Goal: Information Seeking & Learning: Compare options

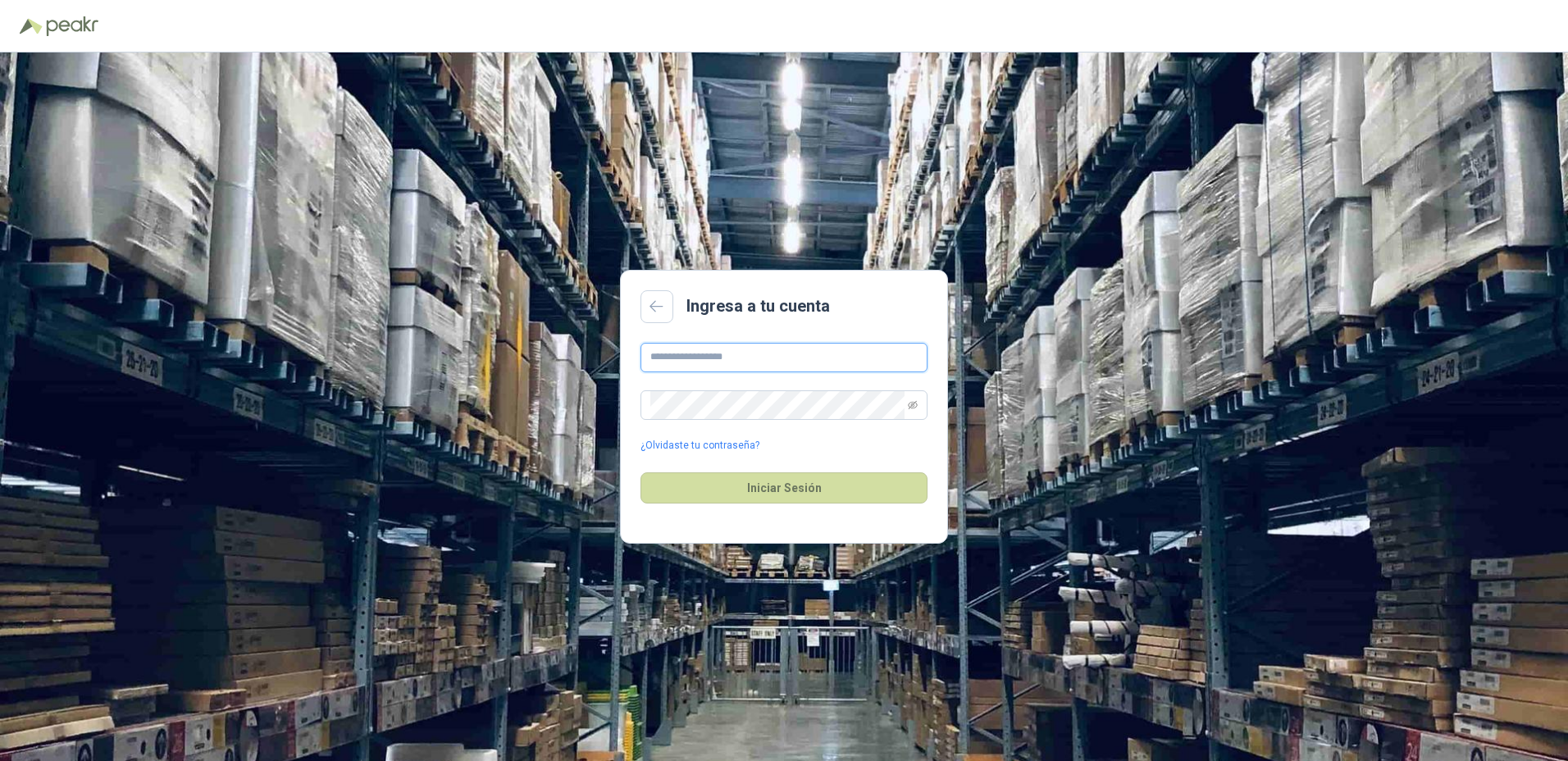
click at [697, 370] on input "text" at bounding box center [783, 358] width 287 height 29
click at [760, 347] on input "**********" at bounding box center [783, 358] width 287 height 29
type input "**********"
click at [640, 472] on button "Iniciar Sesión" at bounding box center [783, 488] width 287 height 31
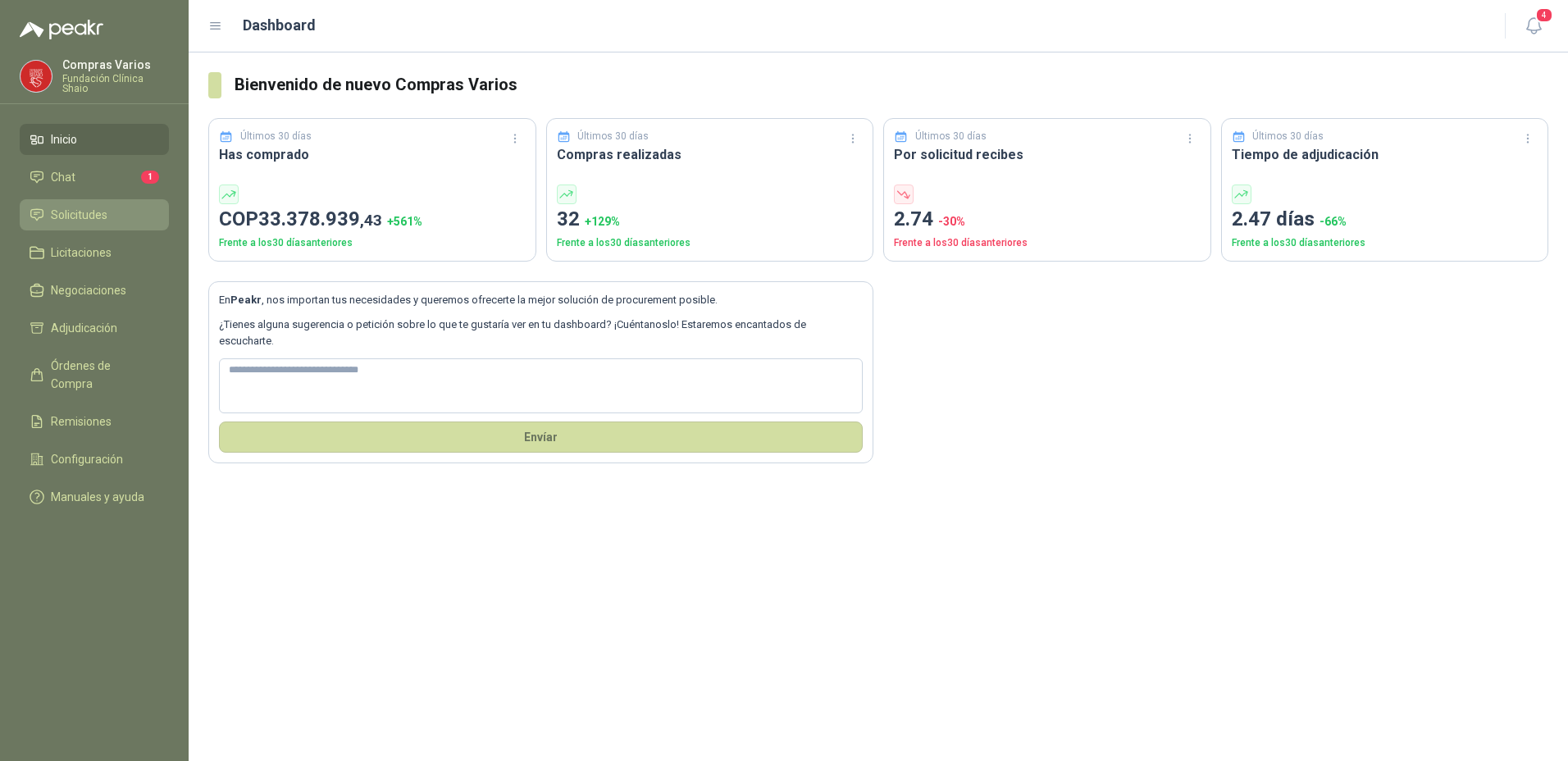
click at [58, 211] on span "Solicitudes" at bounding box center [79, 215] width 56 height 18
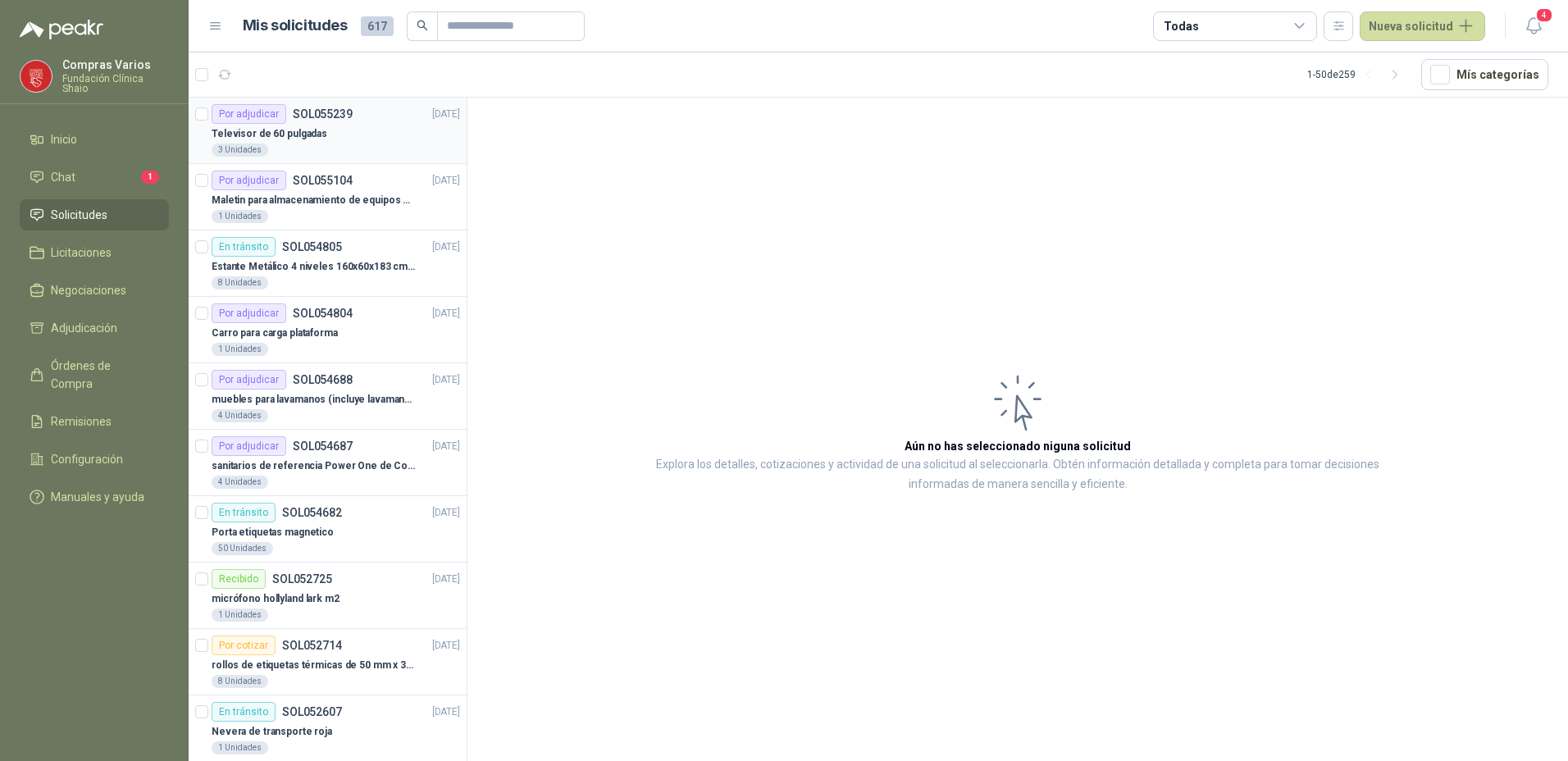
click at [317, 139] on p "Televisor de 60 pulgadas" at bounding box center [269, 134] width 115 height 16
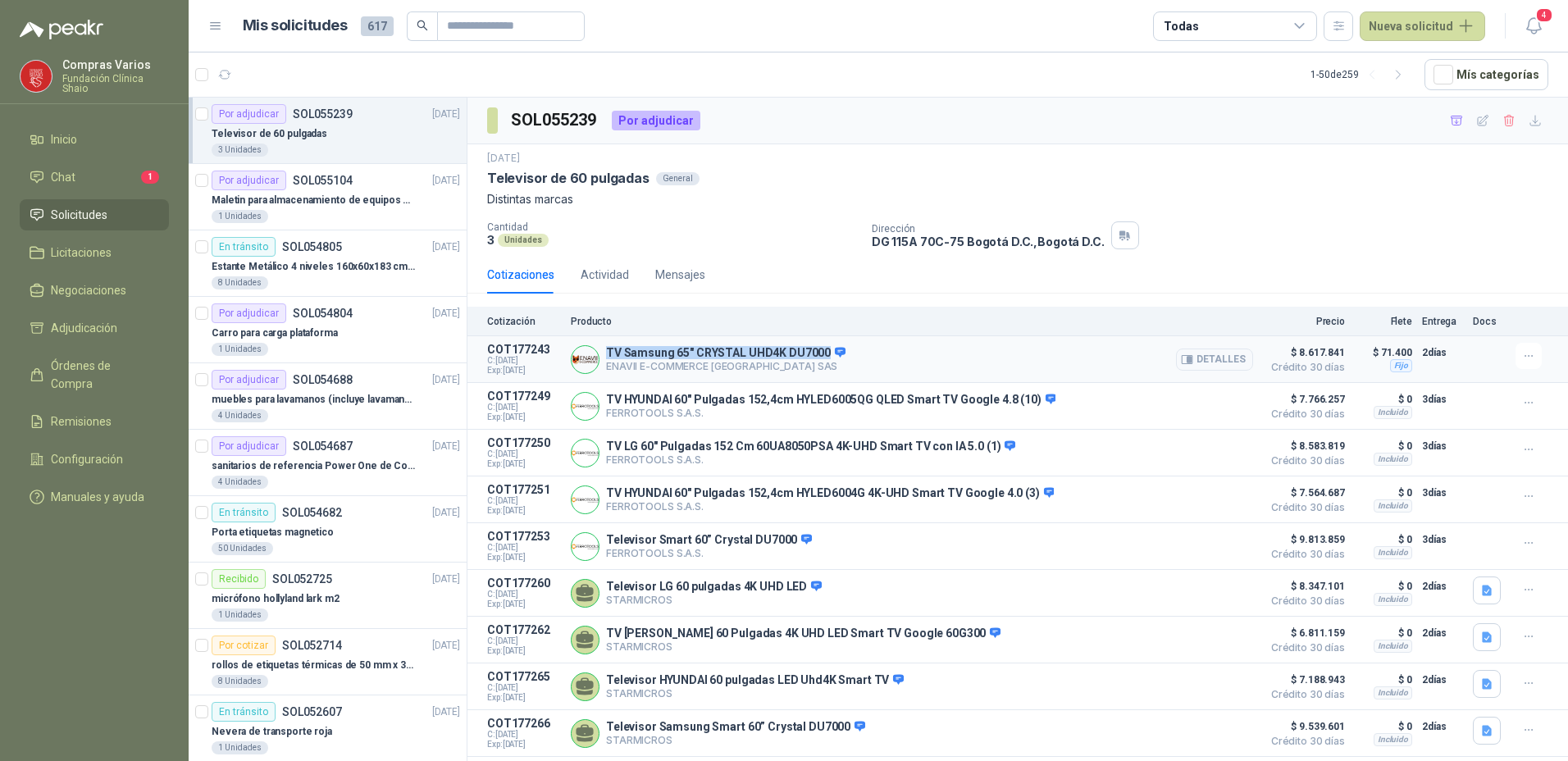
drag, startPoint x: 821, startPoint y: 354, endPoint x: 608, endPoint y: 343, distance: 213.3
click at [608, 343] on div "TV Samsung 65" CRYSTAL UHD4K DU7000 ENAVII E-COMMERCE [GEOGRAPHIC_DATA] SAS Det…" at bounding box center [911, 360] width 682 height 33
copy p "TV Samsung 65" CRYSTAL UHD4K DU7000"
drag, startPoint x: 785, startPoint y: 367, endPoint x: 606, endPoint y: 367, distance: 179.0
click at [606, 367] on p "ENAVII E-COMMERCE [GEOGRAPHIC_DATA] SAS" at bounding box center [725, 367] width 239 height 12
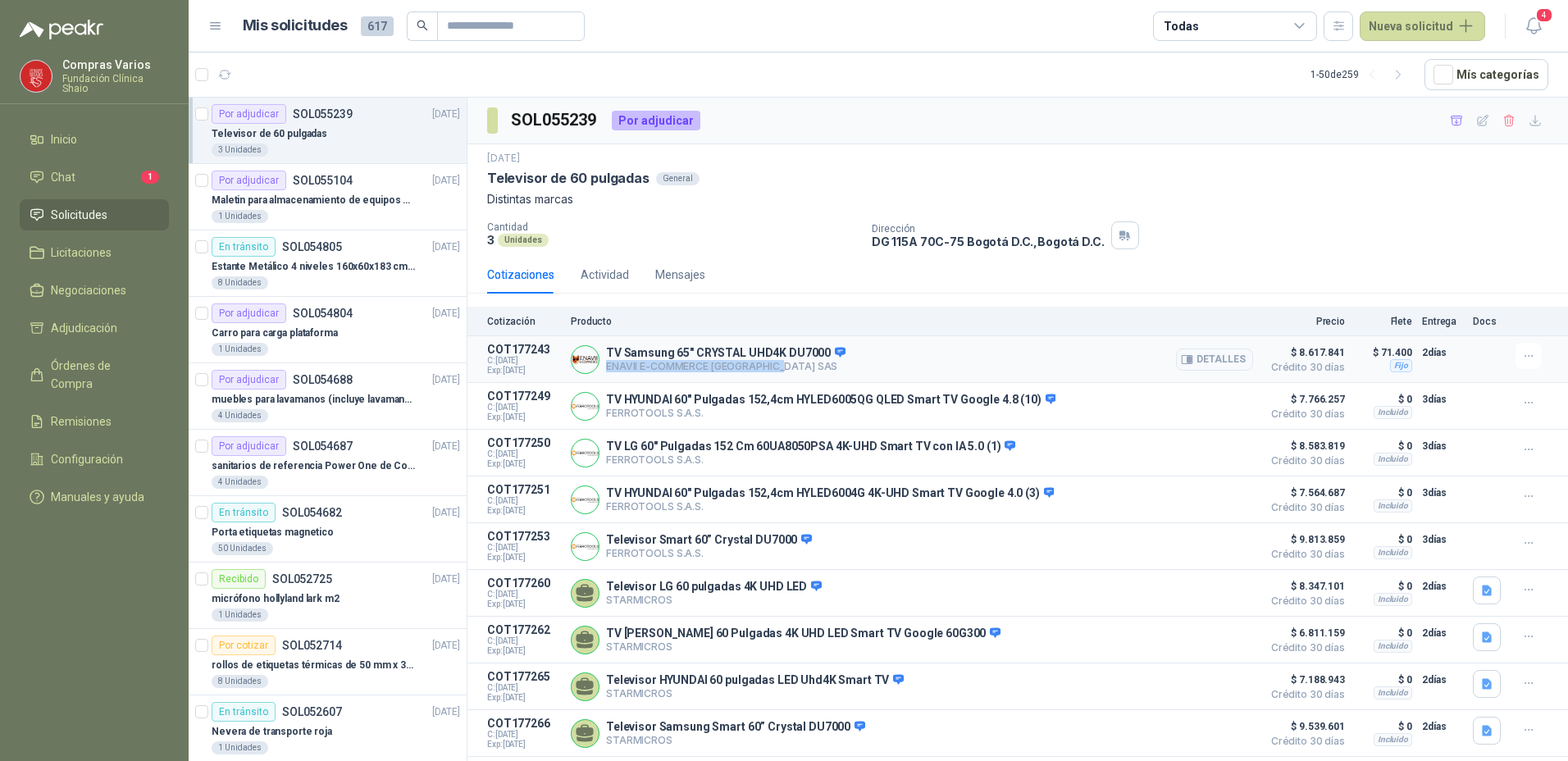
copy p "ENAVII E-COMMERCE [GEOGRAPHIC_DATA] SAS"
click at [1201, 357] on button "Detalles" at bounding box center [1214, 360] width 77 height 23
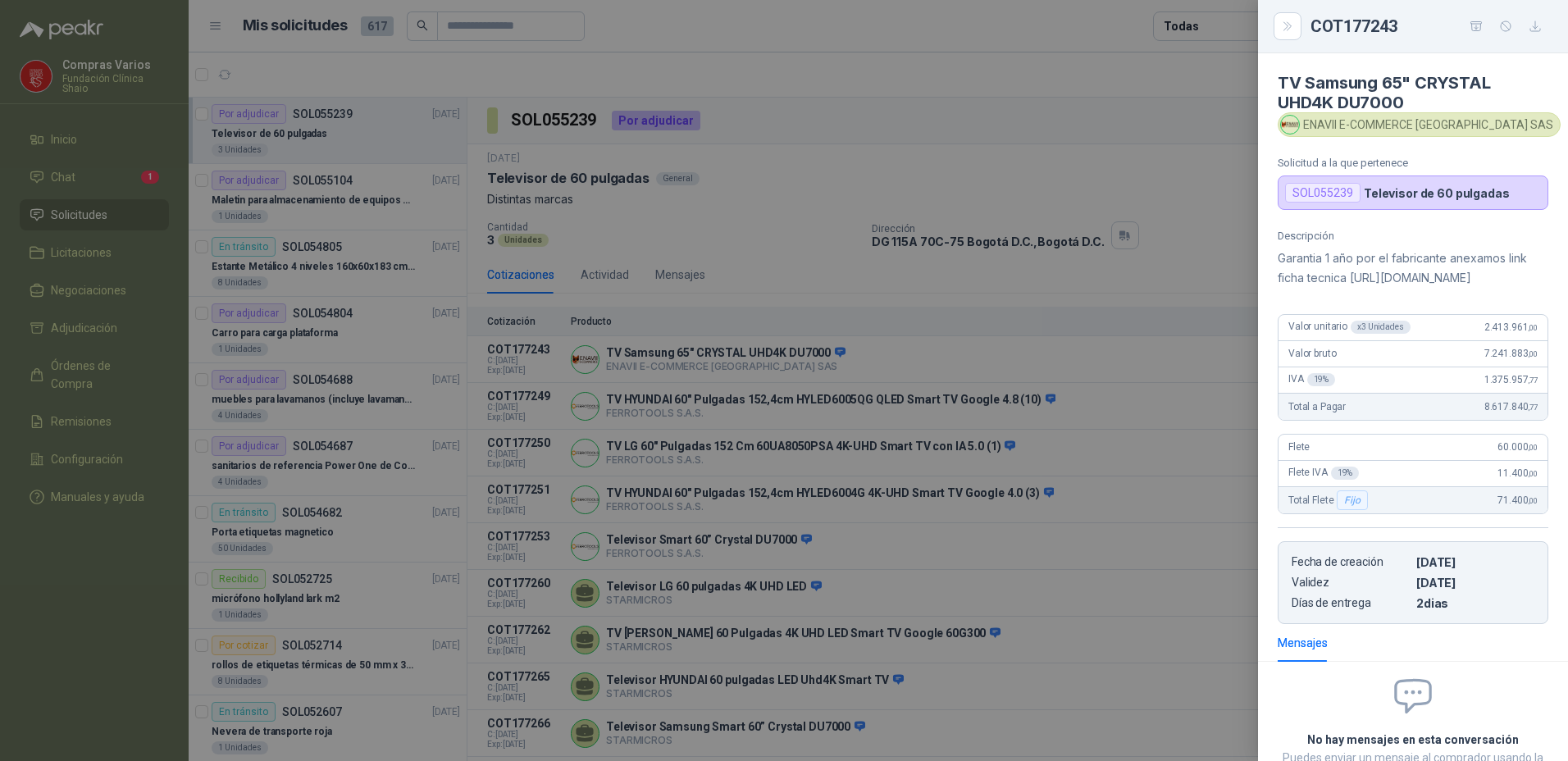
scroll to position [186, 0]
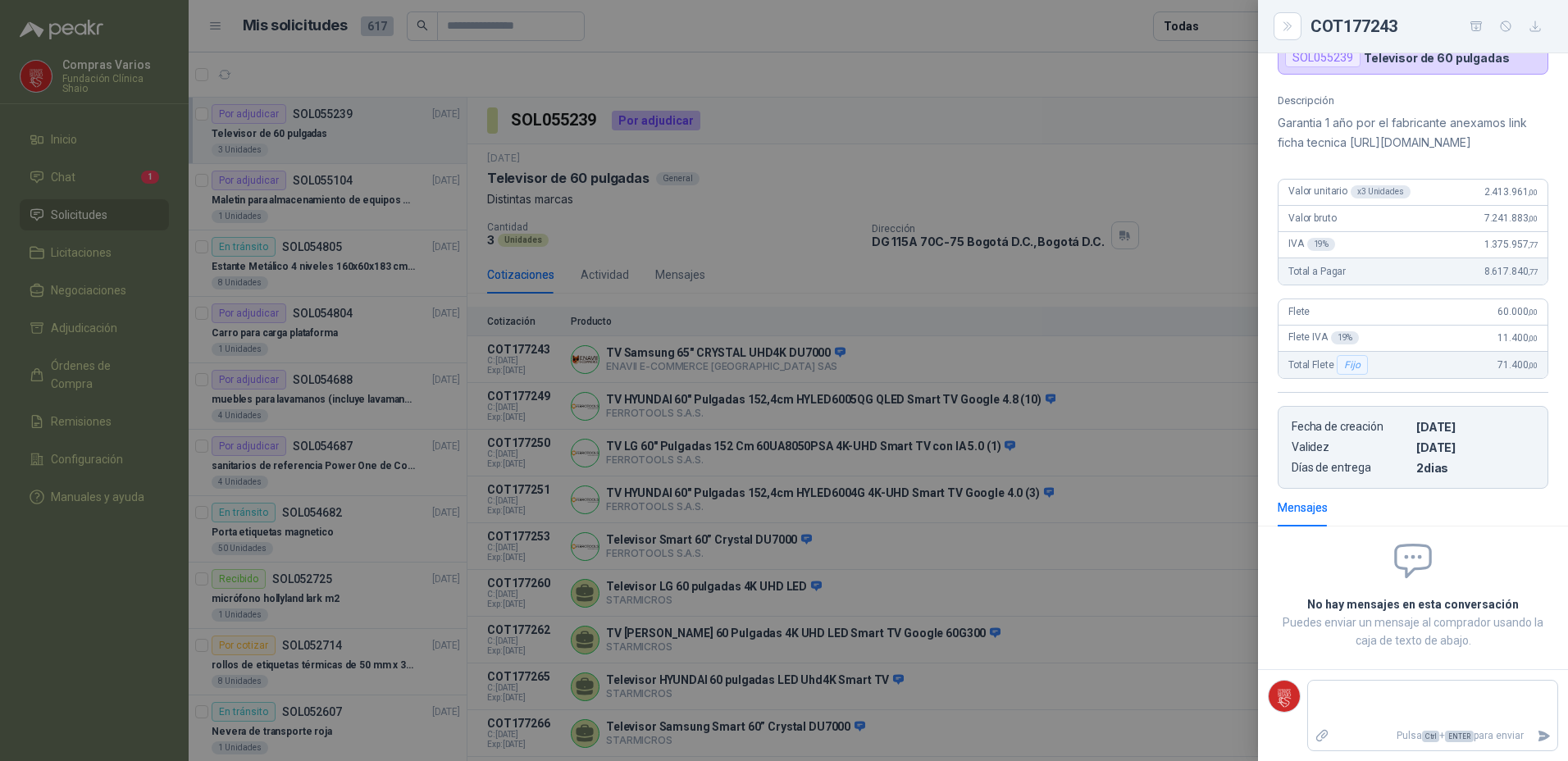
click at [657, 420] on div at bounding box center [784, 380] width 1568 height 761
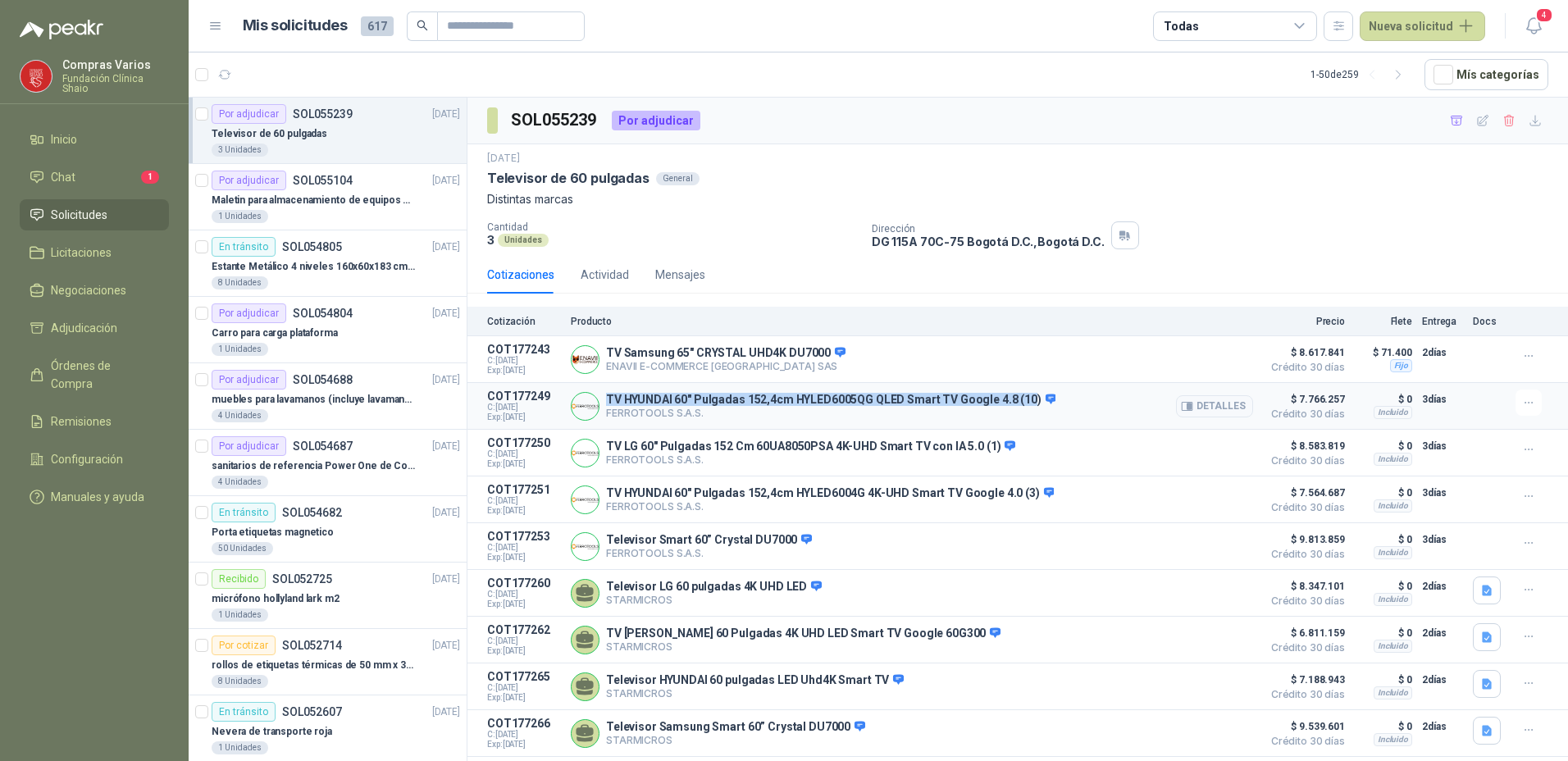
drag, startPoint x: 1024, startPoint y: 402, endPoint x: 605, endPoint y: 387, distance: 419.3
click at [605, 387] on article "COT177249 C: [DATE] Exp: [DATE] TV HYUNDAI 60" Pulgadas 152,4cm HYLED6005QG QLE…" at bounding box center [1017, 407] width 1100 height 47
copy p "TV HYUNDAI 60" Pulgadas 152,4cm HYLED6005QG QLED Smart TV Google 4.8 (10"
drag, startPoint x: 706, startPoint y: 415, endPoint x: 601, endPoint y: 409, distance: 105.2
click at [601, 409] on div "TV HYUNDAI 60" Pulgadas 152,4cm HYLED6005QG QLED Smart TV Google 4.8 (10) FERRO…" at bounding box center [911, 407] width 682 height 33
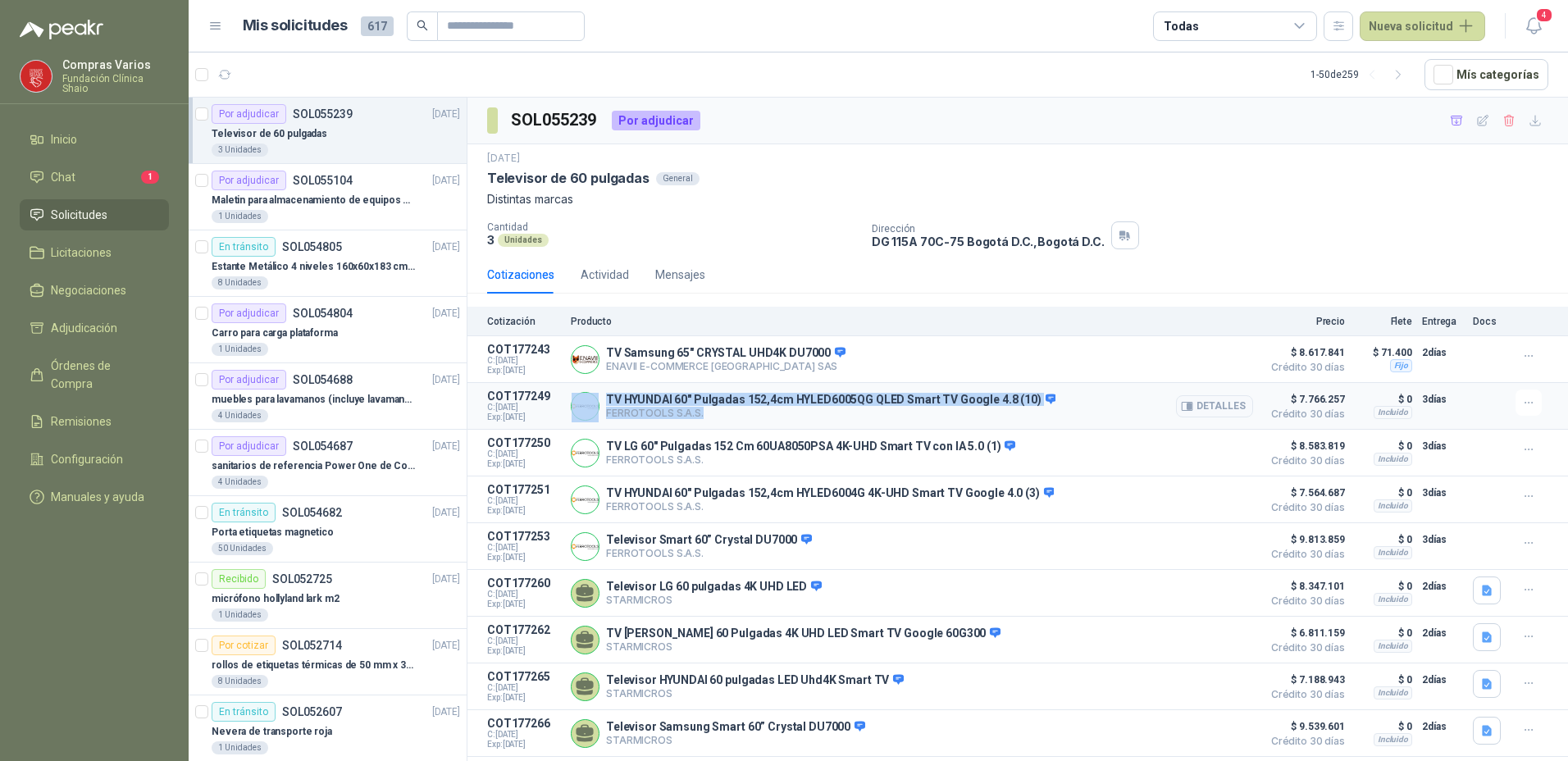
click at [630, 426] on article "COT177249 C: [DATE] Exp: [DATE] TV HYUNDAI 60" Pulgadas 152,4cm HYLED6005QG QLE…" at bounding box center [1017, 407] width 1100 height 47
drag, startPoint x: 704, startPoint y: 412, endPoint x: 606, endPoint y: 418, distance: 98.2
click at [606, 418] on p "FERROTOOLS S.A.S." at bounding box center [830, 413] width 450 height 12
copy p "FERROTOOLS S.A.S."
click at [1194, 405] on button "Detalles" at bounding box center [1214, 407] width 77 height 23
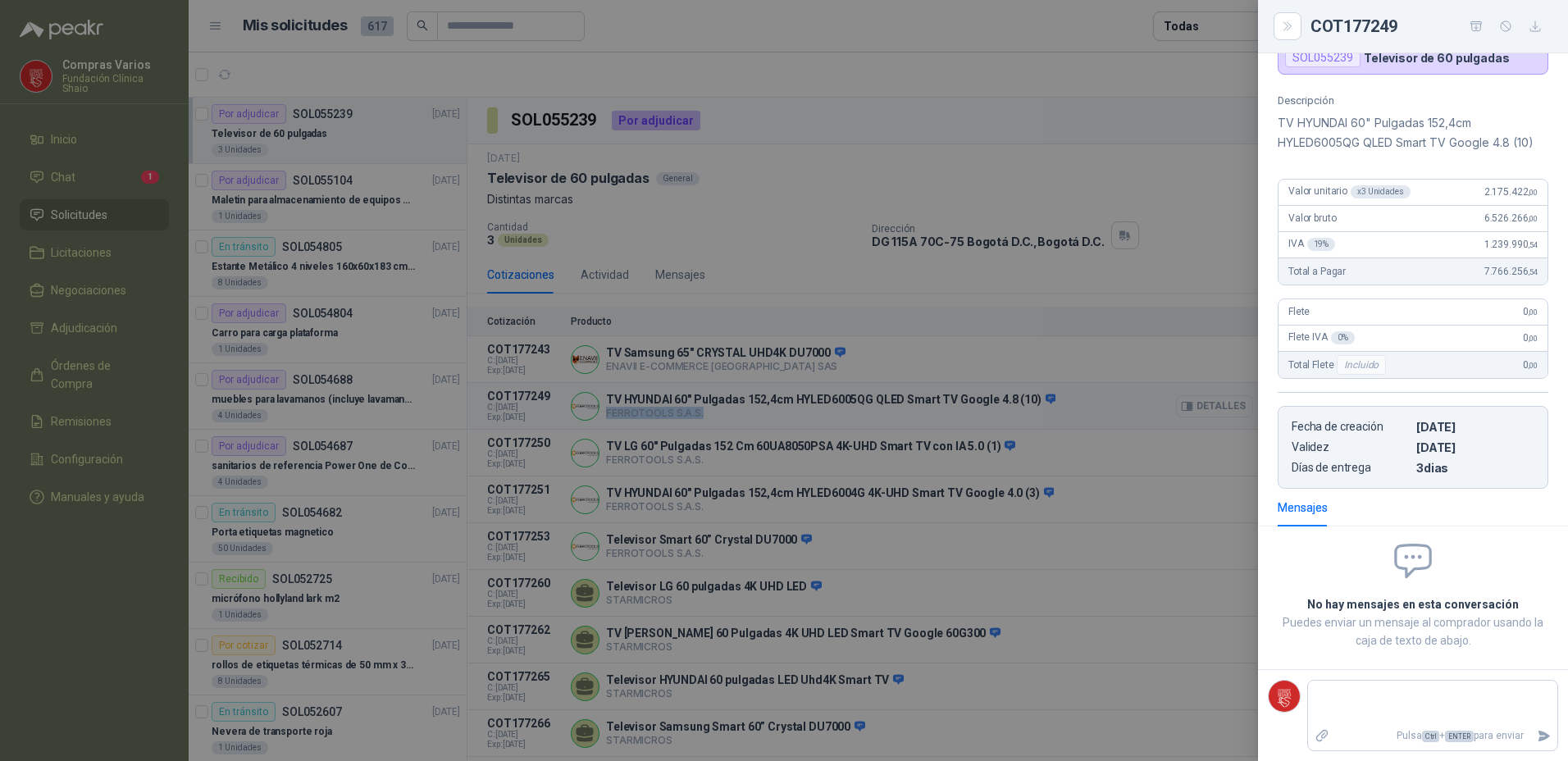
scroll to position [155, 0]
drag, startPoint x: 743, startPoint y: 478, endPoint x: 800, endPoint y: 461, distance: 59.5
click at [743, 478] on div at bounding box center [784, 380] width 1568 height 761
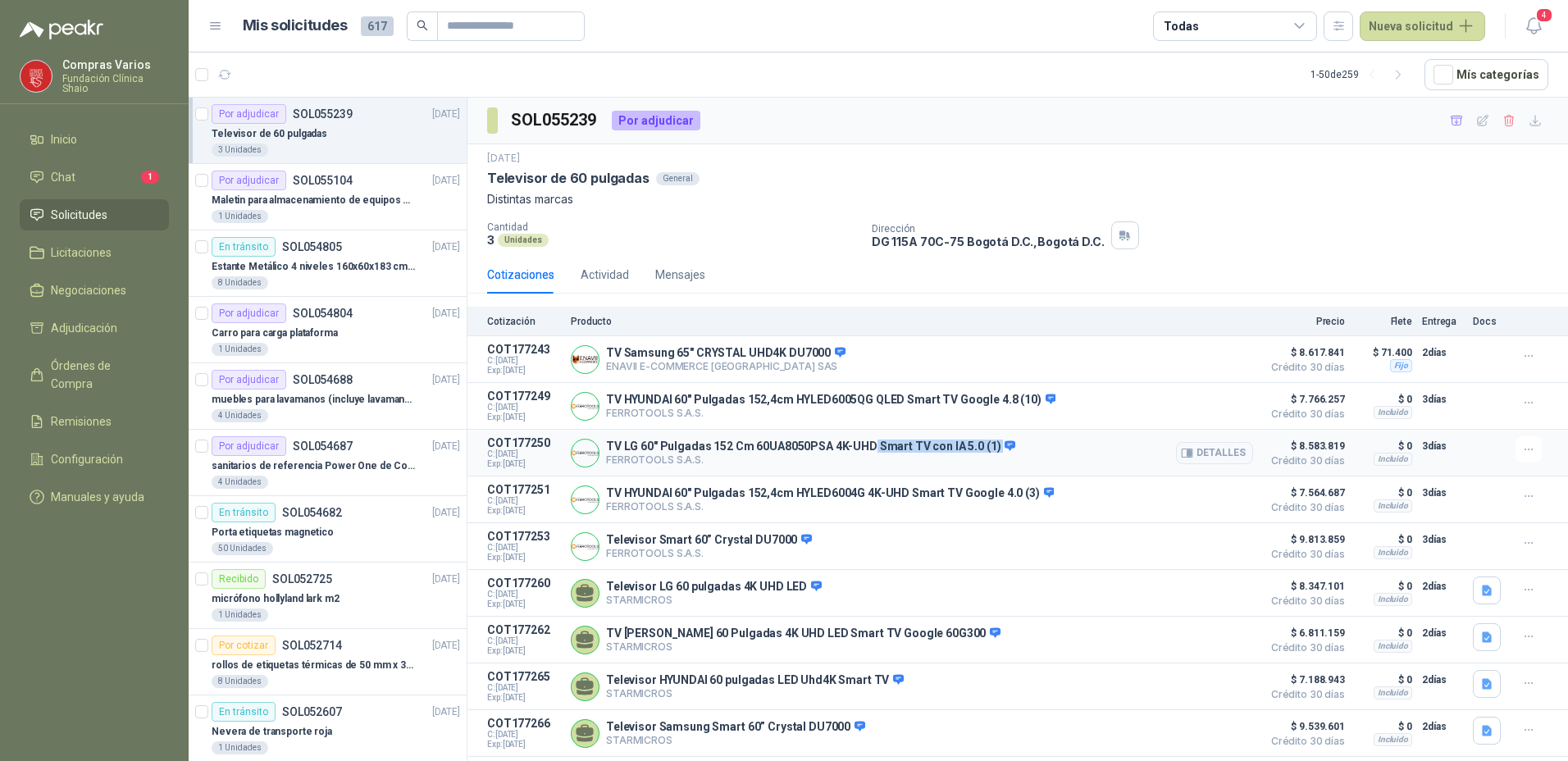
drag, startPoint x: 994, startPoint y: 447, endPoint x: 867, endPoint y: 441, distance: 127.1
click at [867, 441] on p "TV LG 60" Pulgadas 152 Cm 60UA8050PSA 4K-UHD Smart TV con IA 5.0 (1)" at bounding box center [810, 446] width 409 height 15
drag, startPoint x: 867, startPoint y: 441, endPoint x: 872, endPoint y: 456, distance: 15.8
click at [872, 456] on p "FERROTOOLS S.A.S." at bounding box center [810, 459] width 409 height 12
drag, startPoint x: 987, startPoint y: 444, endPoint x: 714, endPoint y: 435, distance: 273.1
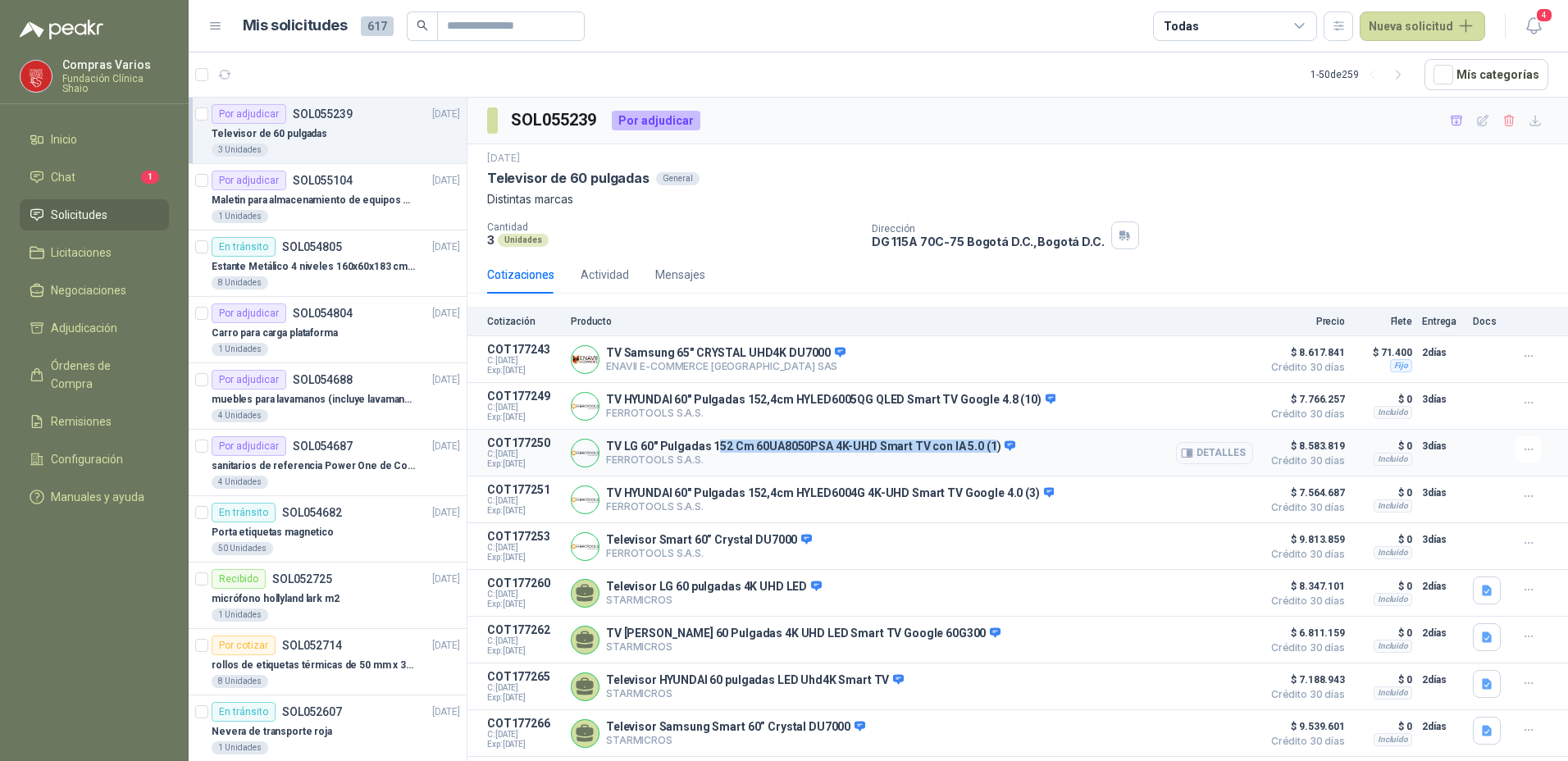
click at [714, 435] on article "COT177250 C: [DATE] Exp: [DATE] TV LG 60" Pulgadas 152 Cm 60UA8050PSA 4K-UHD Sm…" at bounding box center [1017, 453] width 1100 height 47
drag, startPoint x: 714, startPoint y: 435, endPoint x: 936, endPoint y: 469, distance: 224.6
click at [914, 469] on div "TV LG 60" Pulgadas 152 Cm 60UA8050PSA 4K-UHD Smart TV con IA 5.0 (1) FERROTOOLS…" at bounding box center [911, 453] width 682 height 33
drag, startPoint x: 992, startPoint y: 450, endPoint x: 606, endPoint y: 440, distance: 386.1
click at [606, 440] on div "TV LG 60" Pulgadas 152 Cm 60UA8050PSA 4K-UHD Smart TV con IA 5.0 (1) FERROTOOLS…" at bounding box center [911, 453] width 682 height 33
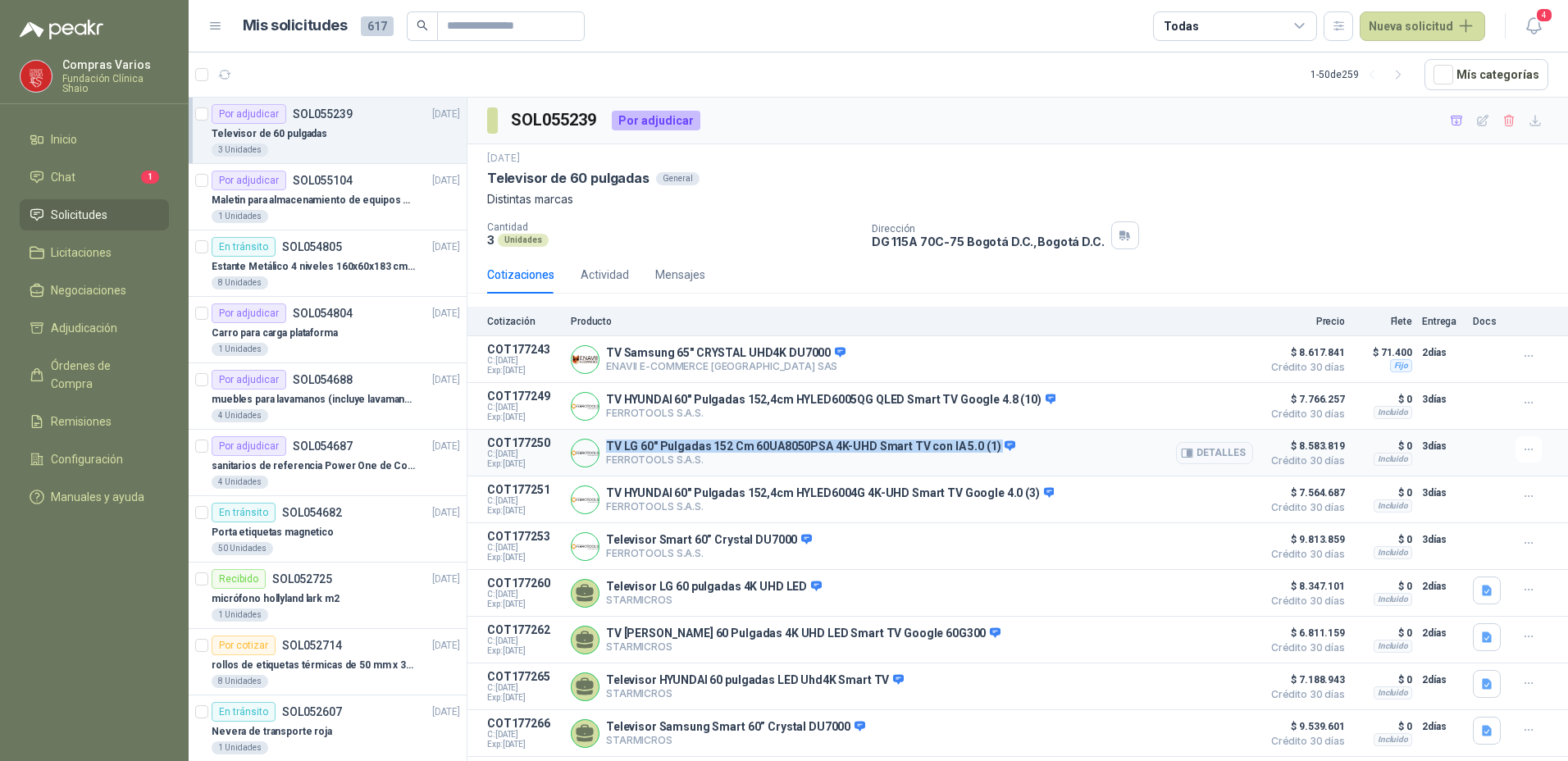
copy p "TV LG 60" Pulgadas 152 Cm 60UA8050PSA 4K-UHD Smart TV con IA 5.0 (1)"
click at [1202, 458] on button "Detalles" at bounding box center [1214, 453] width 77 height 23
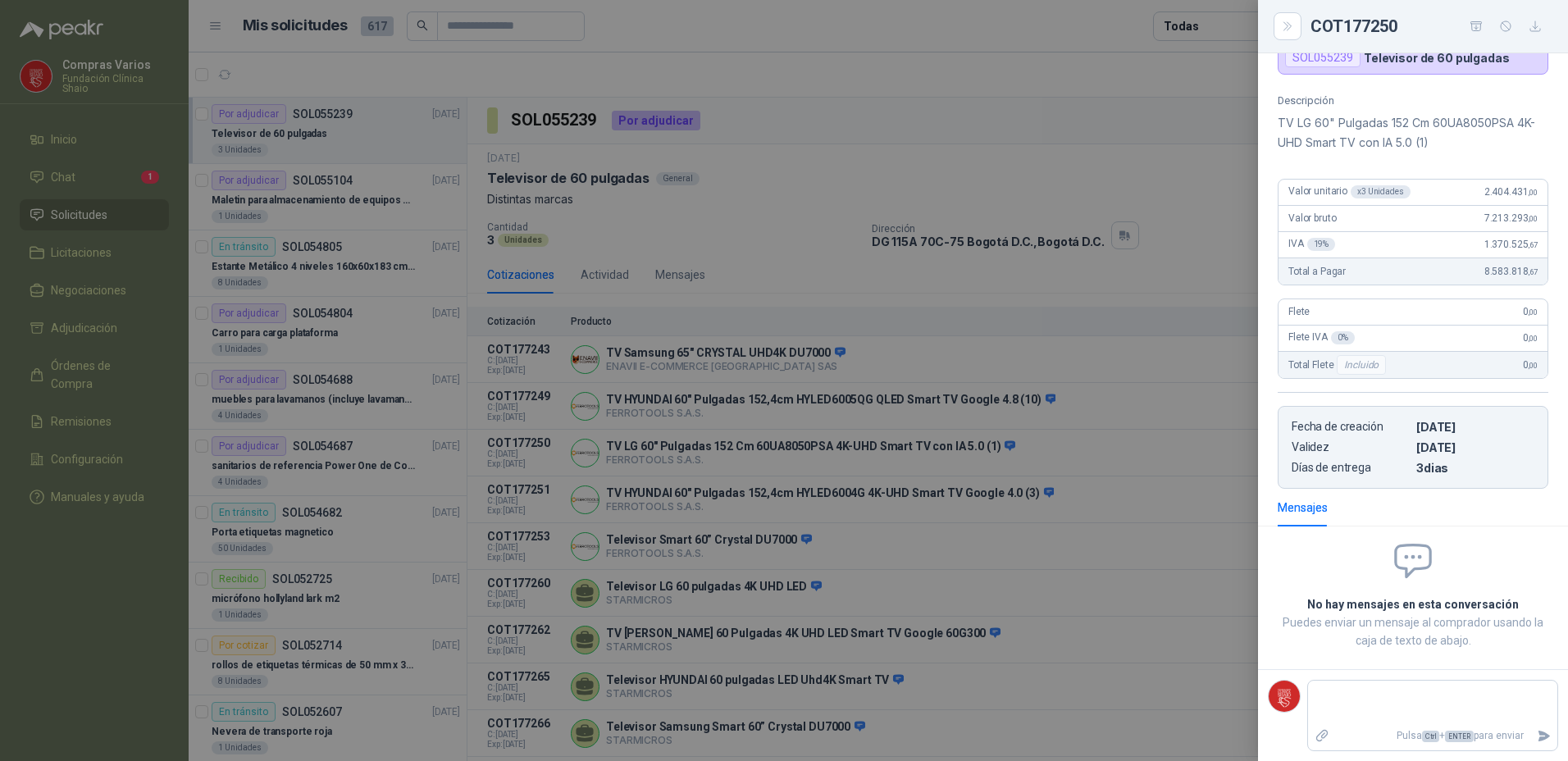
click at [652, 472] on div at bounding box center [784, 380] width 1568 height 761
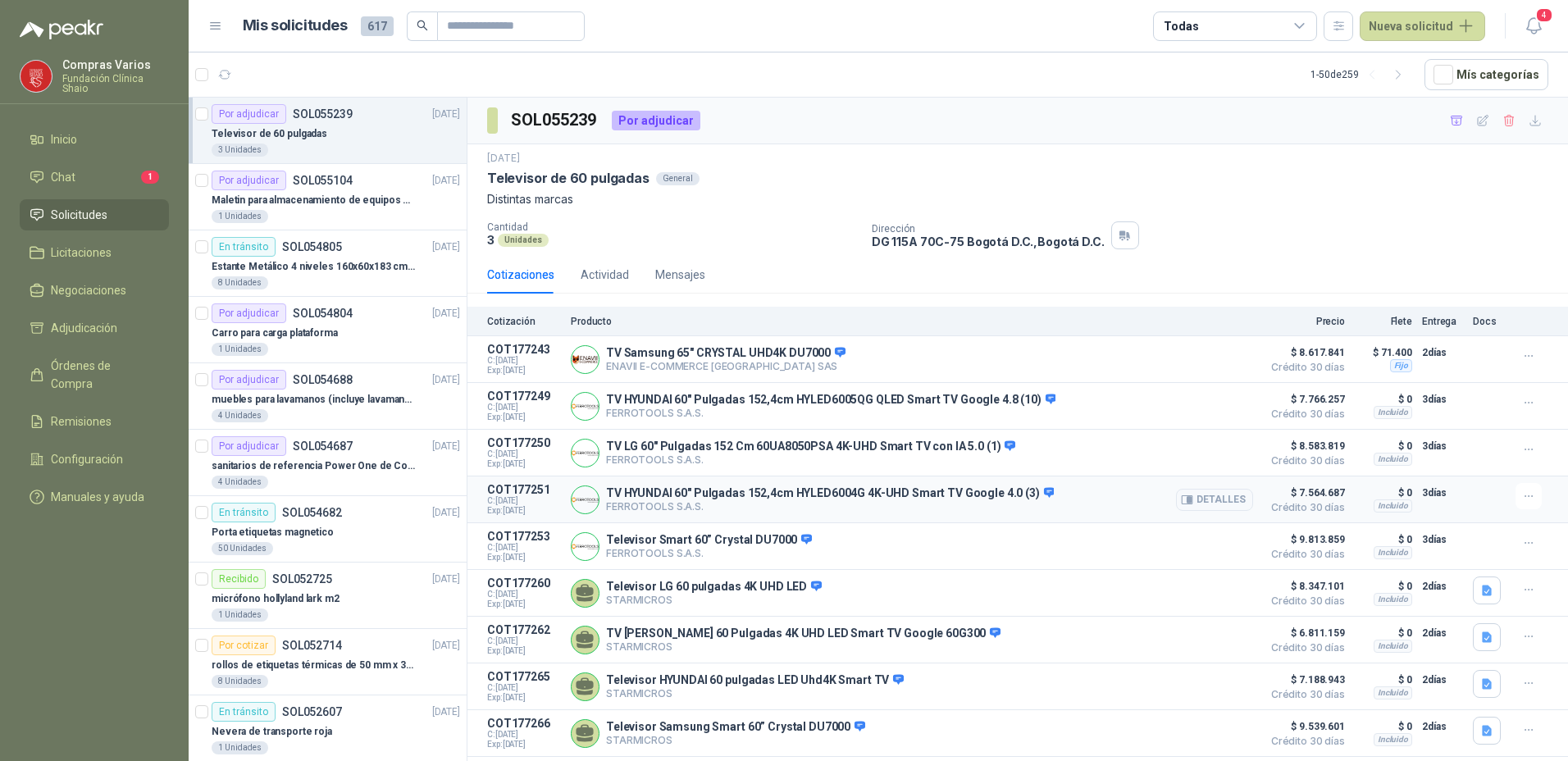
scroll to position [82, 0]
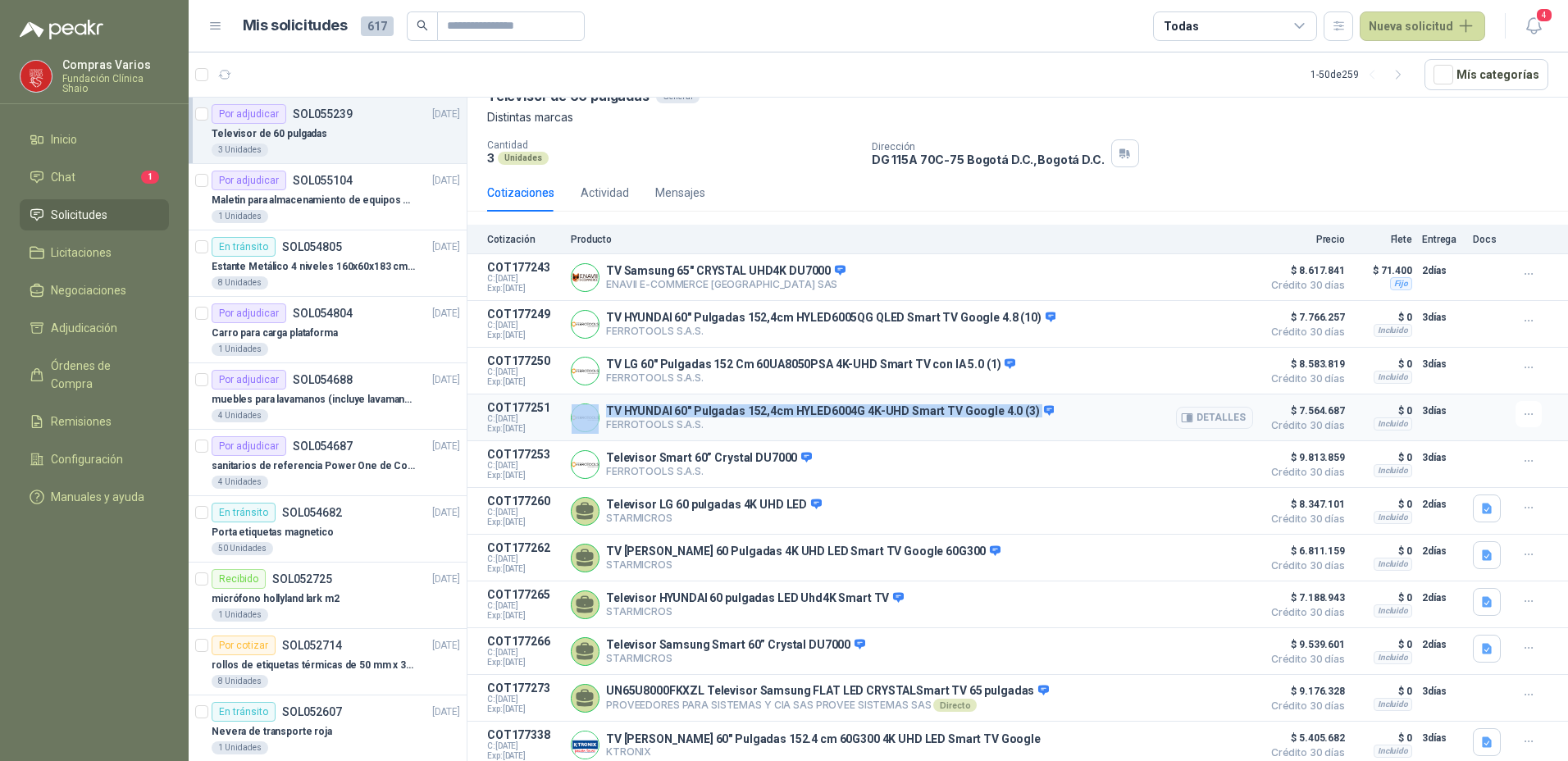
drag, startPoint x: 1027, startPoint y: 411, endPoint x: 600, endPoint y: 411, distance: 427.0
click at [600, 411] on div "TV HYUNDAI 60" Pulgadas 152,4cm HYLED6004G 4K-UHD Smart TV Google 4.0 (3) FERRO…" at bounding box center [911, 418] width 682 height 33
copy div "TV HYUNDAI 60" Pulgadas 152,4cm HYLED6004G 4K-UHD Smart TV Google 4.0 (3)"
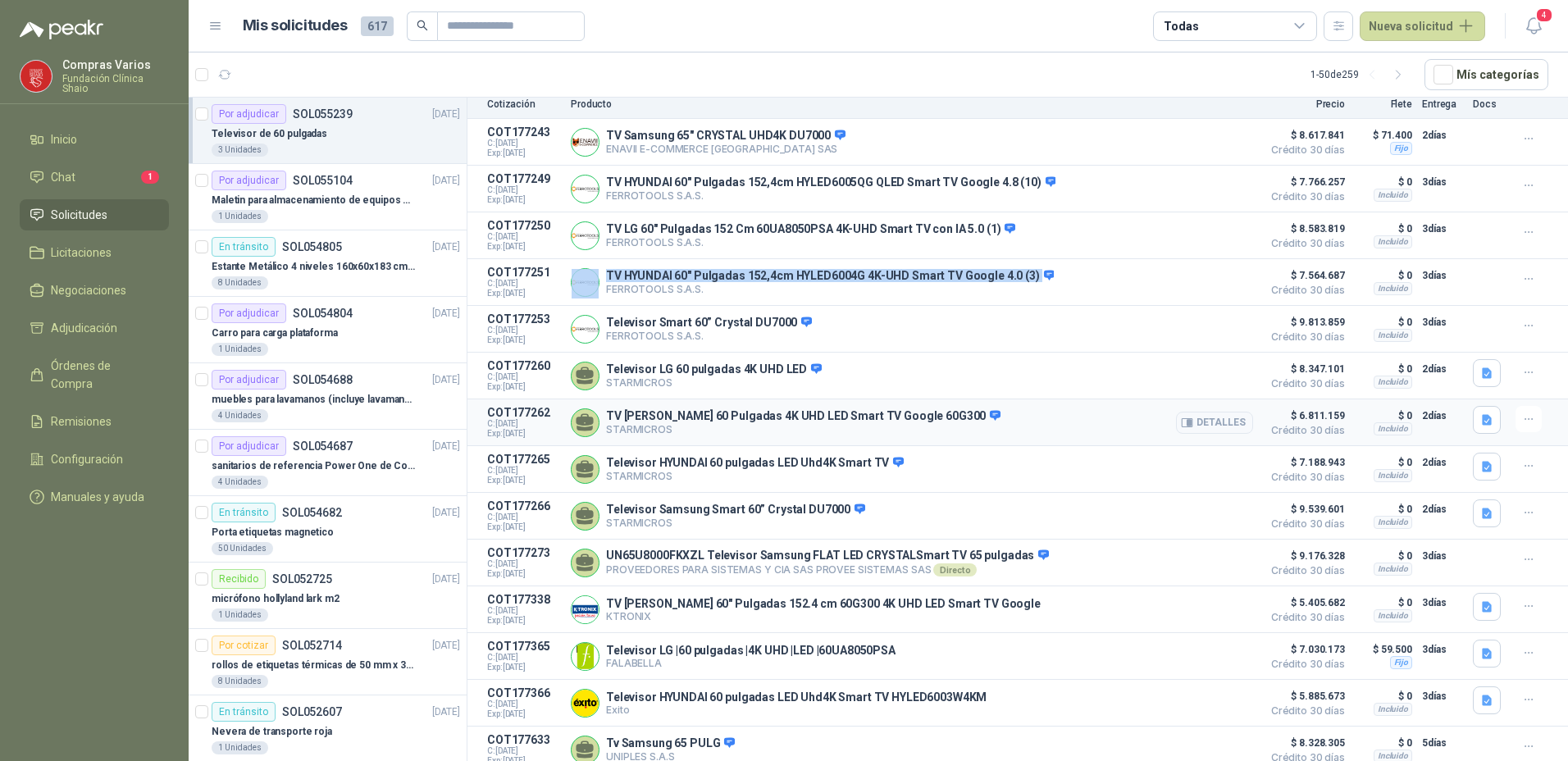
scroll to position [246, 0]
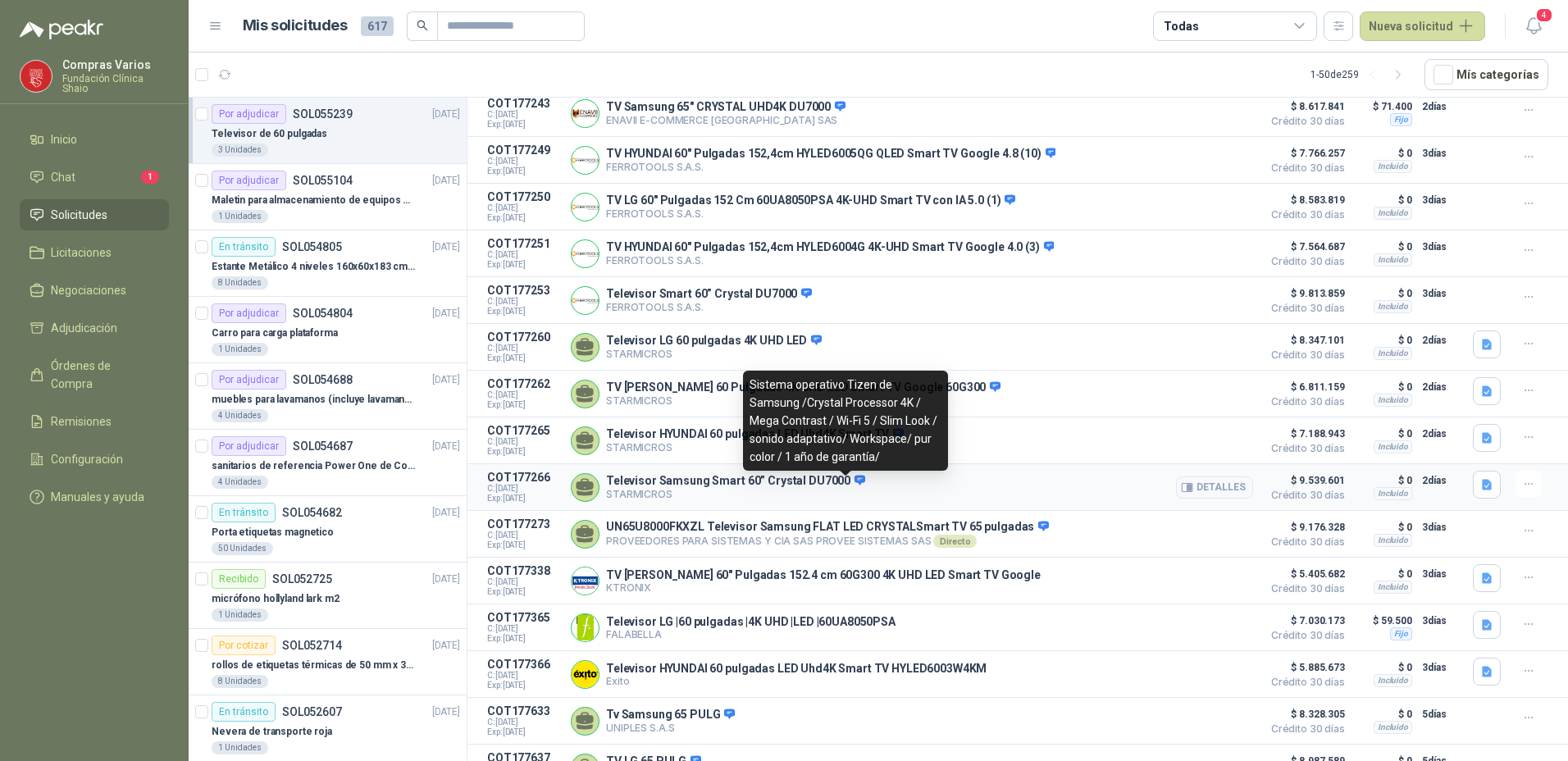
click at [850, 484] on span at bounding box center [857, 481] width 15 height 15
click at [833, 489] on p "Televisor Samsung Smart 60” Crystal DU7000" at bounding box center [735, 481] width 259 height 15
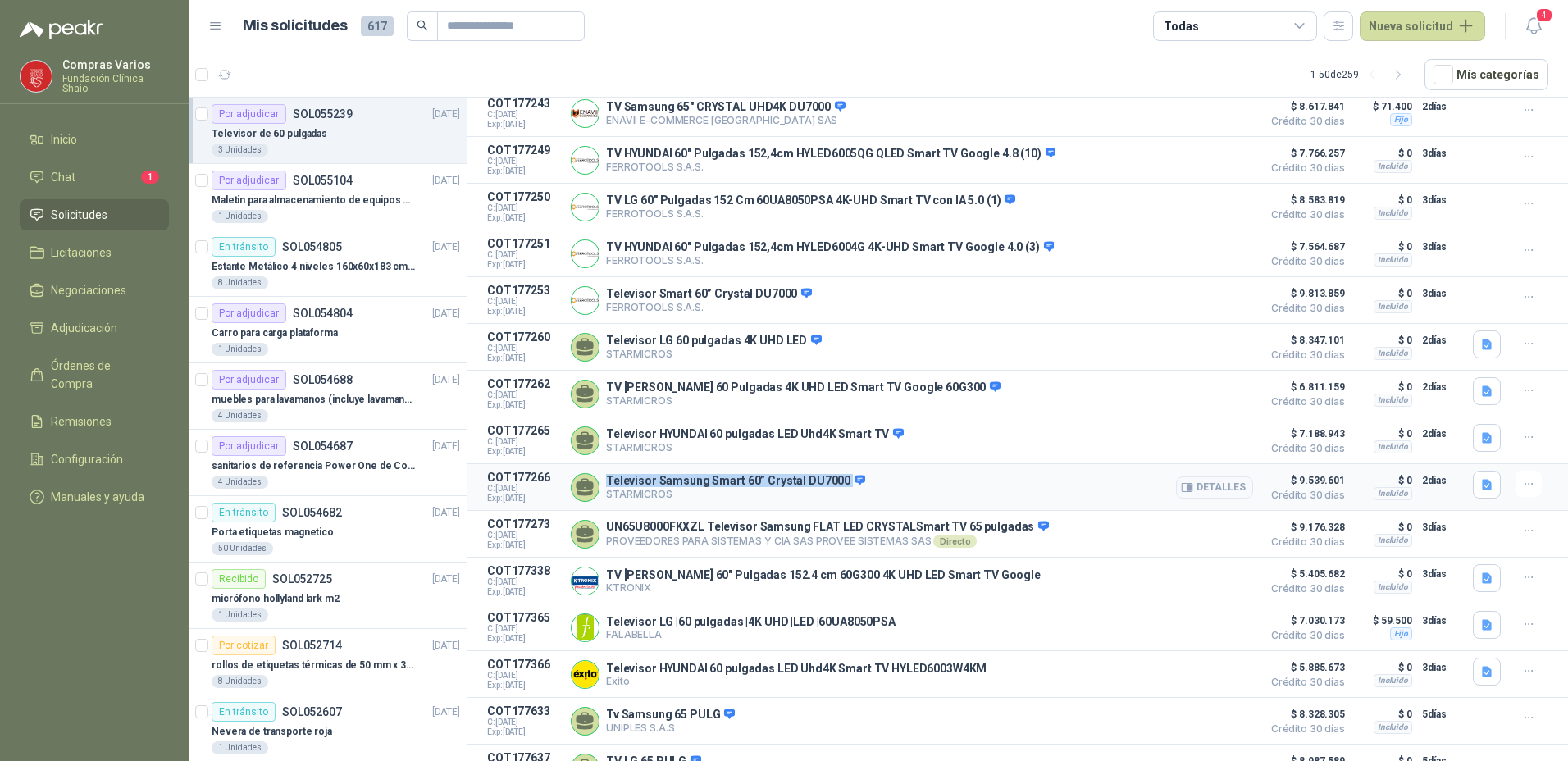
drag, startPoint x: 840, startPoint y: 489, endPoint x: 595, endPoint y: 480, distance: 245.2
click at [595, 480] on div "Televisor Samsung Smart 60” Crystal DU7000 STARMICROS Detalles" at bounding box center [911, 487] width 682 height 33
copy p "Televisor Samsung Smart 60” Crystal DU7000"
click at [675, 500] on p "STARMICROS" at bounding box center [735, 494] width 259 height 12
drag, startPoint x: 673, startPoint y: 501, endPoint x: 583, endPoint y: 502, distance: 90.0
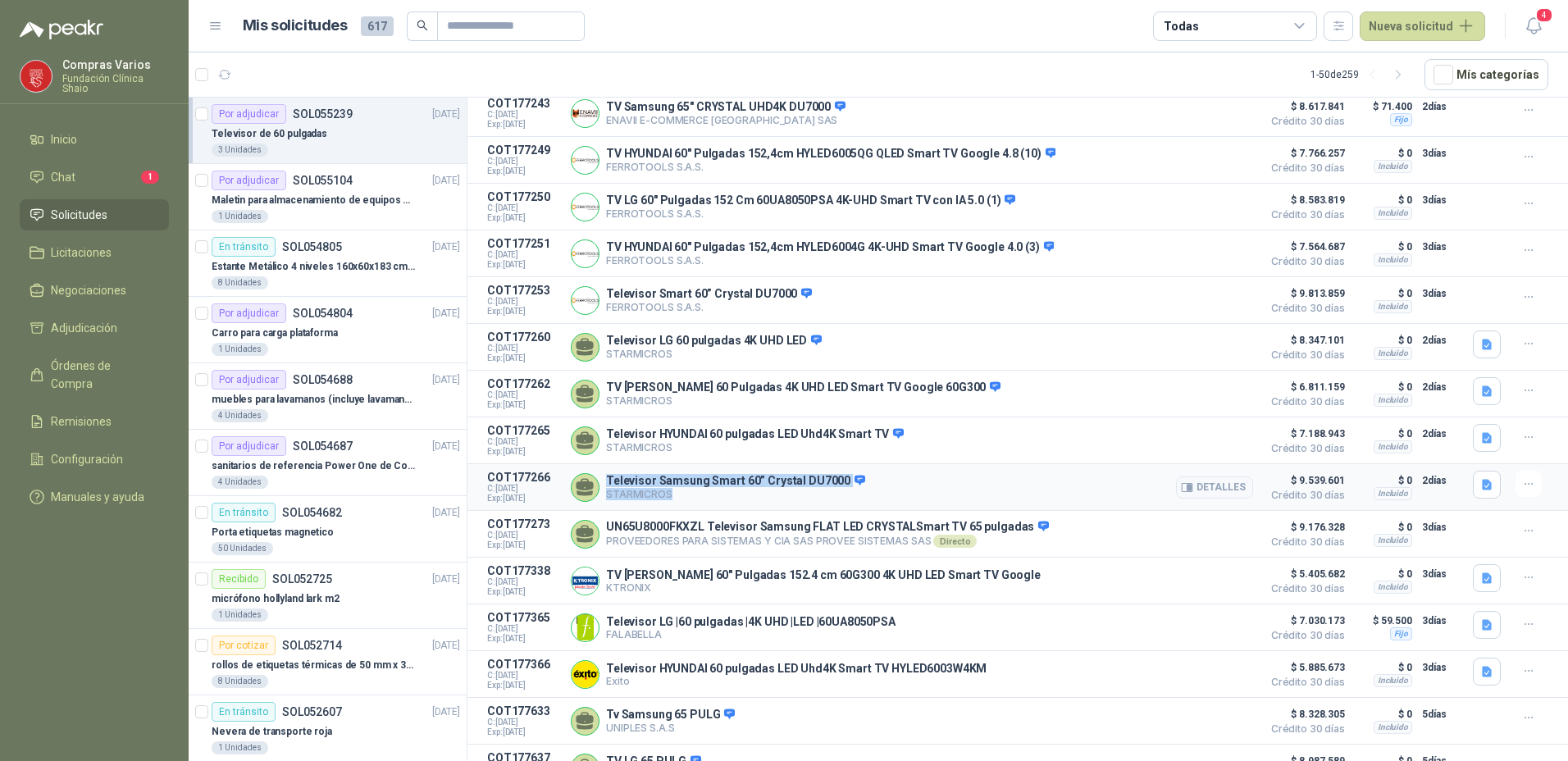
click at [583, 502] on div "Televisor Samsung Smart 60” Crystal DU7000 STARMICROS Detalles" at bounding box center [911, 487] width 682 height 33
drag, startPoint x: 583, startPoint y: 502, endPoint x: 605, endPoint y: 505, distance: 22.2
click at [605, 504] on div "Televisor Samsung Smart 60” Crystal DU7000 STARMICROS Detalles" at bounding box center [911, 487] width 682 height 33
drag, startPoint x: 669, startPoint y: 499, endPoint x: 605, endPoint y: 504, distance: 64.2
click at [605, 504] on div "Televisor Samsung Smart 60” Crystal DU7000 STARMICROS Detalles" at bounding box center [911, 487] width 682 height 33
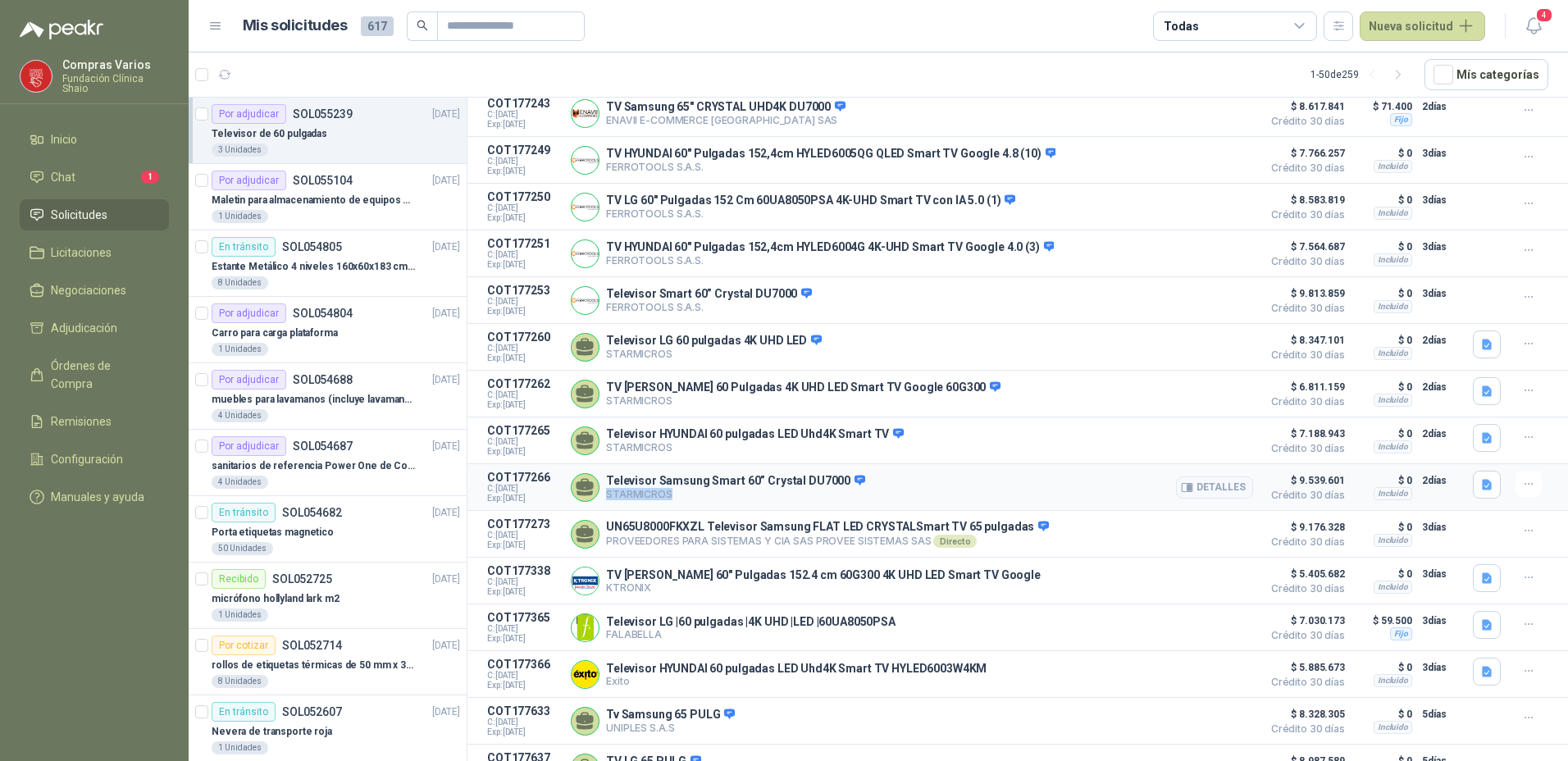
copy p "STARMICROS"
copy p "Televisor Samsung Smart 60” Crystal DU7000"
drag, startPoint x: 839, startPoint y: 483, endPoint x: 598, endPoint y: 485, distance: 241.0
click at [598, 485] on div "Televisor Samsung Smart 60” Crystal DU7000 STARMICROS Detalles" at bounding box center [911, 487] width 682 height 33
click at [1201, 492] on button "Detalles" at bounding box center [1214, 488] width 77 height 23
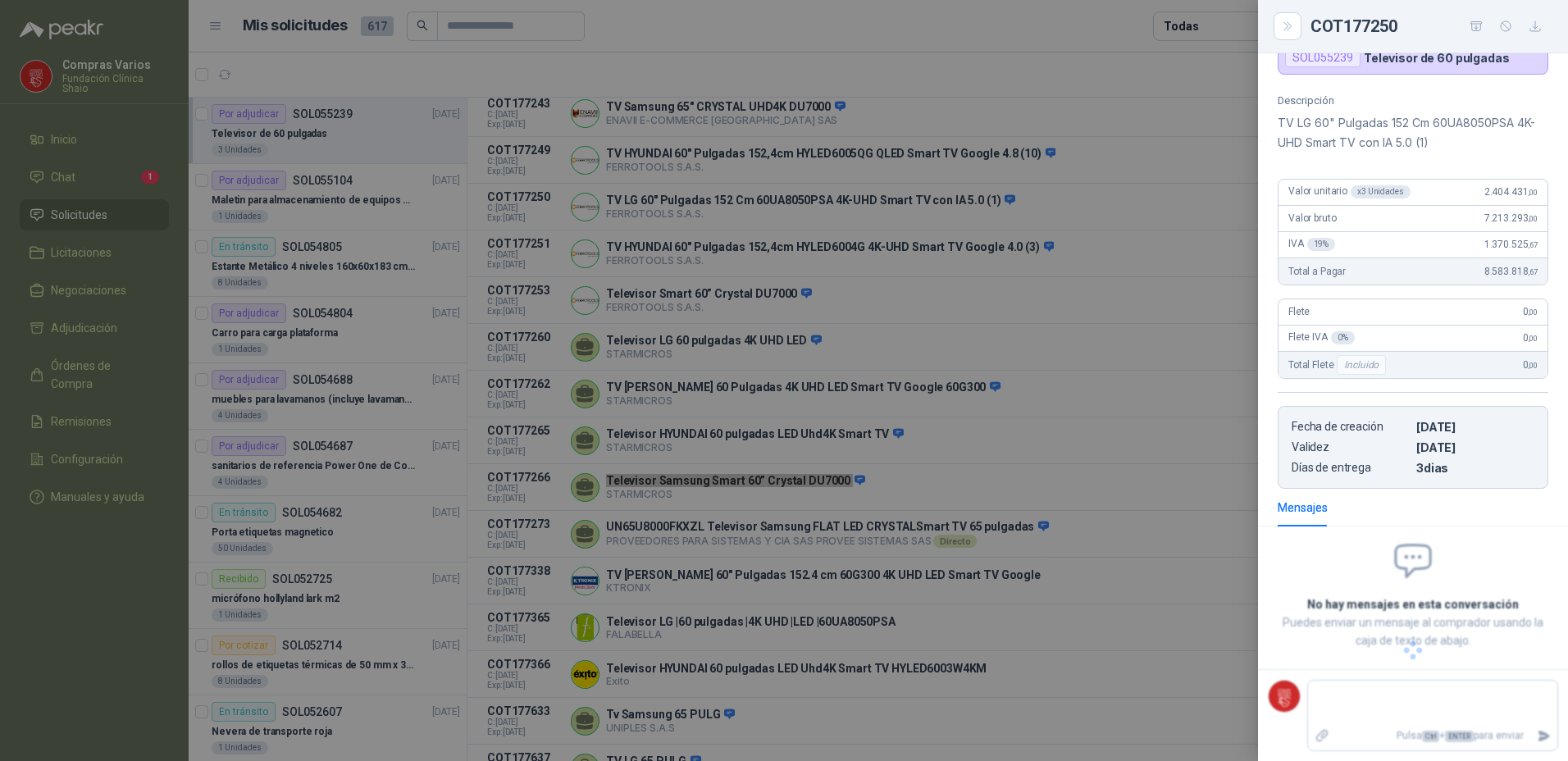
scroll to position [135, 0]
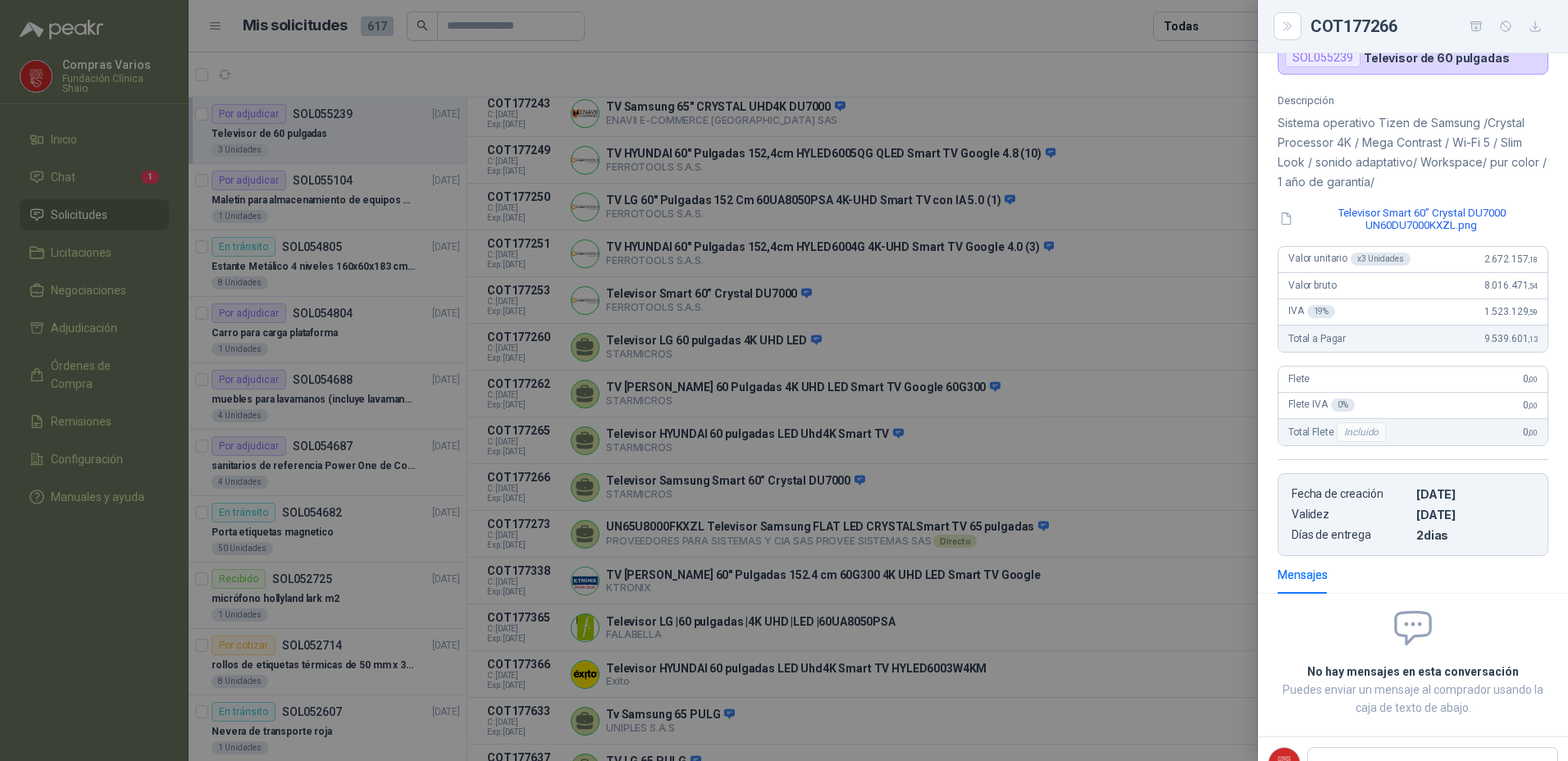
click at [817, 491] on div at bounding box center [784, 380] width 1568 height 761
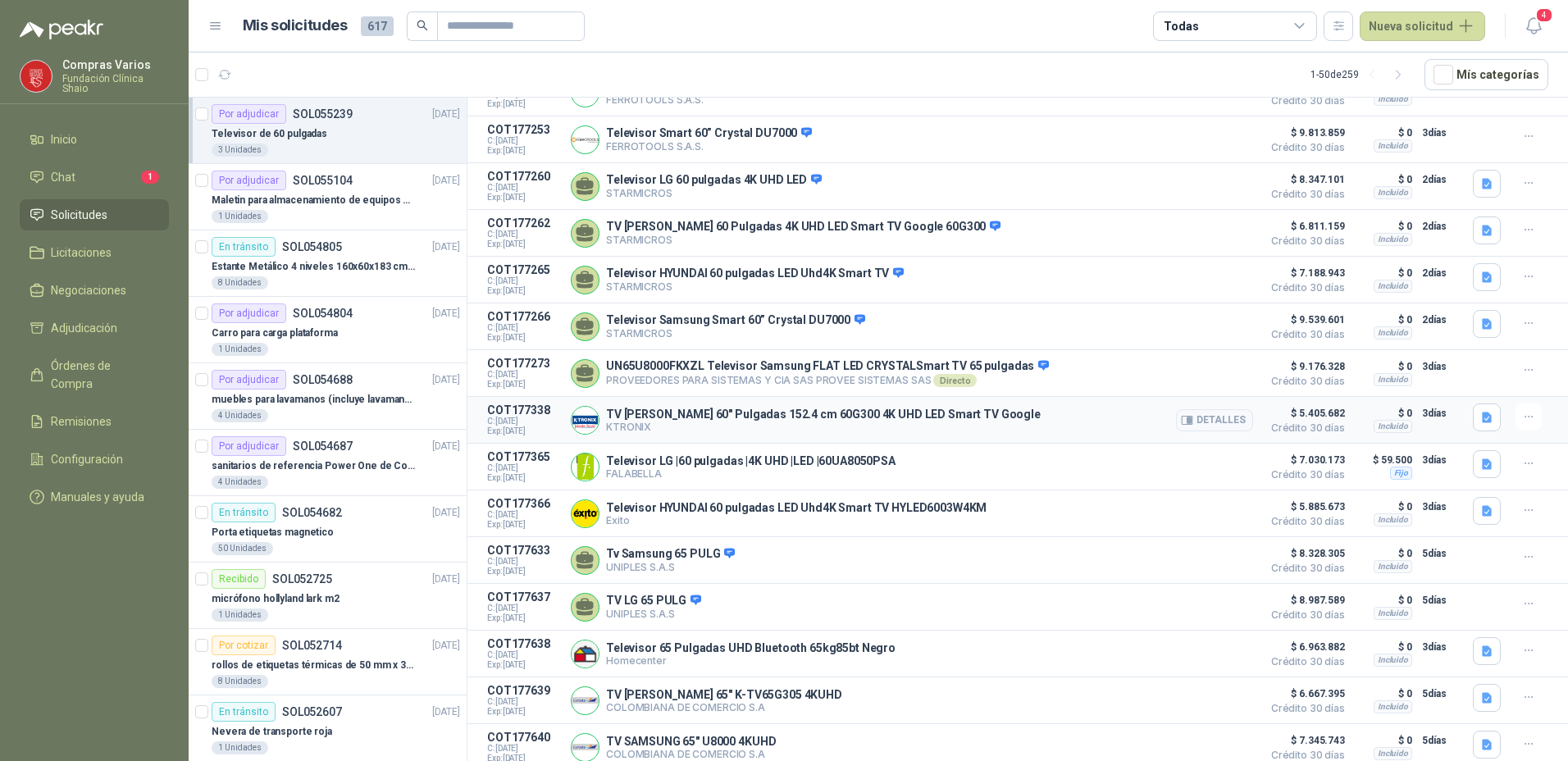
scroll to position [410, 0]
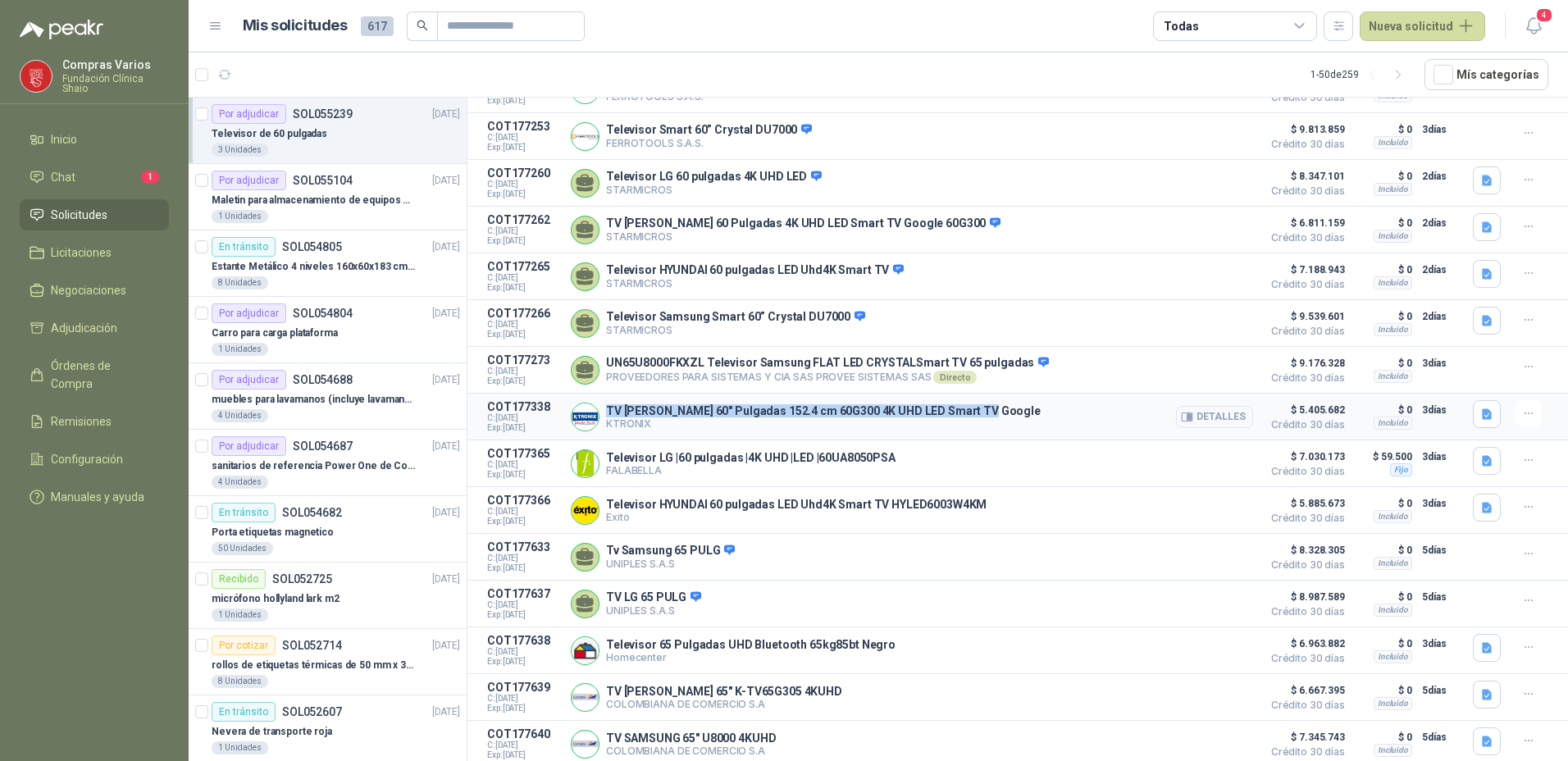
drag, startPoint x: 985, startPoint y: 420, endPoint x: 604, endPoint y: 411, distance: 381.1
click at [604, 411] on div "TV [PERSON_NAME] 60" Pulgadas 152.4 cm 60G300 4K UHD LED Smart TV Google KTRONI…" at bounding box center [911, 417] width 682 height 33
copy p "TV [PERSON_NAME] 60" Pulgadas 152.4 cm 60G300 4K UHD LED Smart TV Google"
drag, startPoint x: 644, startPoint y: 433, endPoint x: 603, endPoint y: 432, distance: 41.0
click at [603, 432] on div "TV [PERSON_NAME] 60" Pulgadas 152.4 cm 60G300 4K UHD LED Smart TV Google KTRONI…" at bounding box center [911, 417] width 682 height 33
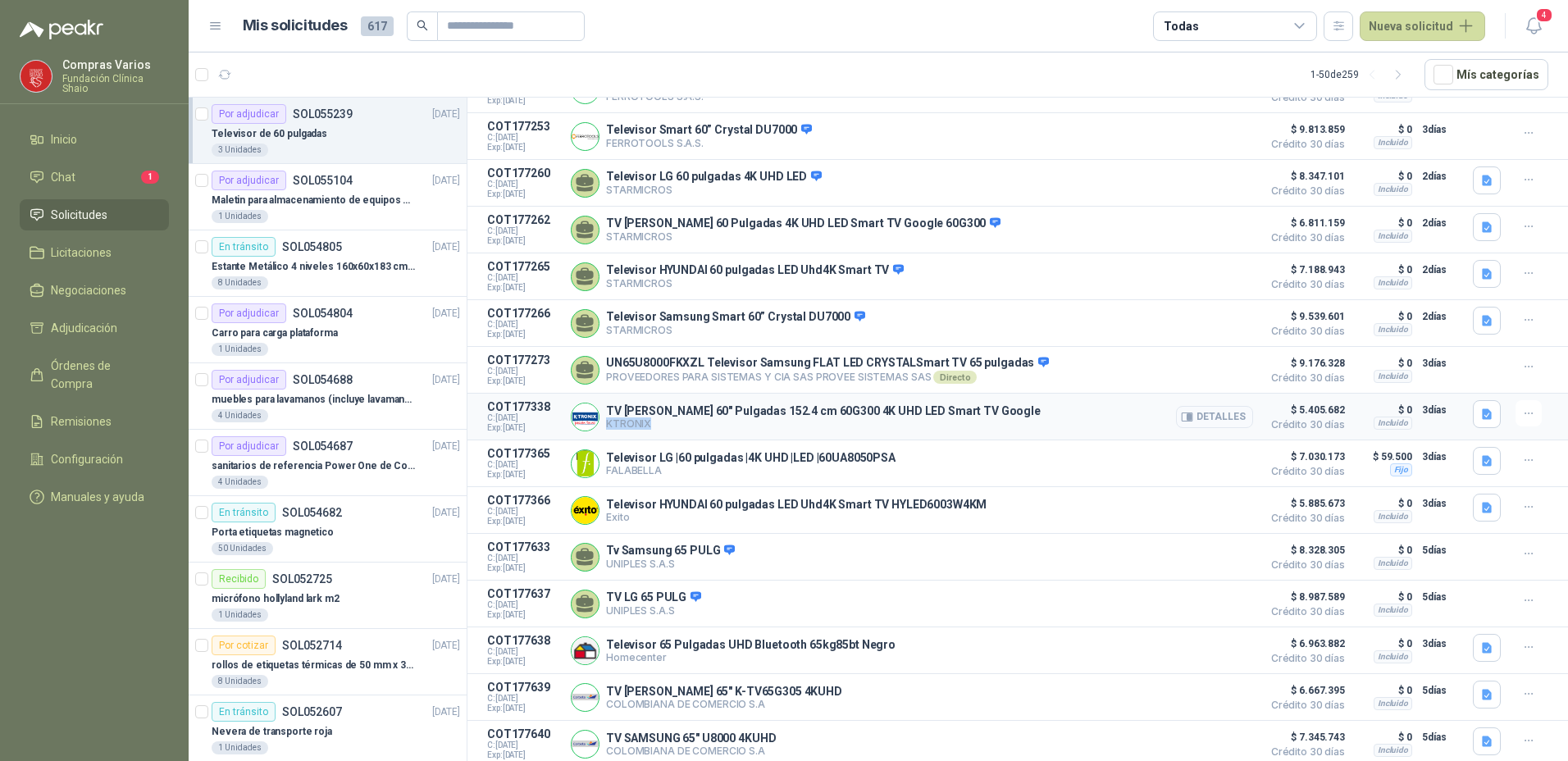
click at [1196, 423] on button "Detalles" at bounding box center [1214, 418] width 77 height 23
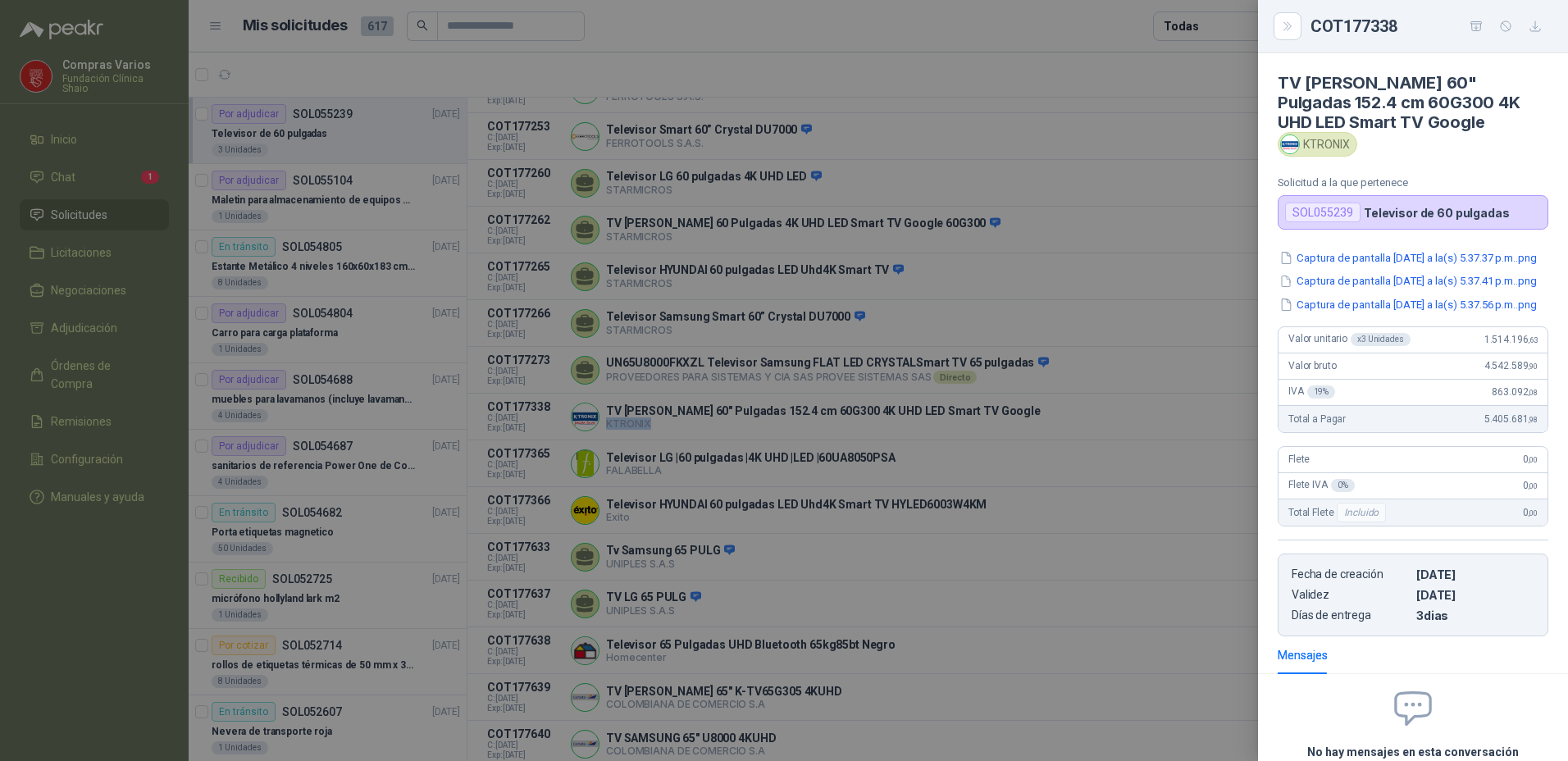
scroll to position [82, 0]
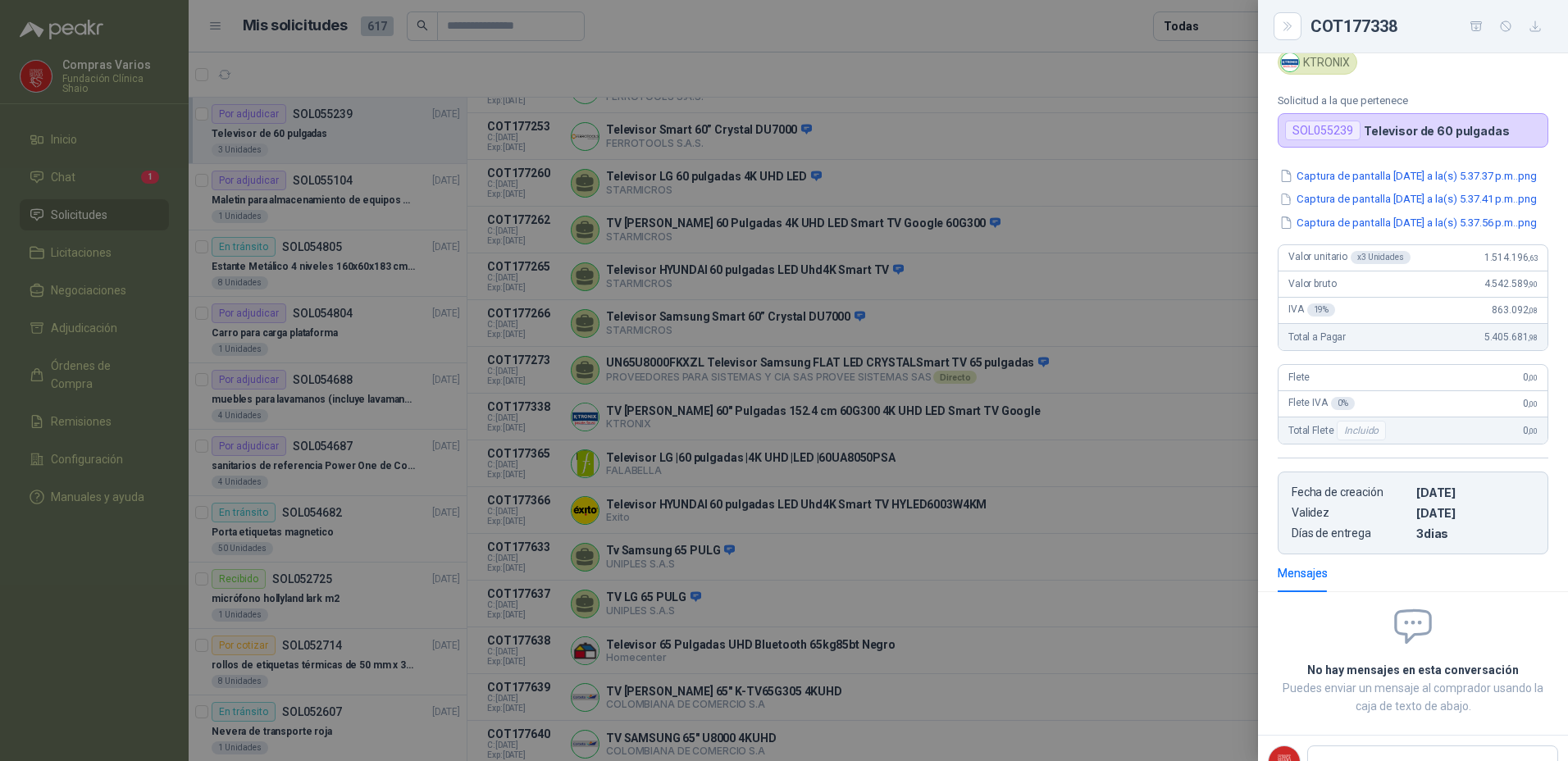
drag, startPoint x: 777, startPoint y: 529, endPoint x: 808, endPoint y: 494, distance: 46.8
click at [778, 529] on div at bounding box center [784, 380] width 1568 height 761
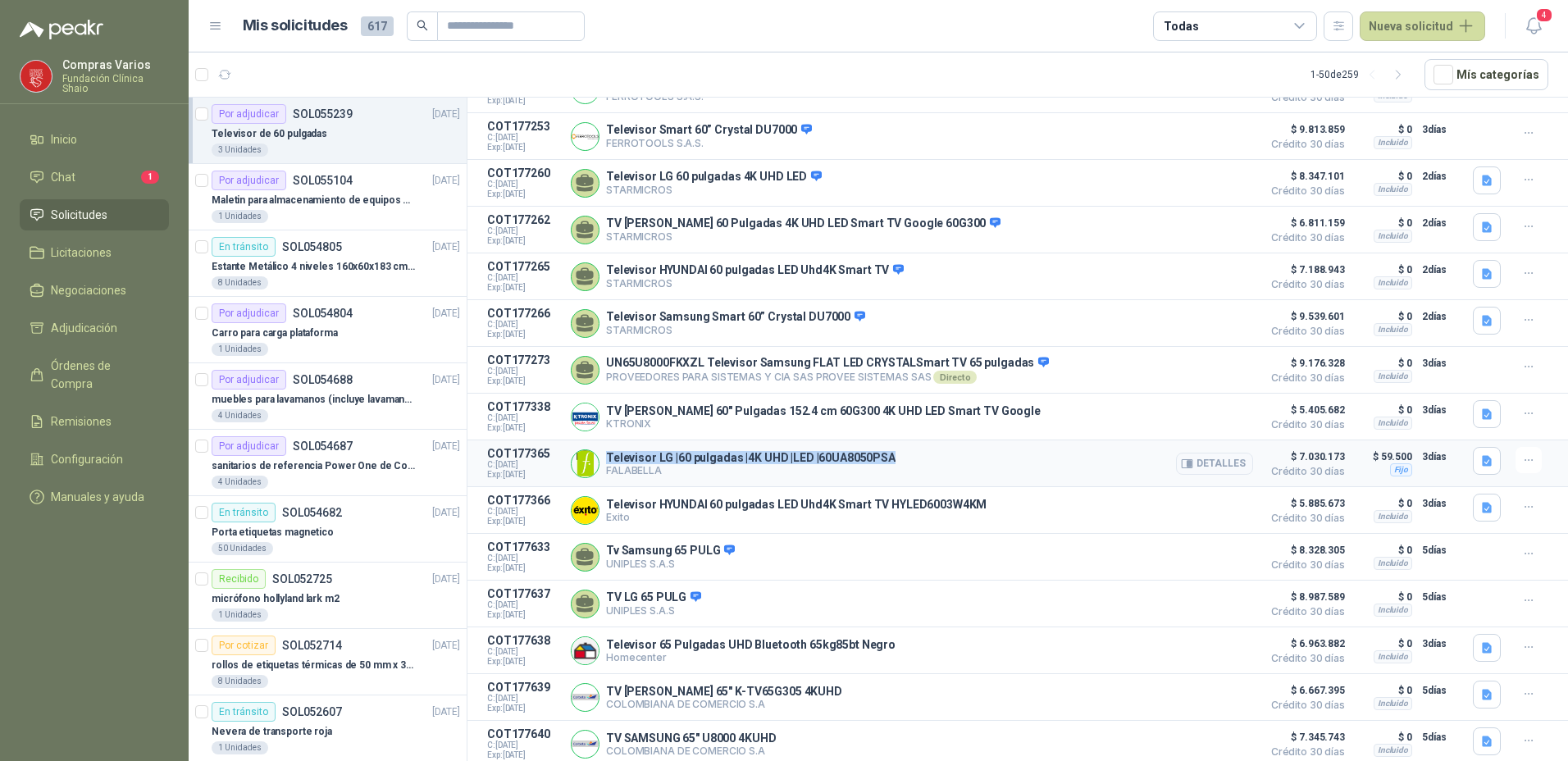
drag, startPoint x: 892, startPoint y: 459, endPoint x: 607, endPoint y: 468, distance: 285.1
click at [607, 468] on div "Televisor LG |60 pulgadas |4K UHD |LED |60UA8050PSA [PERSON_NAME] Detalles" at bounding box center [911, 464] width 682 height 33
drag, startPoint x: 666, startPoint y: 476, endPoint x: 605, endPoint y: 481, distance: 61.2
click at [605, 480] on div "Televisor LG |60 pulgadas |4K UHD |LED |60UA8050PSA [PERSON_NAME] Detalles" at bounding box center [911, 464] width 682 height 33
click at [1207, 468] on button "Detalles" at bounding box center [1214, 464] width 77 height 23
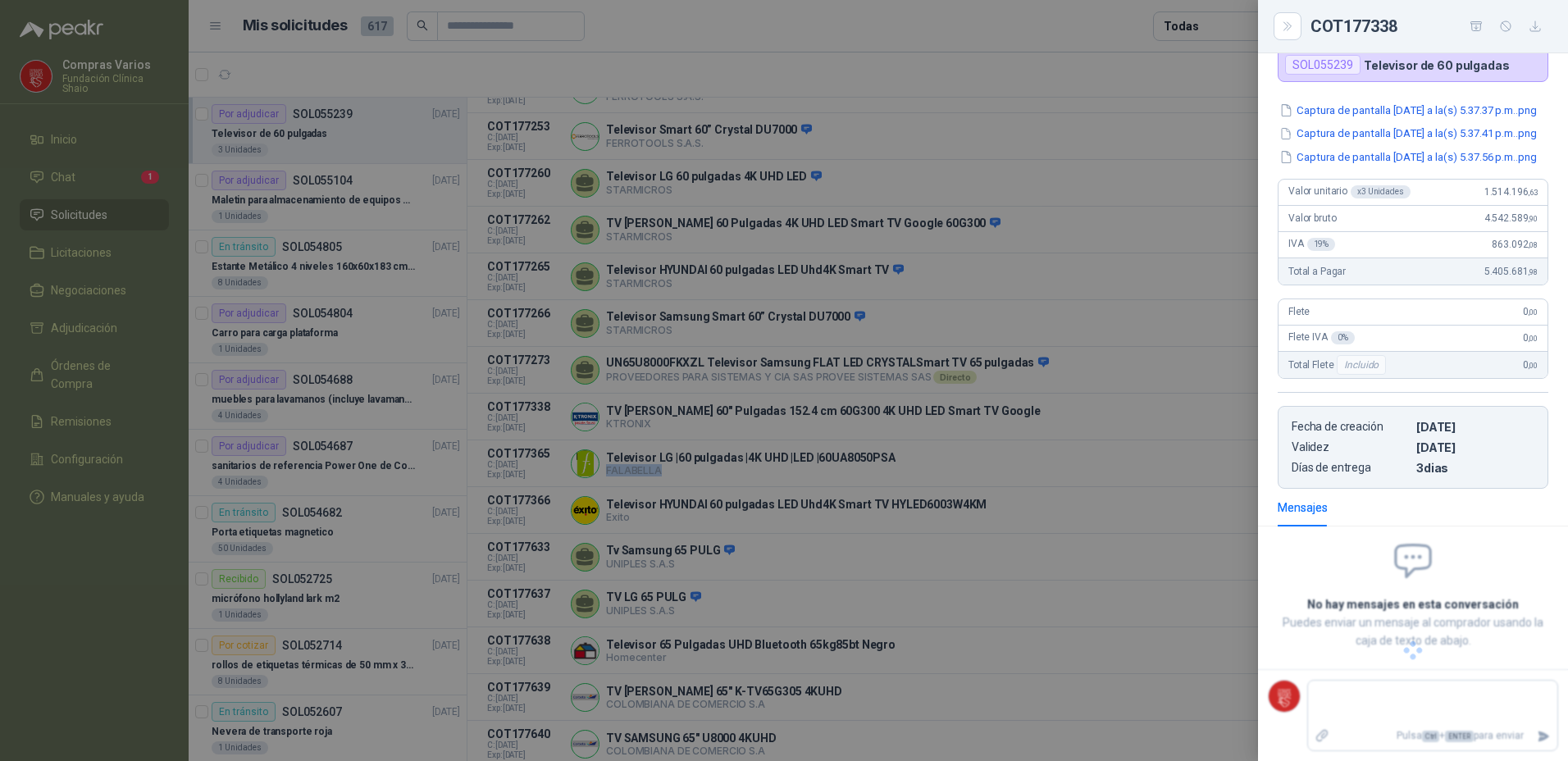
scroll to position [166, 0]
click at [813, 512] on div at bounding box center [784, 380] width 1568 height 761
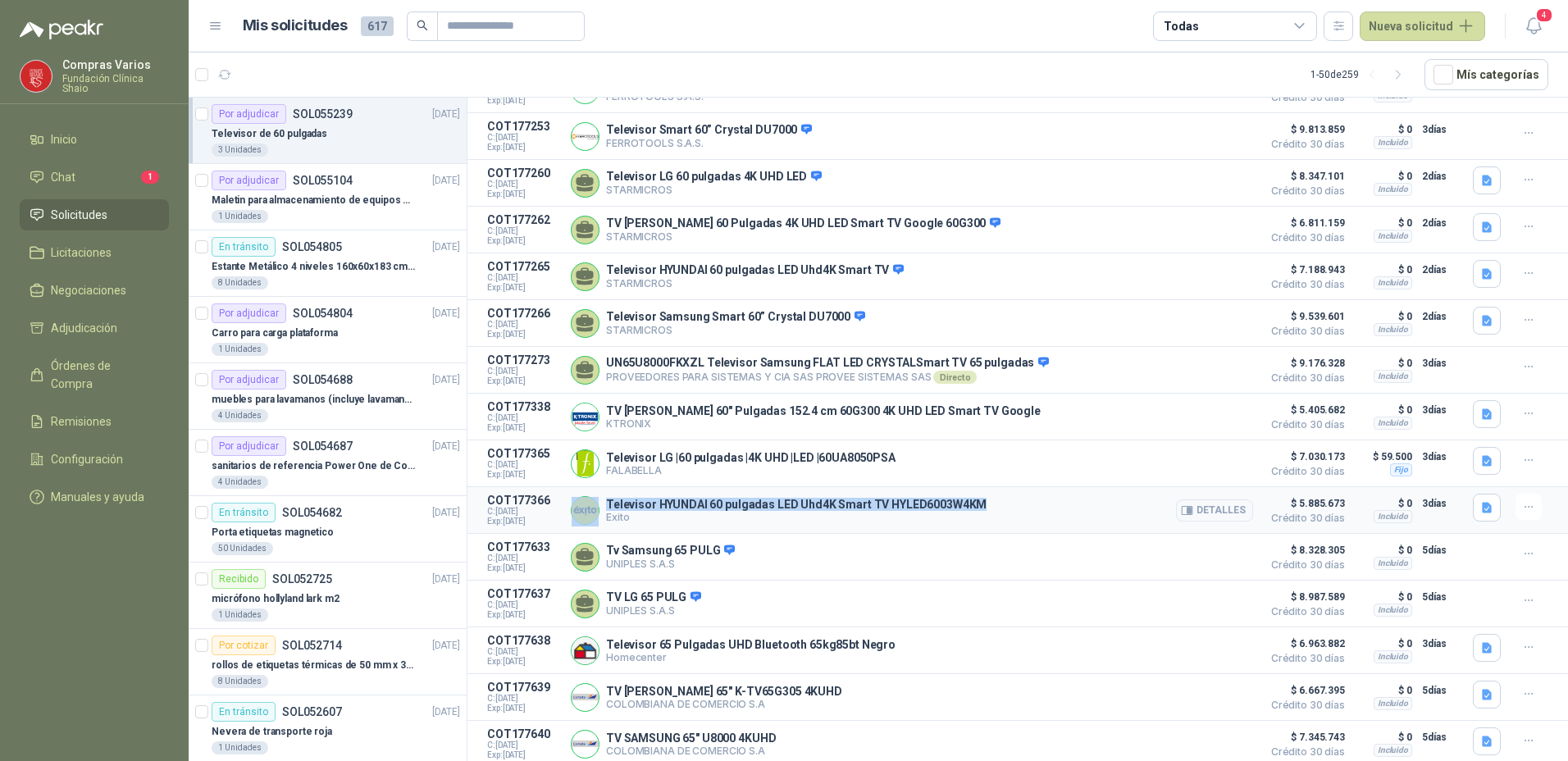
drag, startPoint x: 981, startPoint y: 515, endPoint x: 593, endPoint y: 513, distance: 388.0
click at [593, 513] on div "Televisor HYUNDAI 60 pulgadas LED Uhd4K Smart TV HYLED6003W4KM Exito Detalles" at bounding box center [911, 511] width 682 height 33
drag, startPoint x: 631, startPoint y: 527, endPoint x: 606, endPoint y: 530, distance: 25.2
click at [606, 524] on p "Exito" at bounding box center [795, 517] width 380 height 12
click at [1199, 522] on button "Detalles" at bounding box center [1214, 511] width 77 height 23
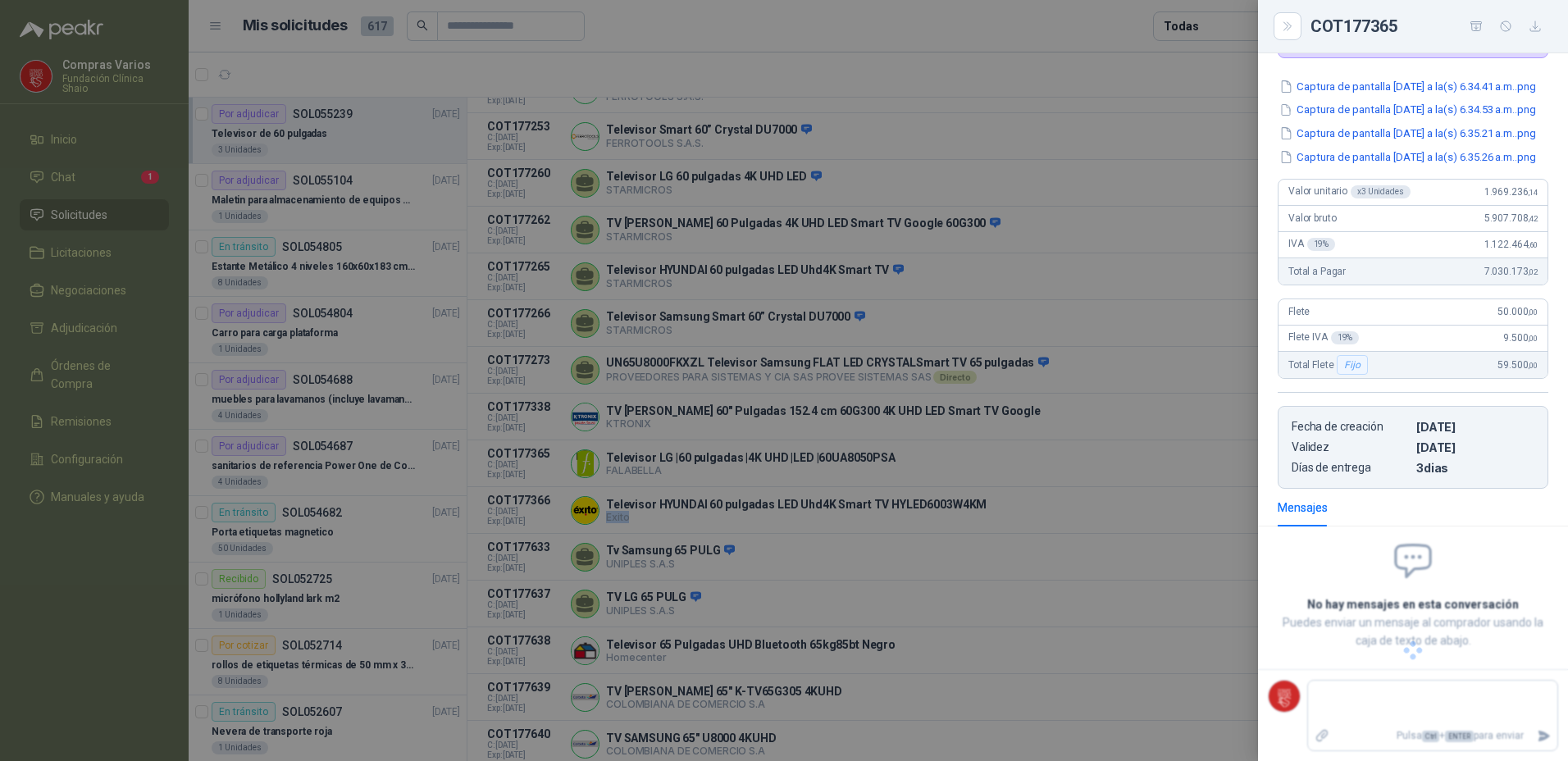
scroll to position [185, 0]
click at [749, 553] on div at bounding box center [784, 380] width 1568 height 761
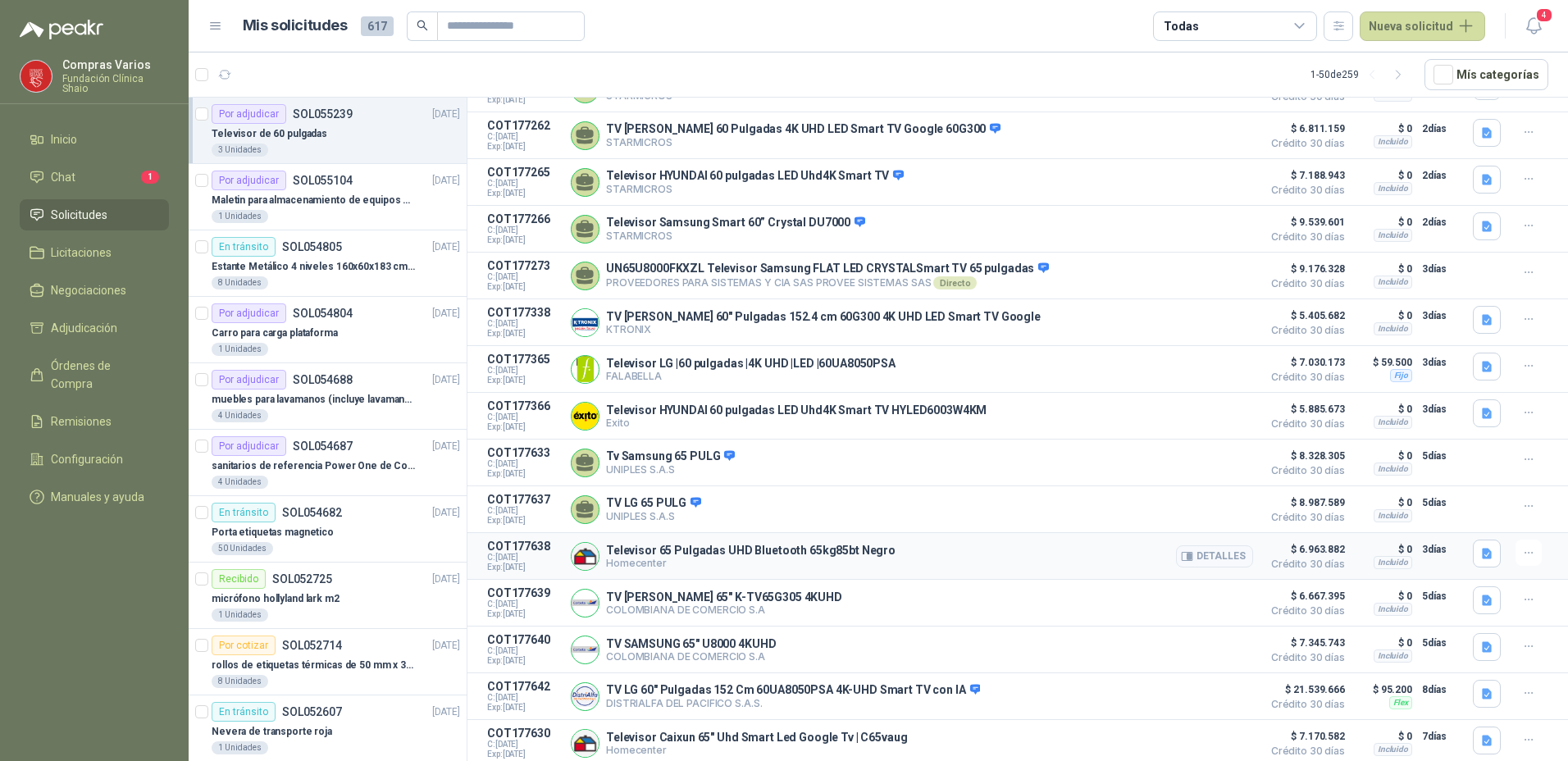
scroll to position [521, 0]
drag, startPoint x: 891, startPoint y: 542, endPoint x: 605, endPoint y: 546, distance: 286.0
click at [605, 546] on div "Televisor 65 Pulgadas UHD Bluetooth 65kg85bt Negro Homecenter Detalles" at bounding box center [911, 556] width 682 height 33
drag, startPoint x: 669, startPoint y: 557, endPoint x: 605, endPoint y: 563, distance: 64.3
click at [605, 563] on div "Televisor 65 Pulgadas UHD Bluetooth 65kg85bt Negro Homecenter Detalles" at bounding box center [911, 556] width 682 height 33
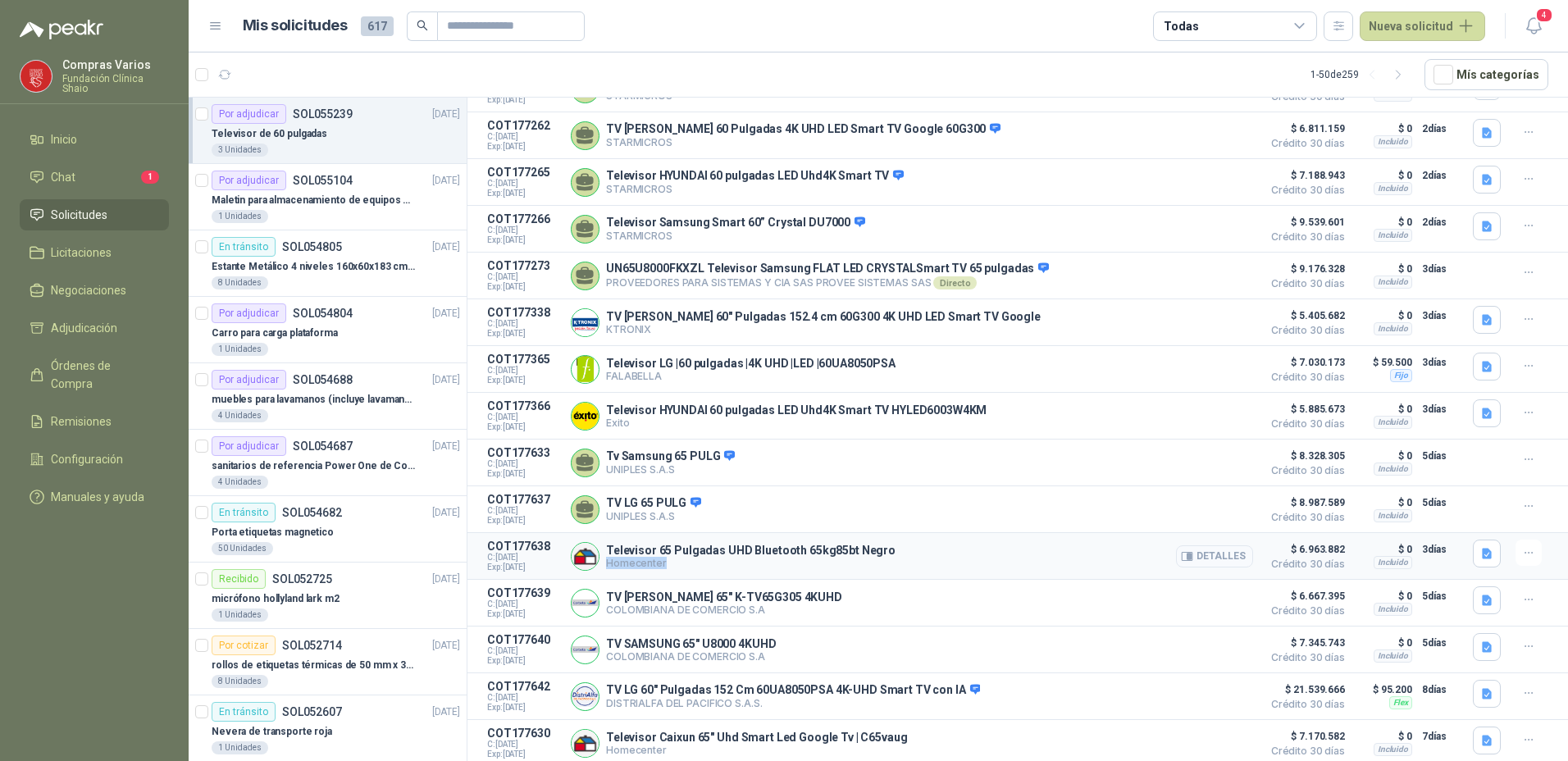
click at [1209, 555] on button "Detalles" at bounding box center [1214, 556] width 77 height 23
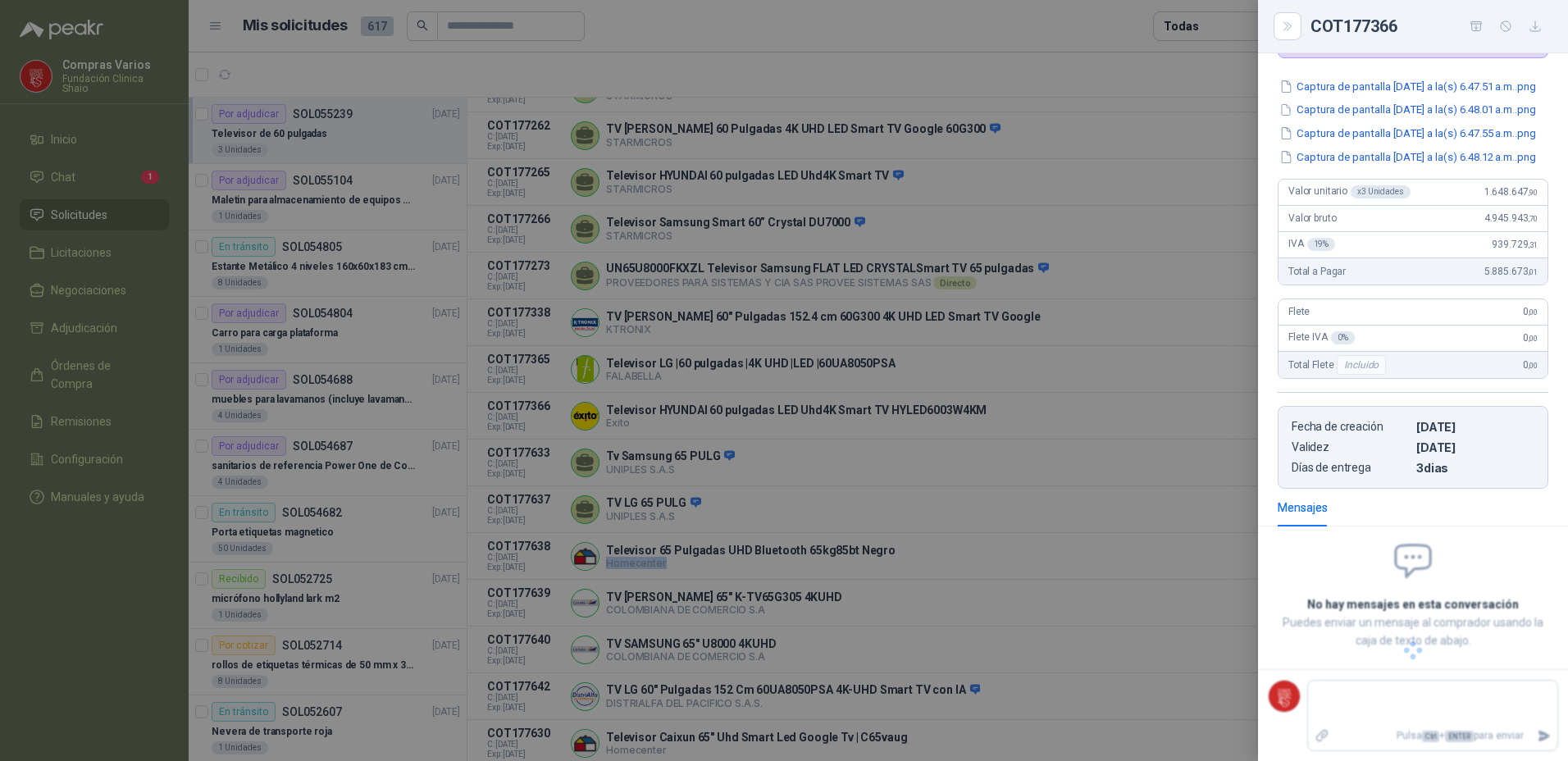
scroll to position [166, 0]
click at [851, 590] on div at bounding box center [784, 380] width 1568 height 761
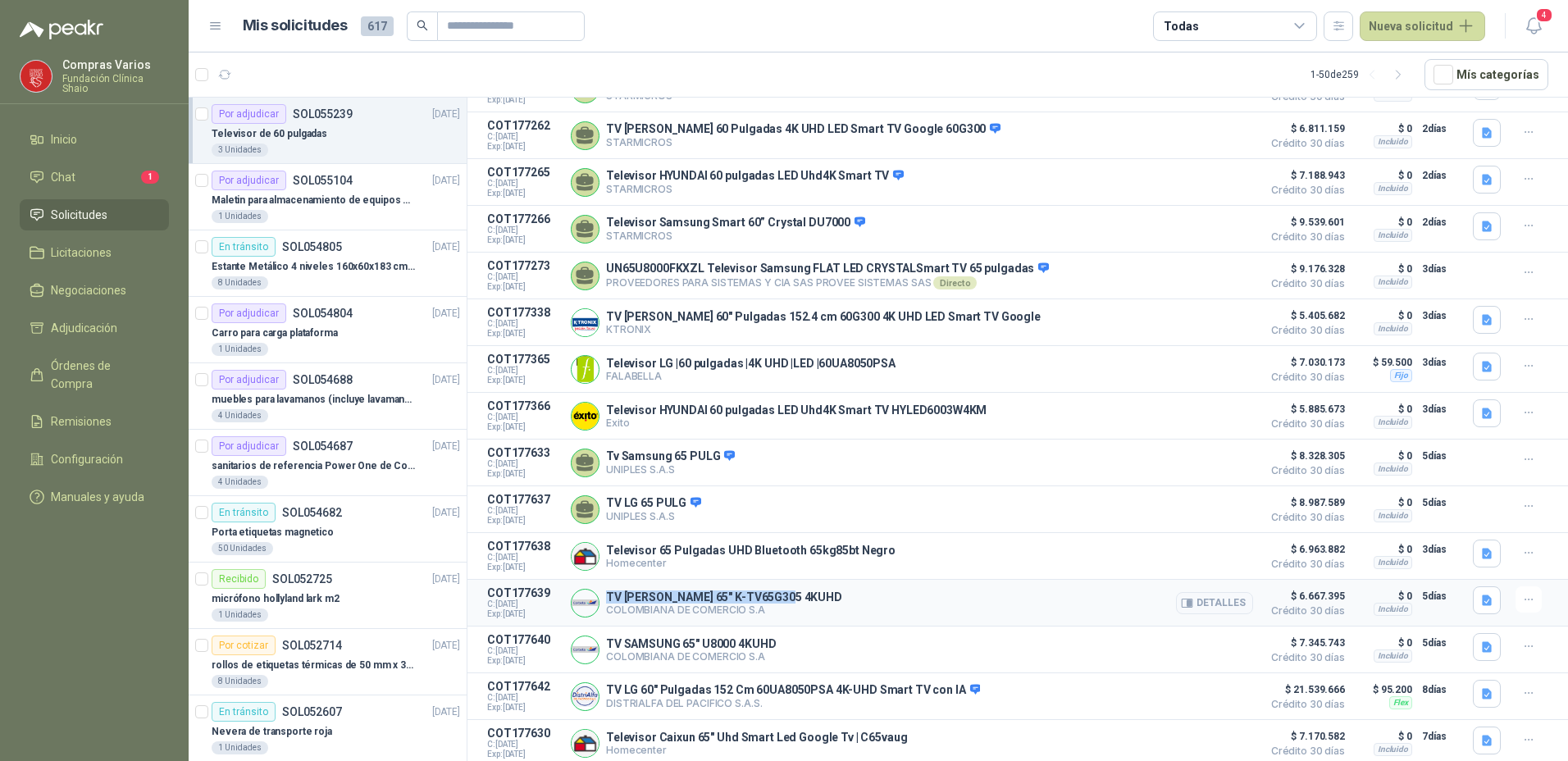
drag, startPoint x: 797, startPoint y: 593, endPoint x: 604, endPoint y: 589, distance: 193.0
click at [604, 589] on div "TV [PERSON_NAME] 65" K-TV65G305 4KUHD COLOMBIANA DE COMERCIO S.A Detalles" at bounding box center [911, 603] width 682 height 33
drag, startPoint x: 768, startPoint y: 605, endPoint x: 604, endPoint y: 613, distance: 164.2
click at [604, 613] on div "TV [PERSON_NAME] 65" K-TV65G305 4KUHD COLOMBIANA DE COMERCIO S.A Detalles" at bounding box center [911, 603] width 682 height 33
click at [1205, 602] on button "Detalles" at bounding box center [1214, 603] width 77 height 23
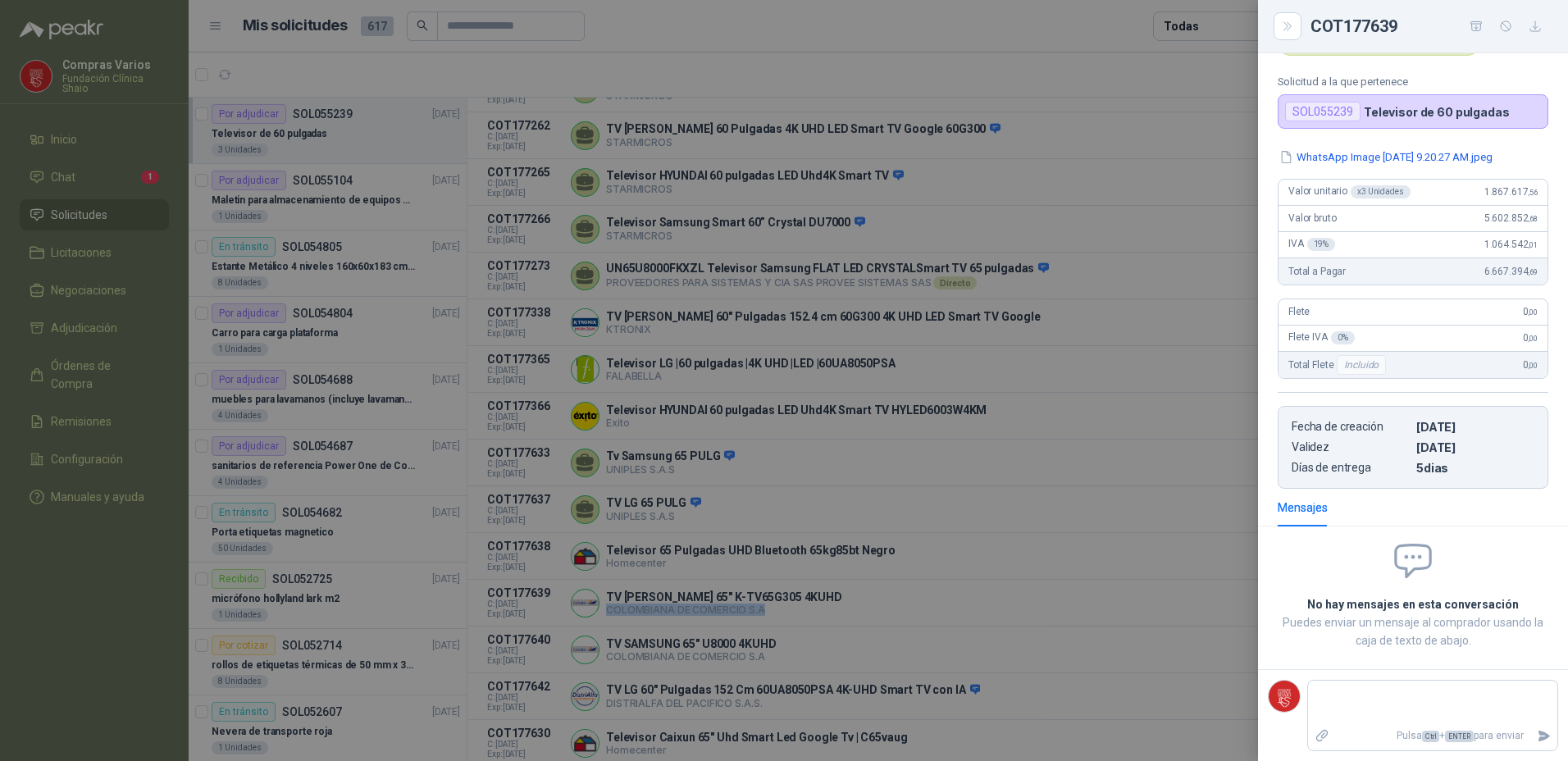
scroll to position [81, 0]
click at [989, 588] on div at bounding box center [784, 380] width 1568 height 761
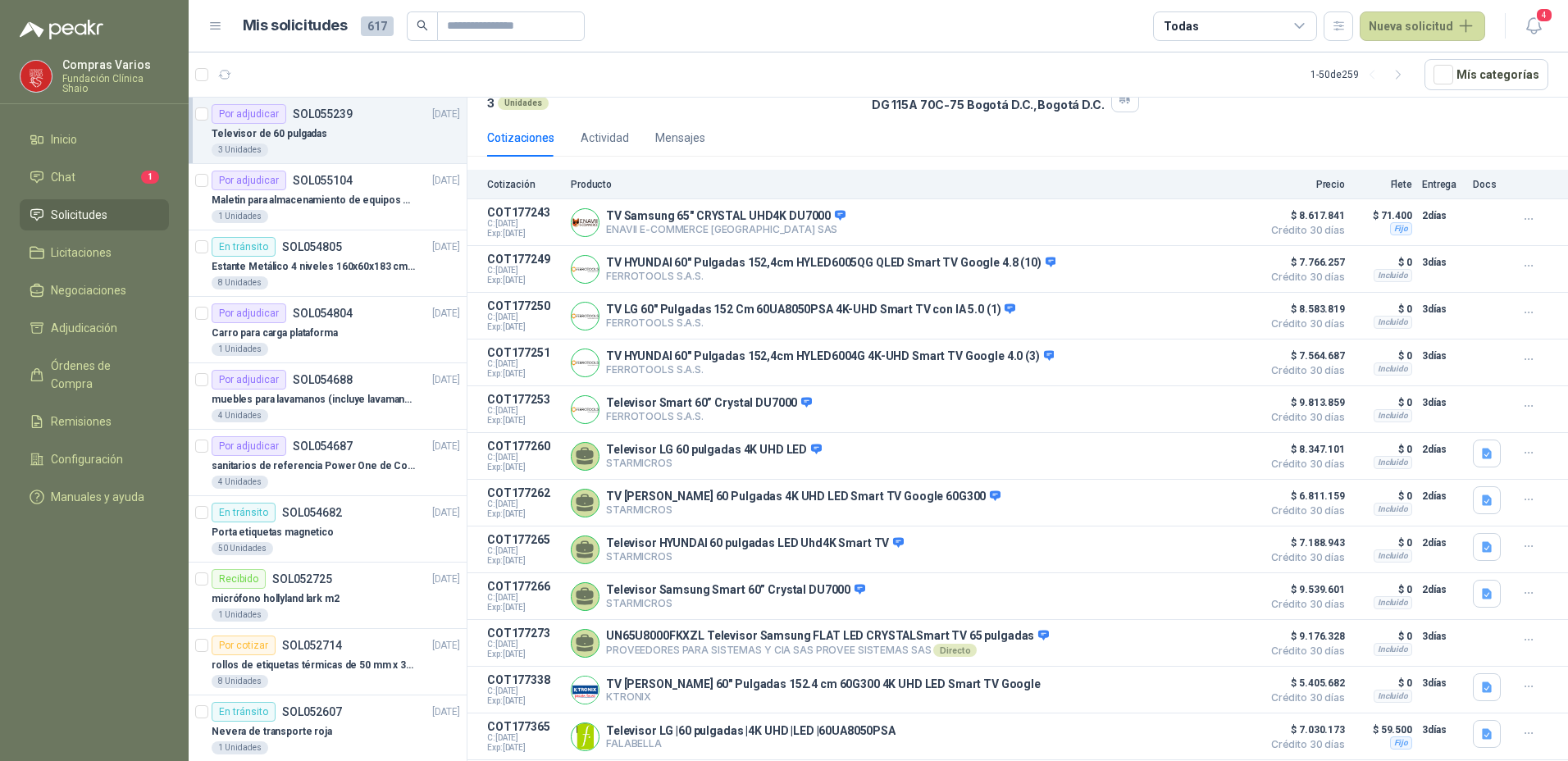
scroll to position [111, 0]
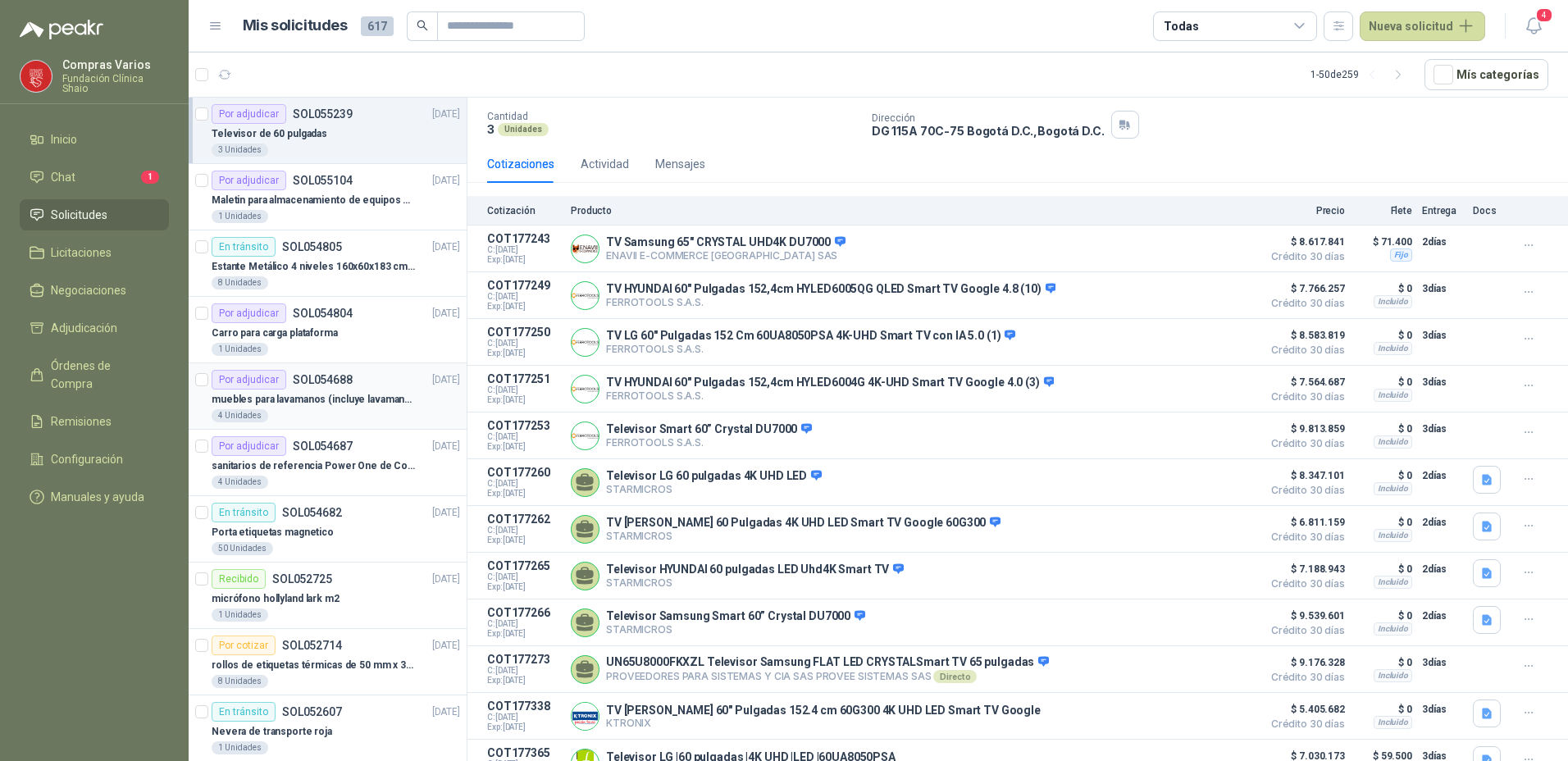
click at [359, 394] on p "muebles para lavamanos (incluye lavamanos)" at bounding box center [314, 400] width 204 height 16
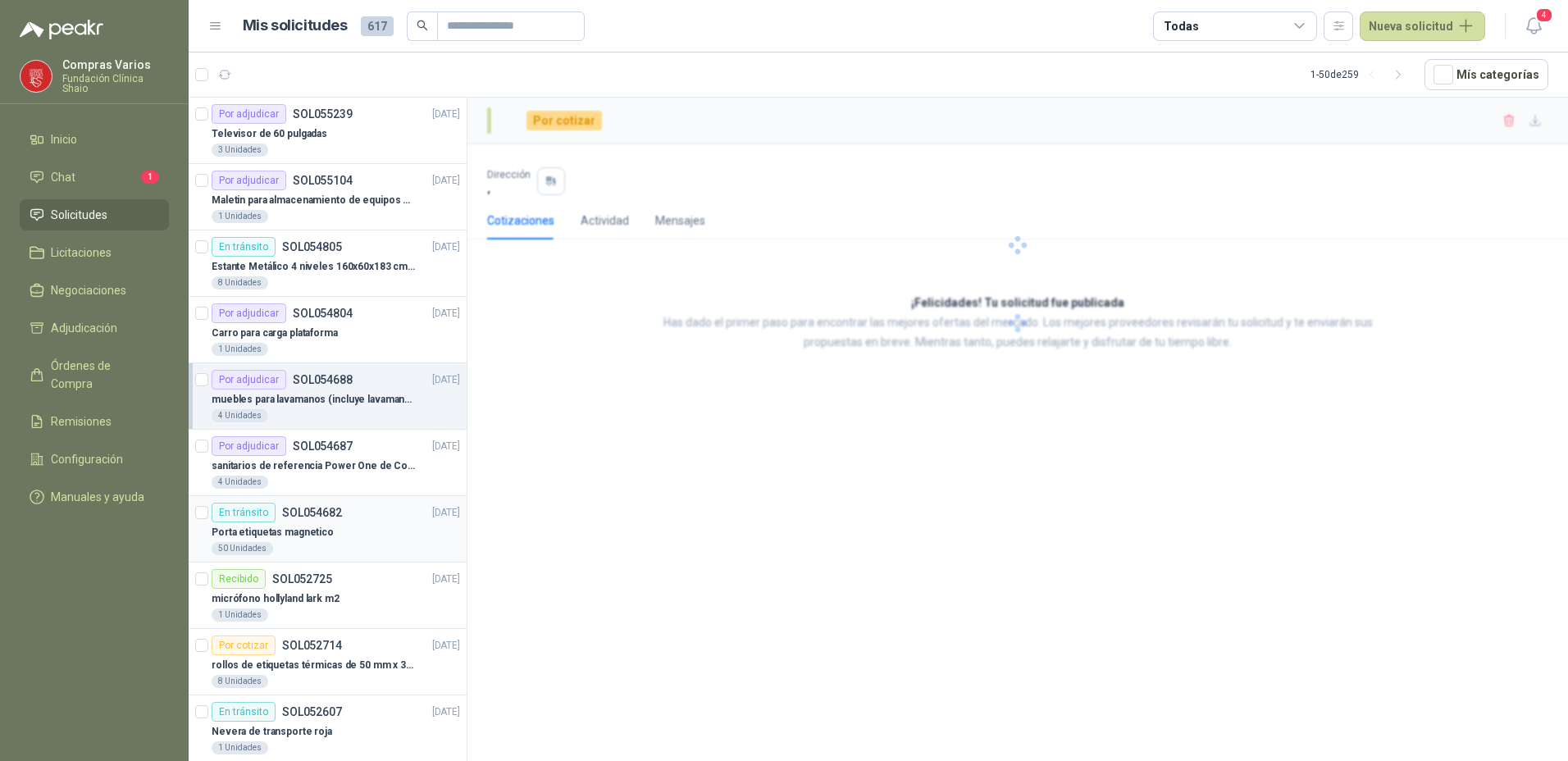
click at [326, 526] on p "Porta etiquetas magnetico" at bounding box center [272, 533] width 122 height 16
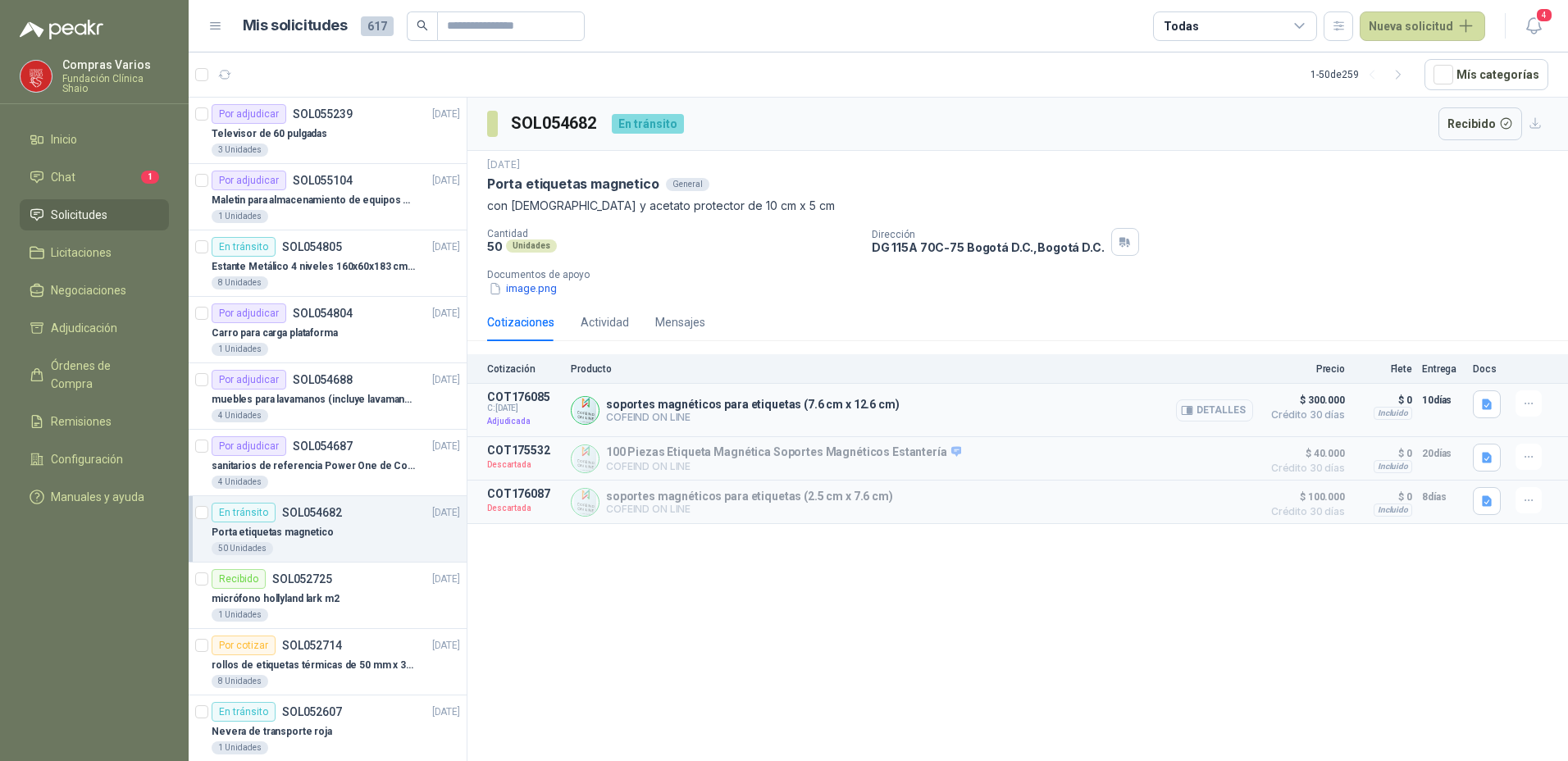
click at [1208, 405] on button "Detalles" at bounding box center [1214, 411] width 77 height 23
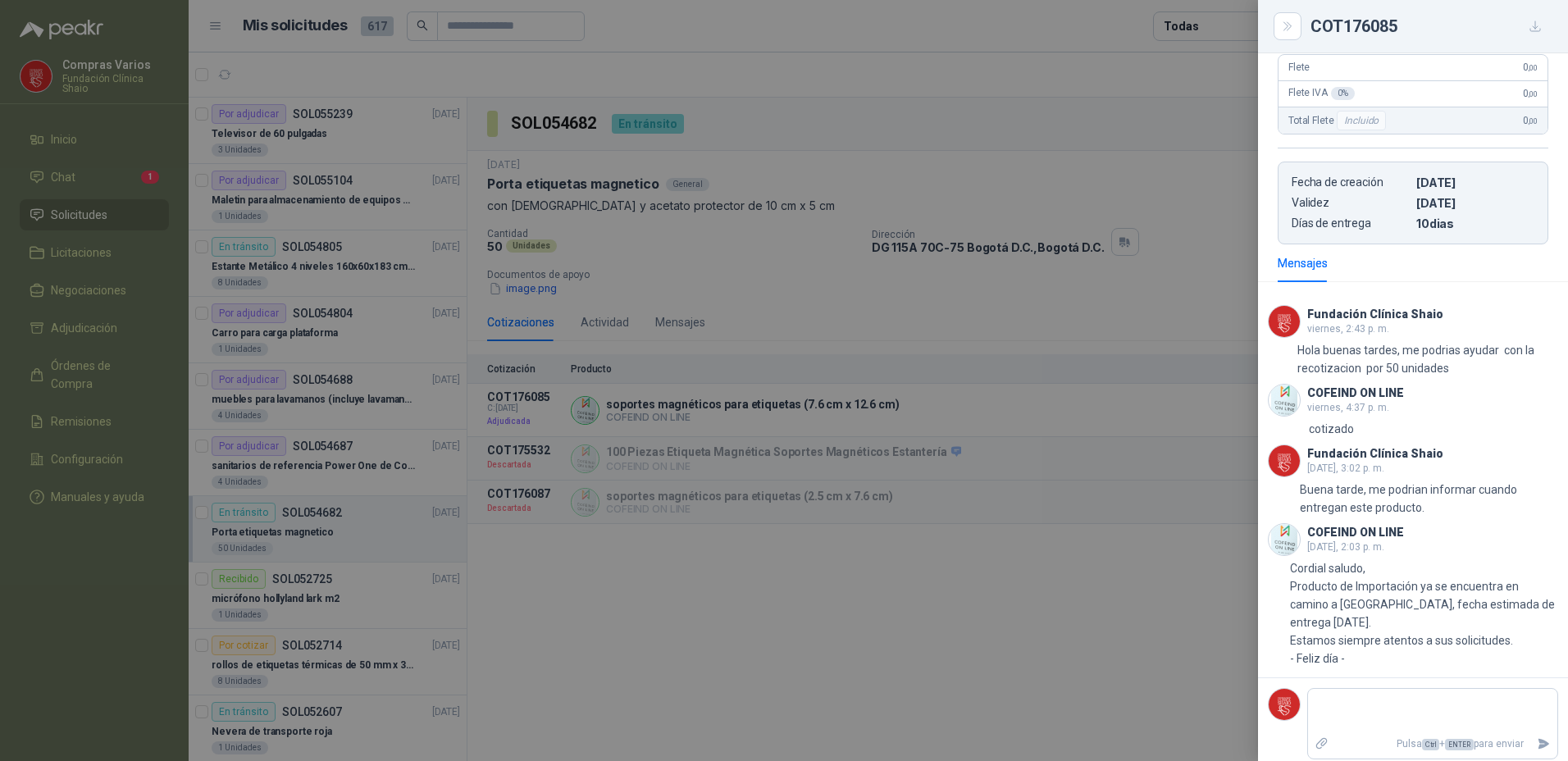
scroll to position [334, 0]
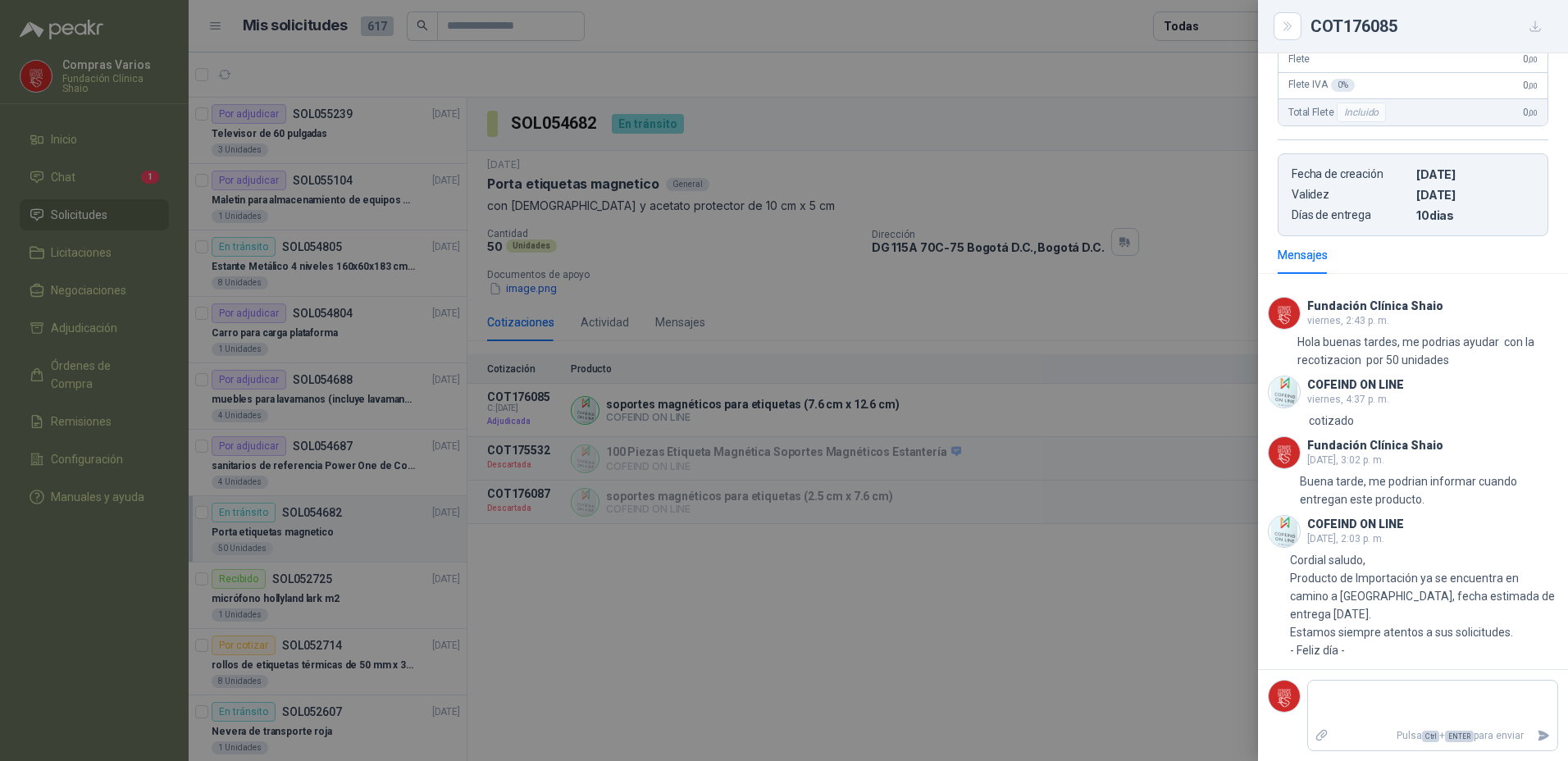
click at [1078, 55] on div at bounding box center [784, 380] width 1568 height 761
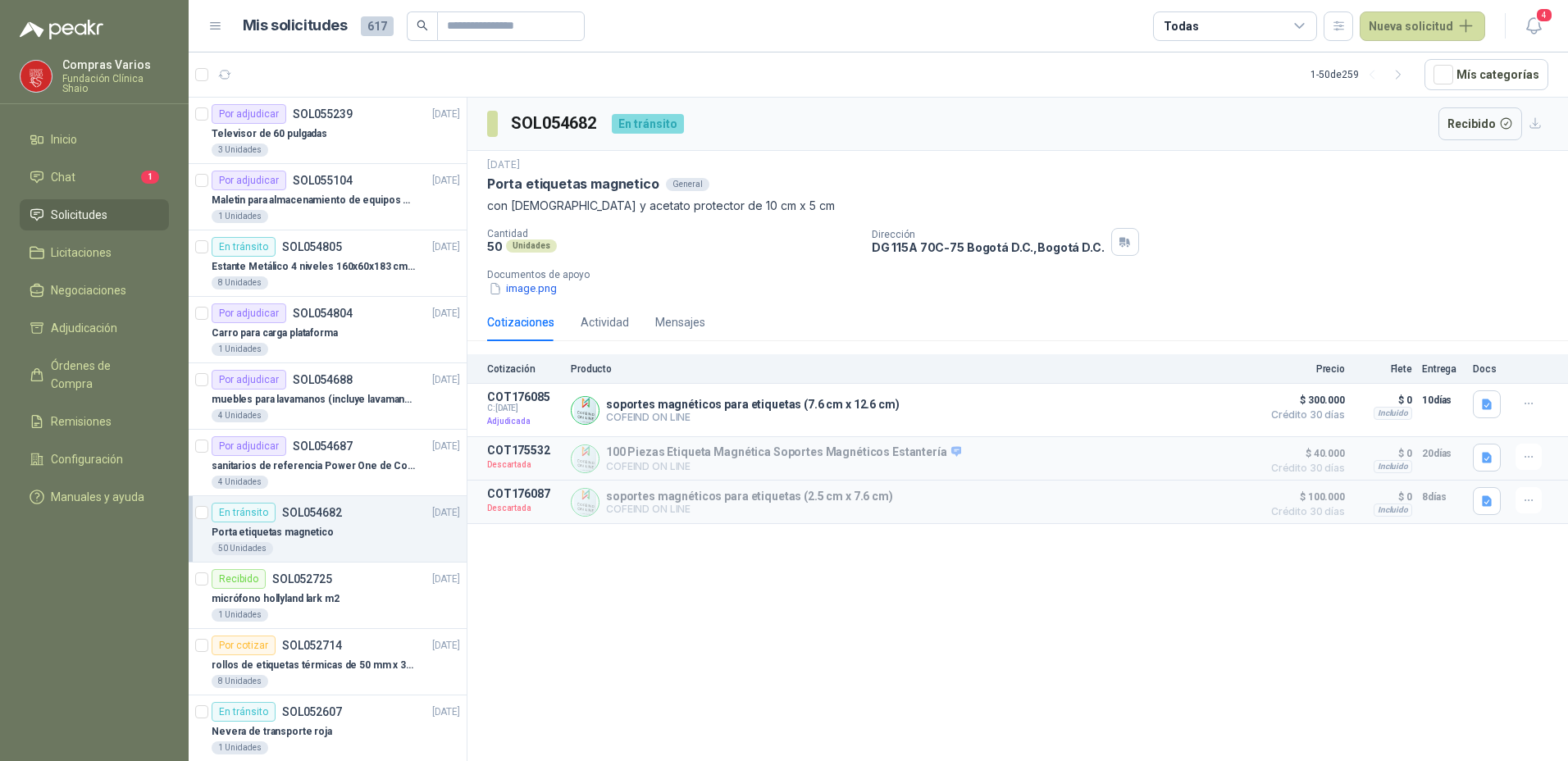
click at [303, 530] on p "Porta etiquetas magnetico" at bounding box center [272, 533] width 122 height 16
click at [274, 547] on div "50 Unidades" at bounding box center [335, 549] width 249 height 13
click at [787, 449] on p "100 Piezas Etiqueta Magnética Soportes Magnéticos Estantería" at bounding box center [783, 452] width 355 height 15
click at [1200, 457] on button "Detalles" at bounding box center [1214, 459] width 77 height 23
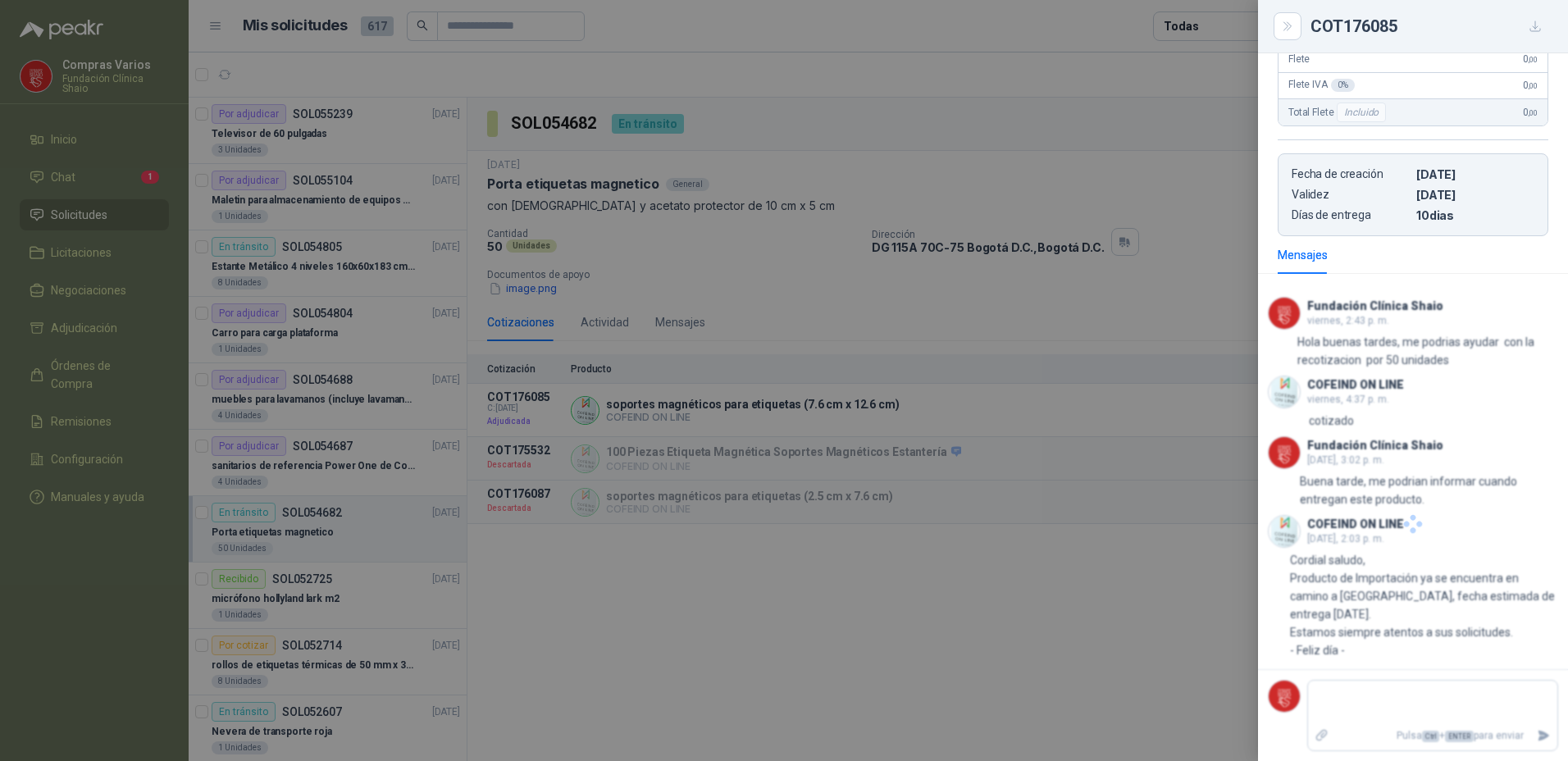
scroll to position [168, 0]
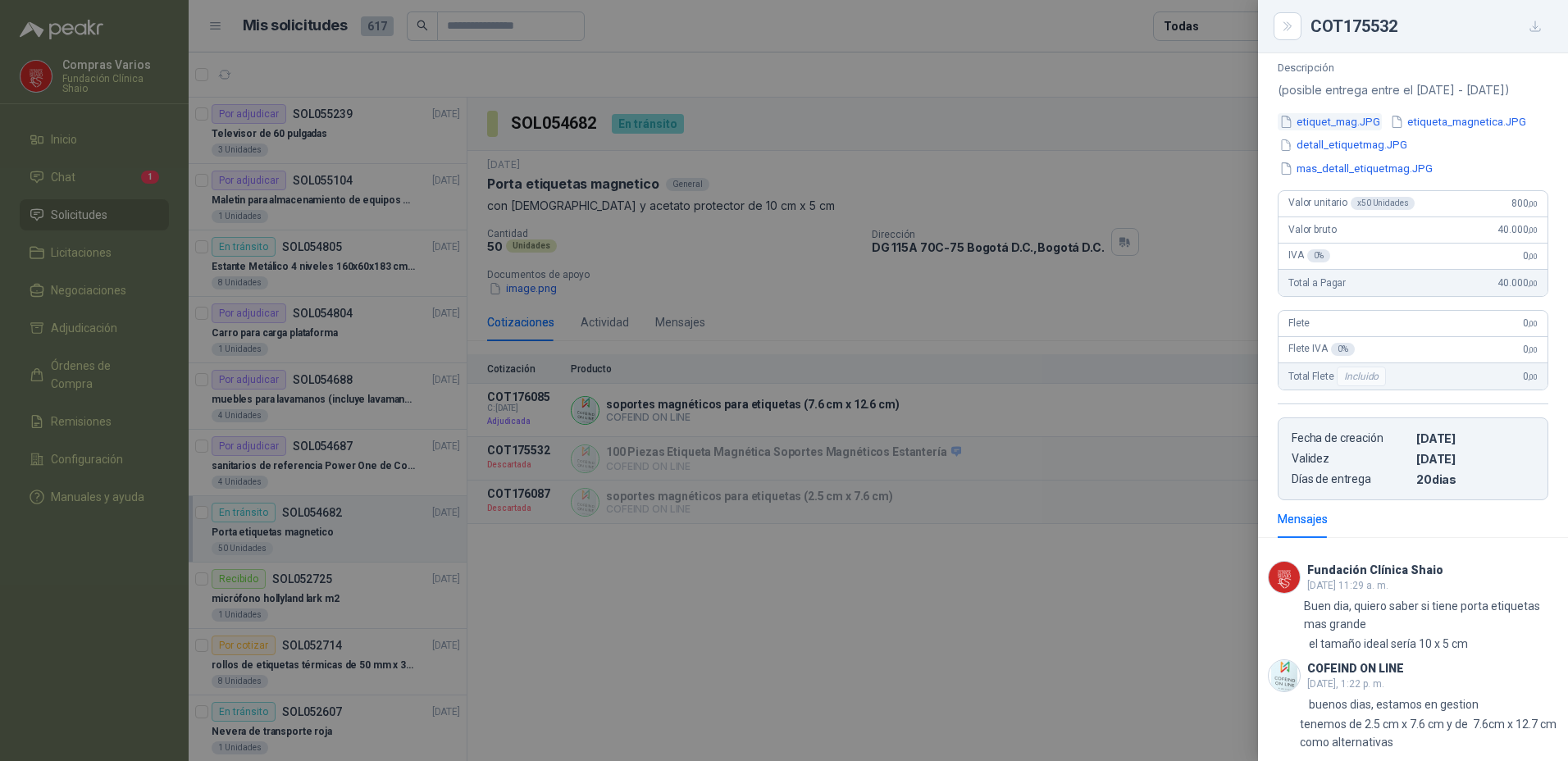
click at [1319, 123] on button "etiquet_mag.JPG" at bounding box center [1330, 122] width 104 height 17
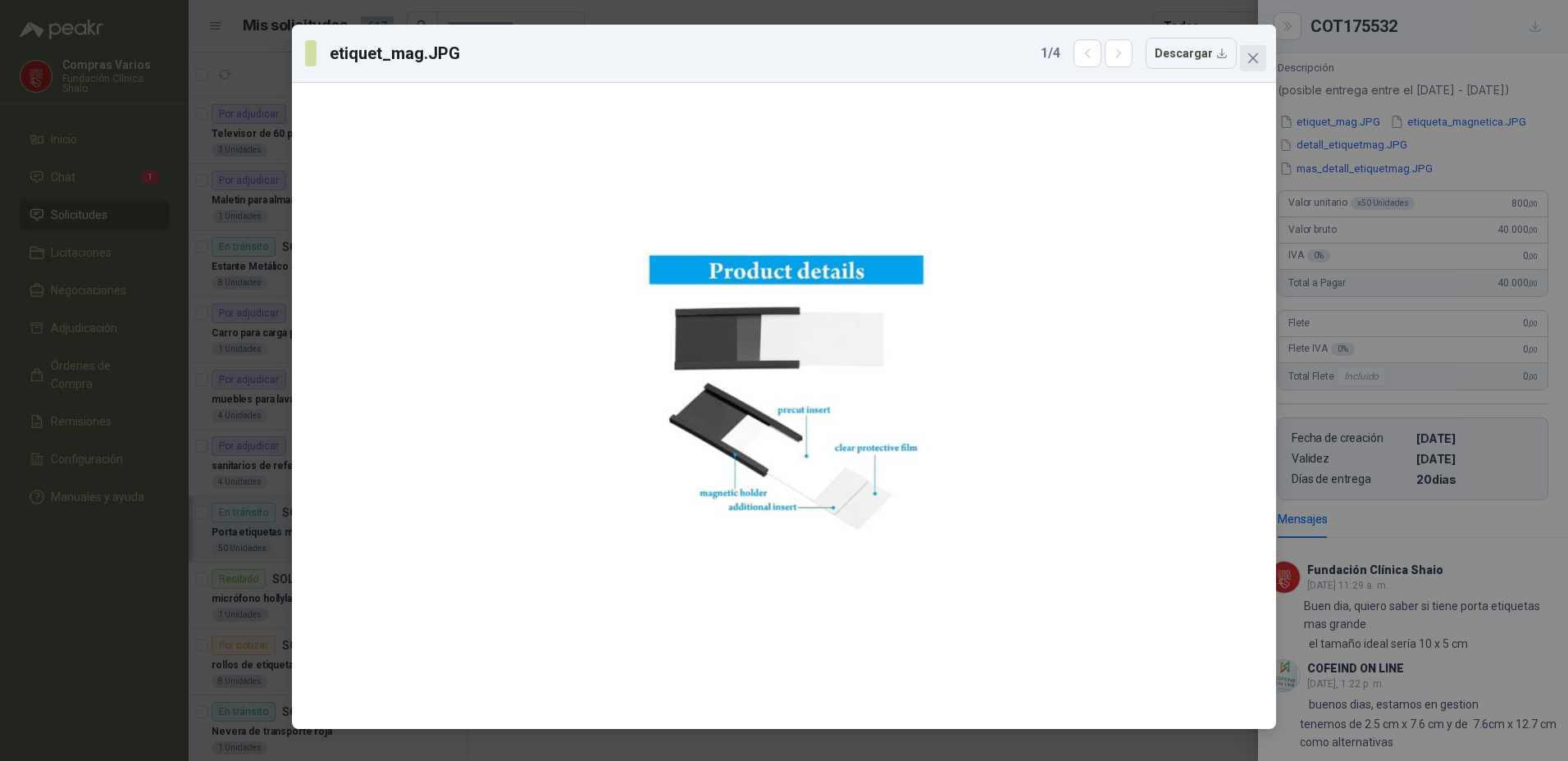
click at [1252, 53] on icon "close" at bounding box center [1253, 58] width 13 height 13
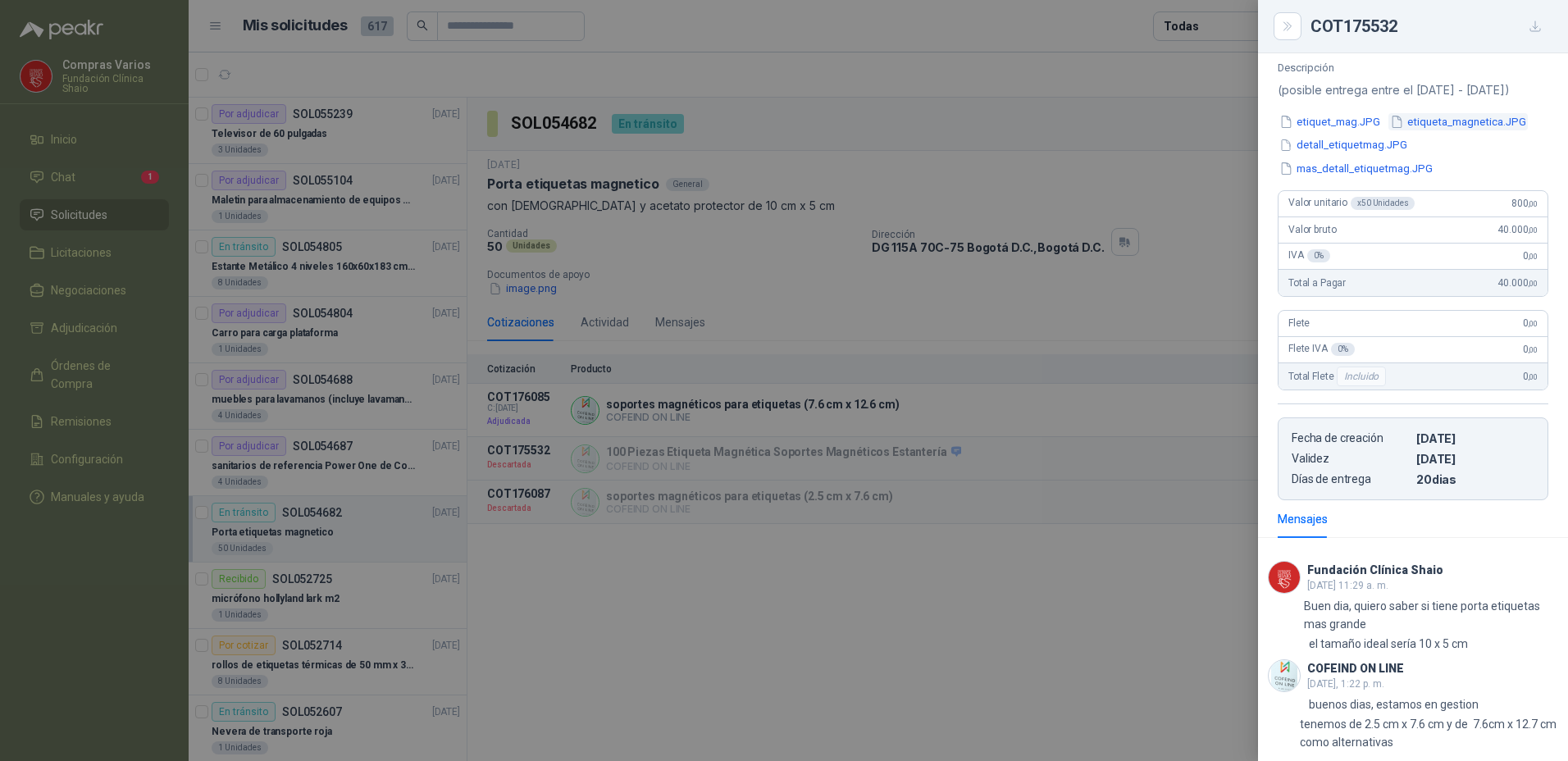
click at [1435, 123] on button "etiqueta_magnetica.JPG" at bounding box center [1457, 122] width 139 height 17
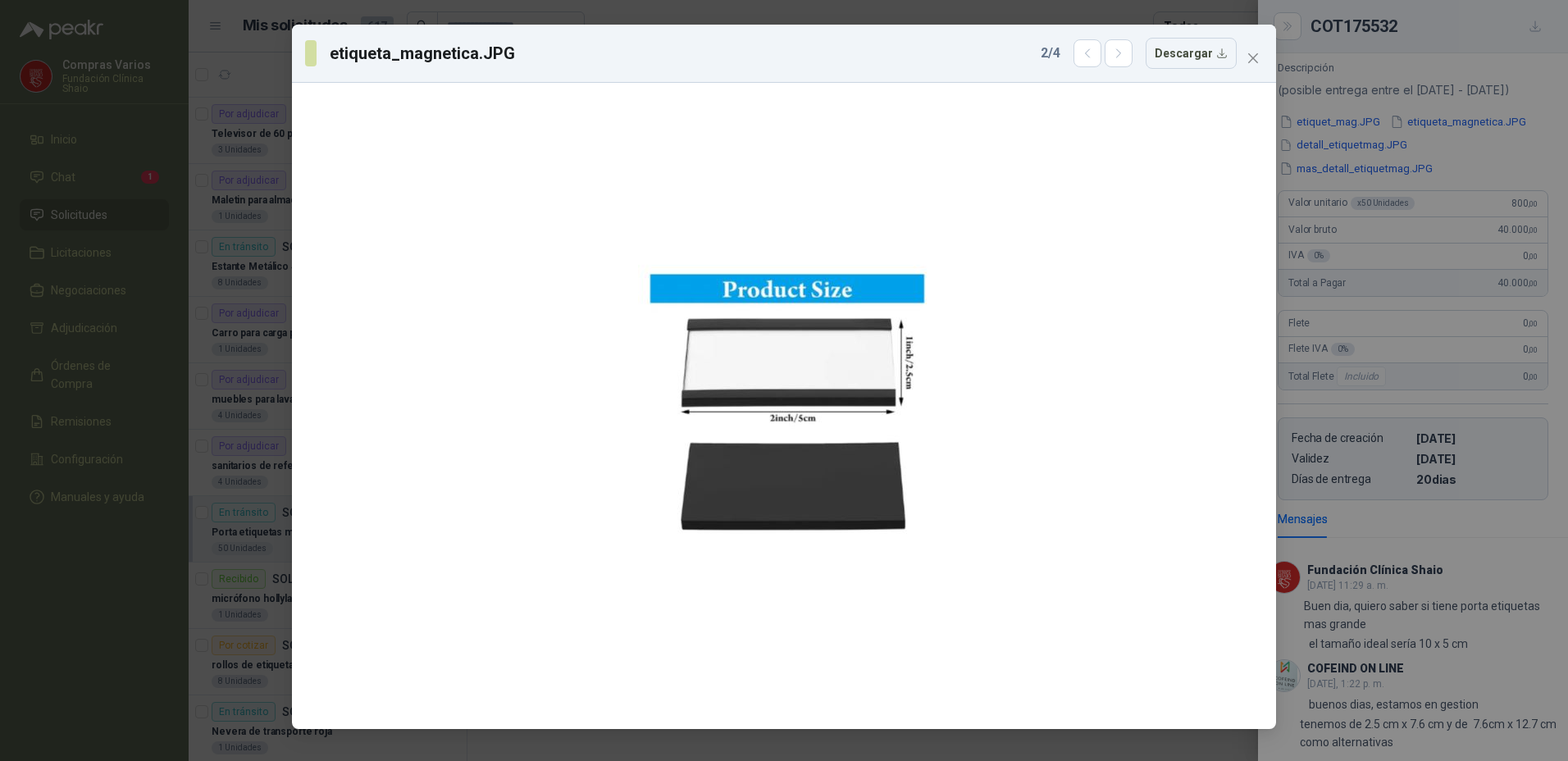
click at [1239, 49] on div "etiqueta_magnetica.JPG 2 / 4 Descargar" at bounding box center [783, 54] width 957 height 31
click at [1240, 58] on span "Close" at bounding box center [1253, 58] width 26 height 13
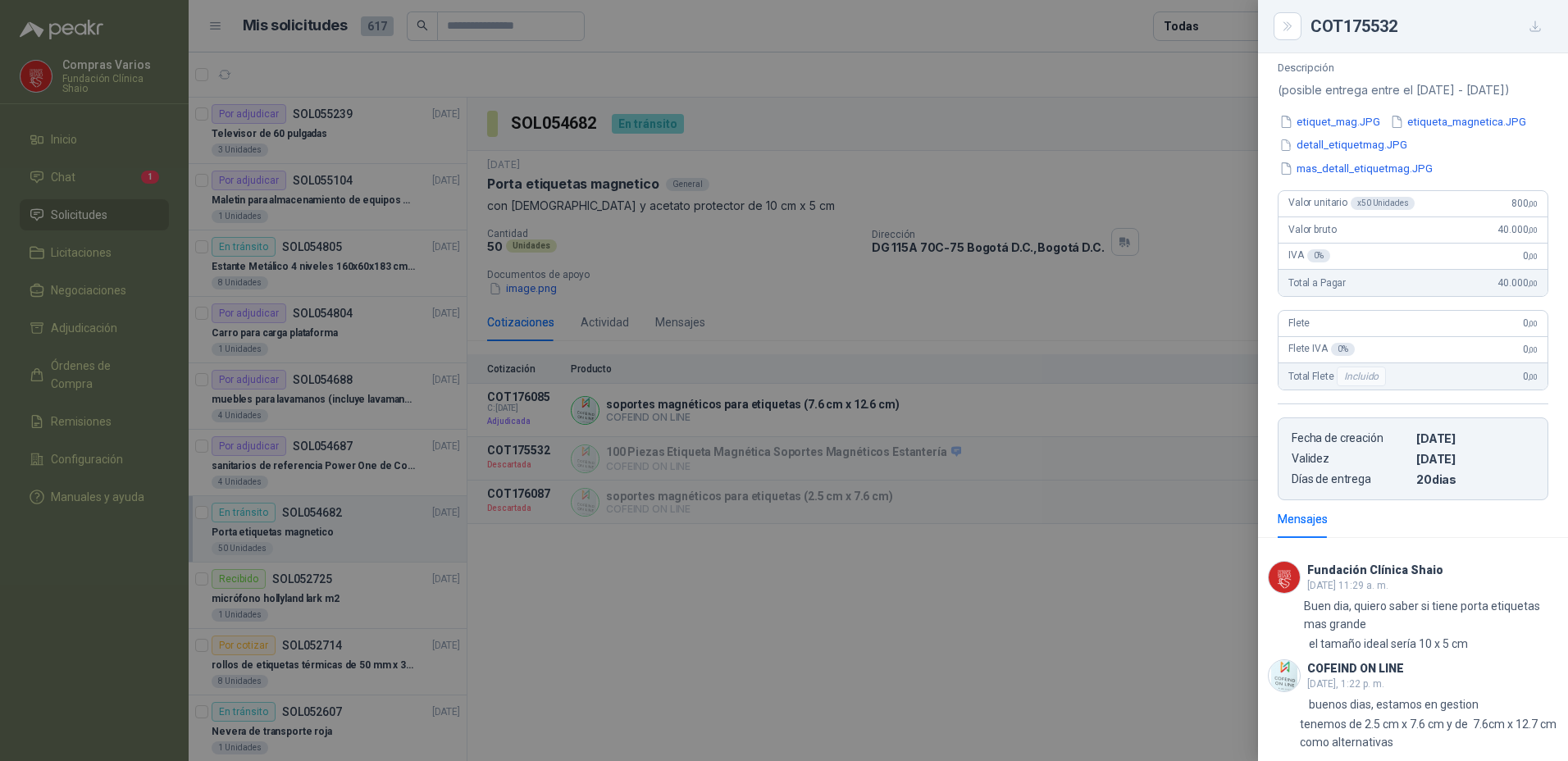
click at [911, 595] on div at bounding box center [784, 380] width 1568 height 761
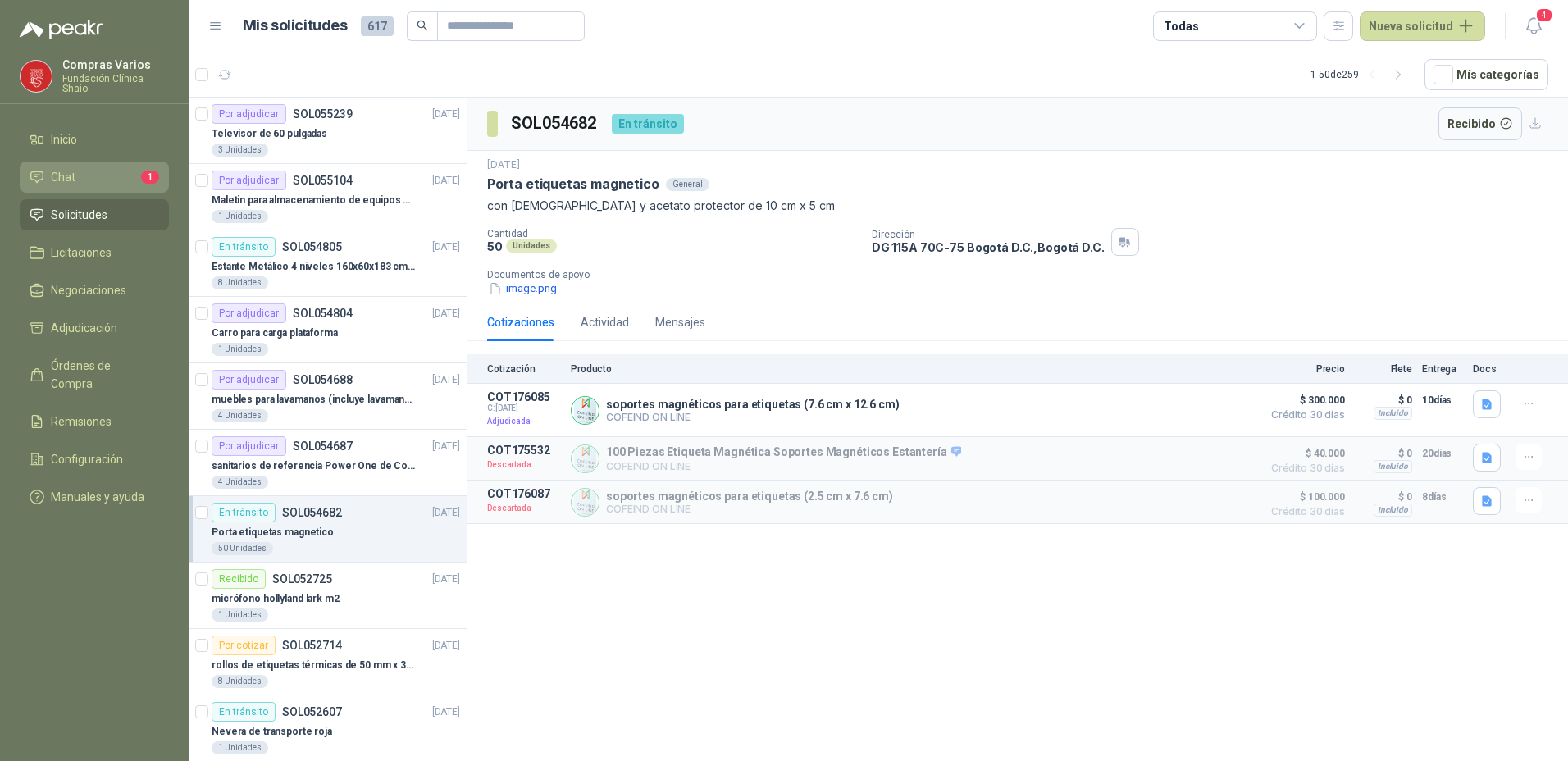
click at [30, 170] on icon at bounding box center [36, 177] width 15 height 15
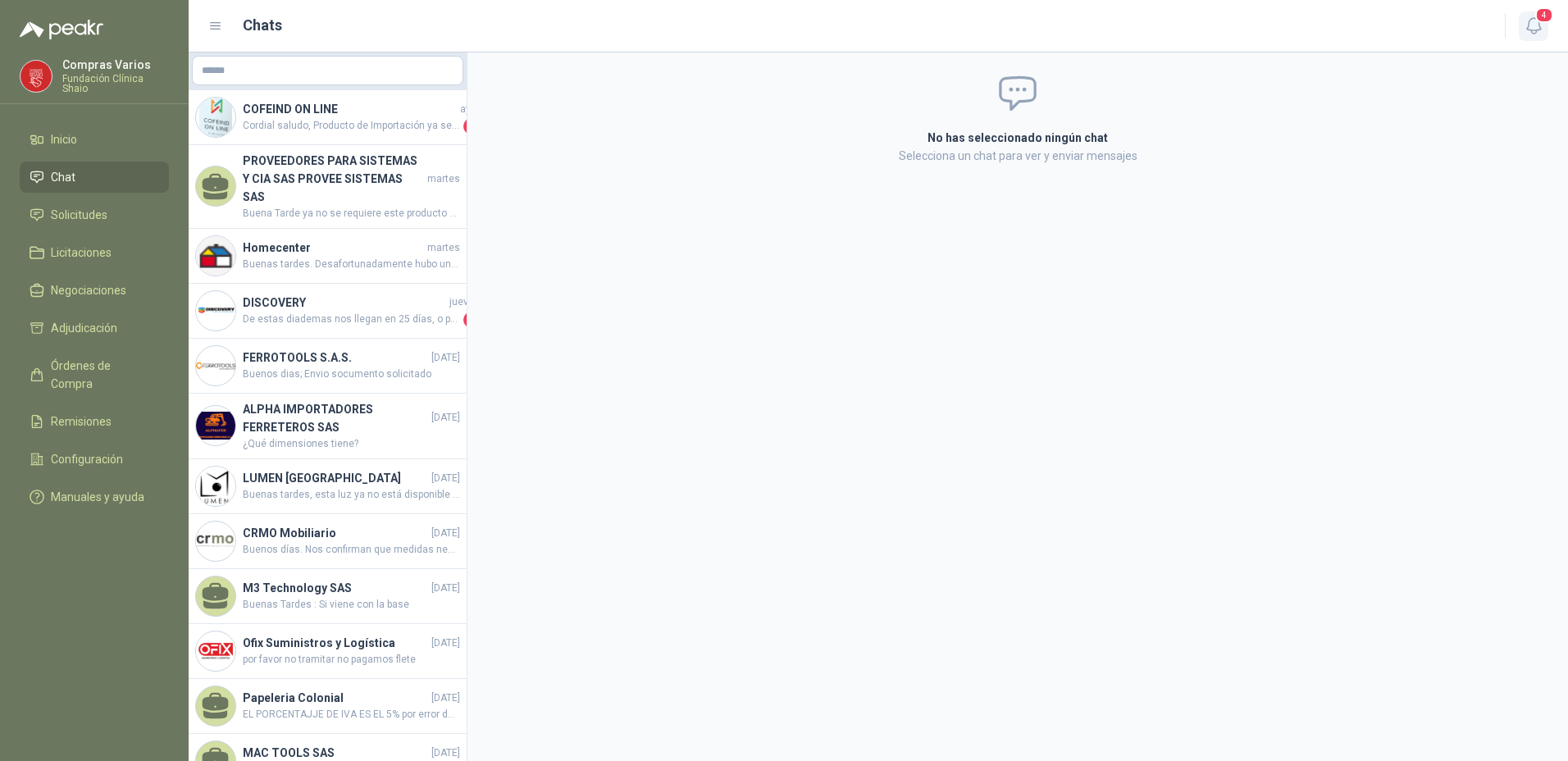
click at [1536, 23] on icon "button" at bounding box center [1534, 26] width 21 height 21
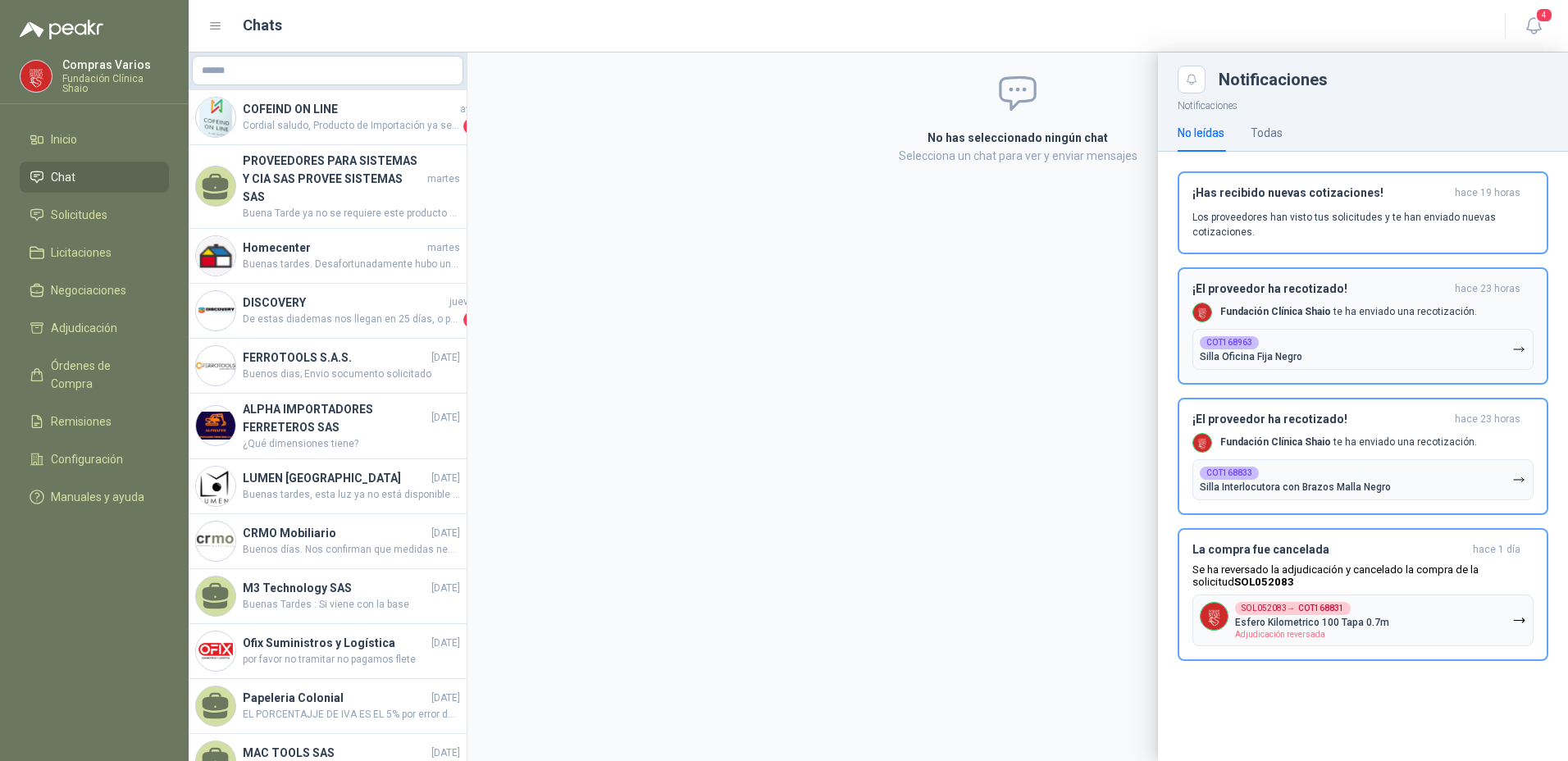
click at [1306, 290] on h3 "¡El proveedor ha recotizado!" at bounding box center [1319, 289] width 256 height 14
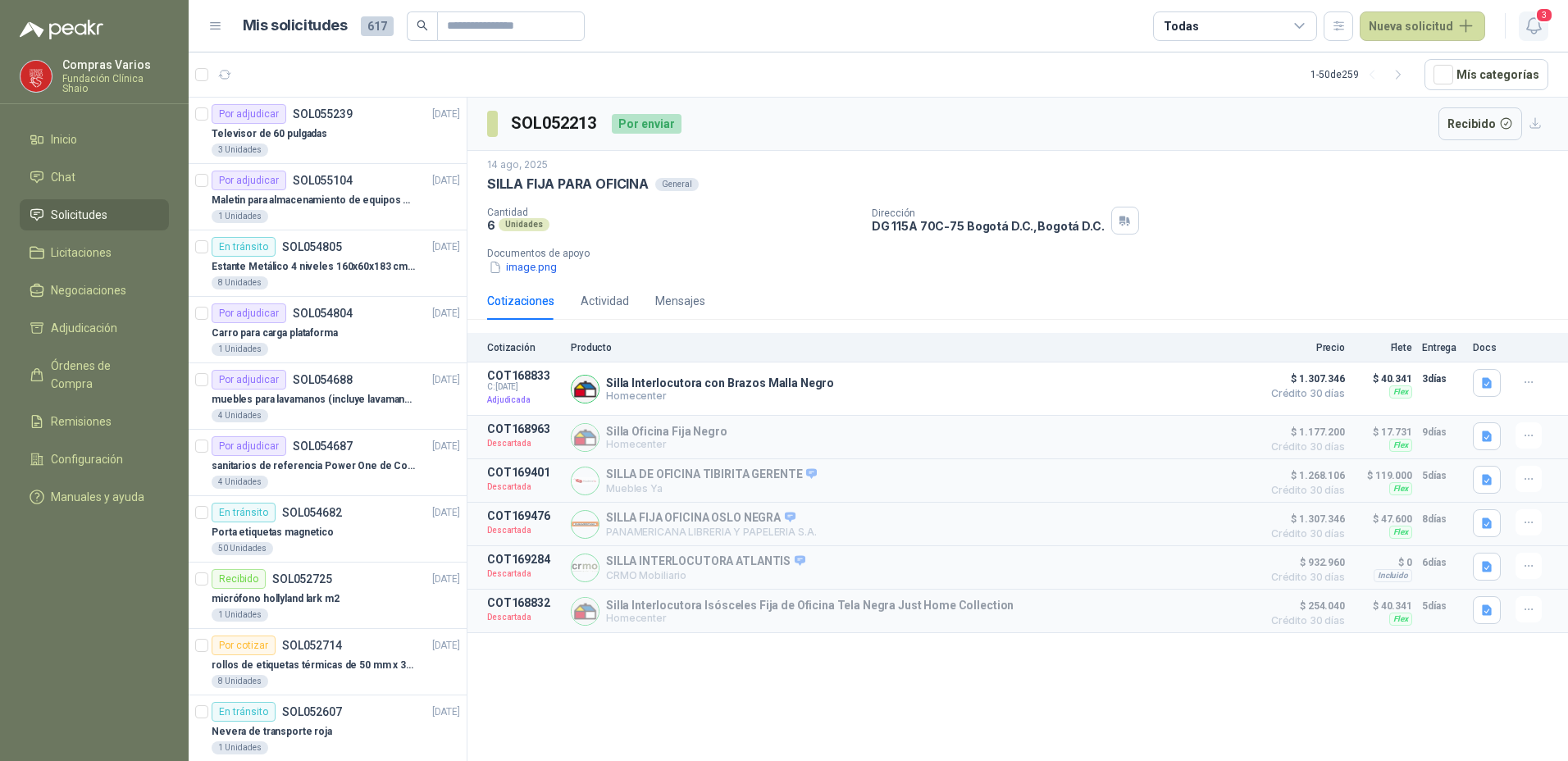
click at [1538, 17] on span "3" at bounding box center [1544, 16] width 18 height 16
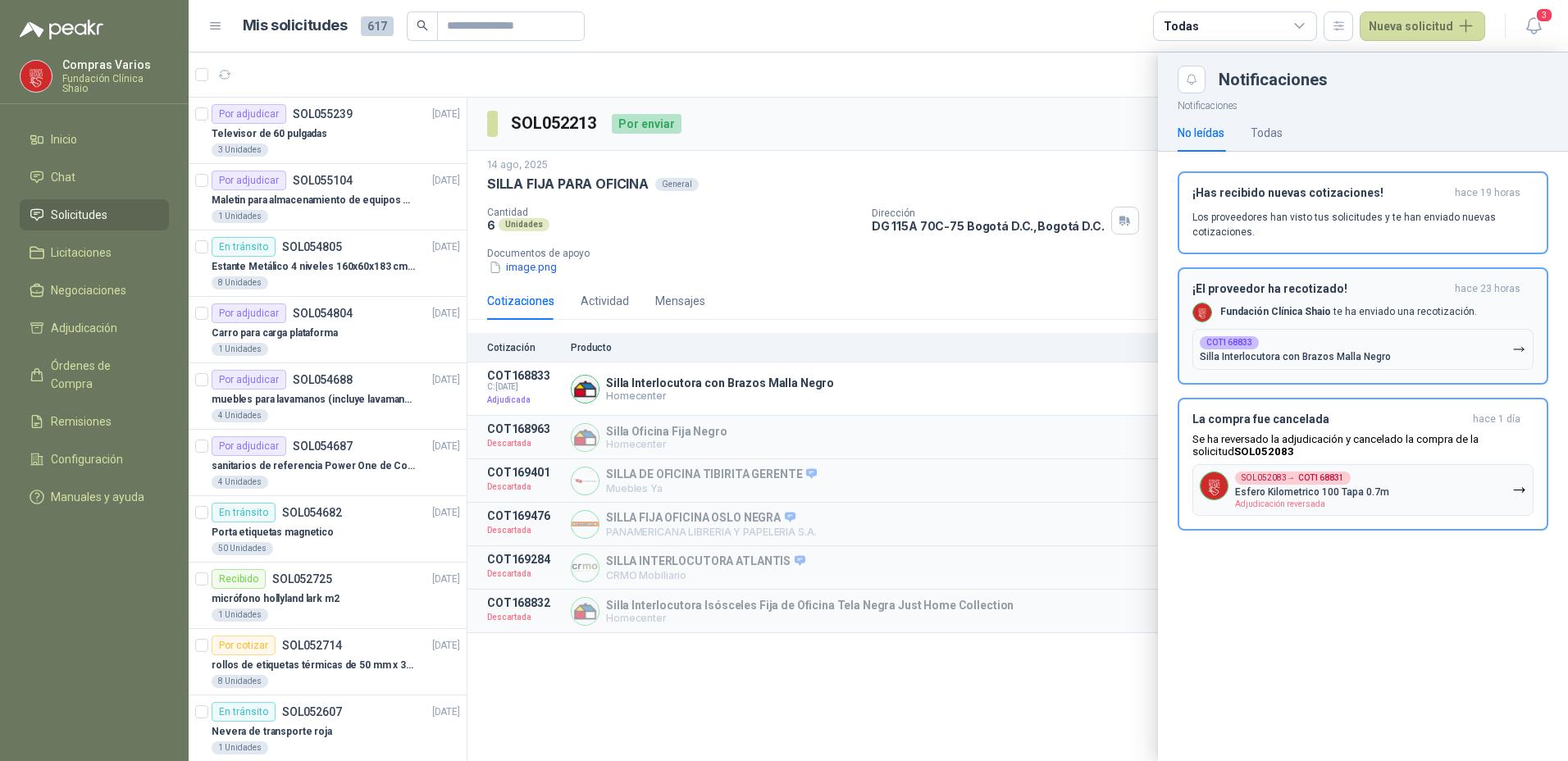
click at [1343, 349] on div "COT168833 Silla Interlocutora con Brazos Malla Negro" at bounding box center [1295, 349] width 191 height 26
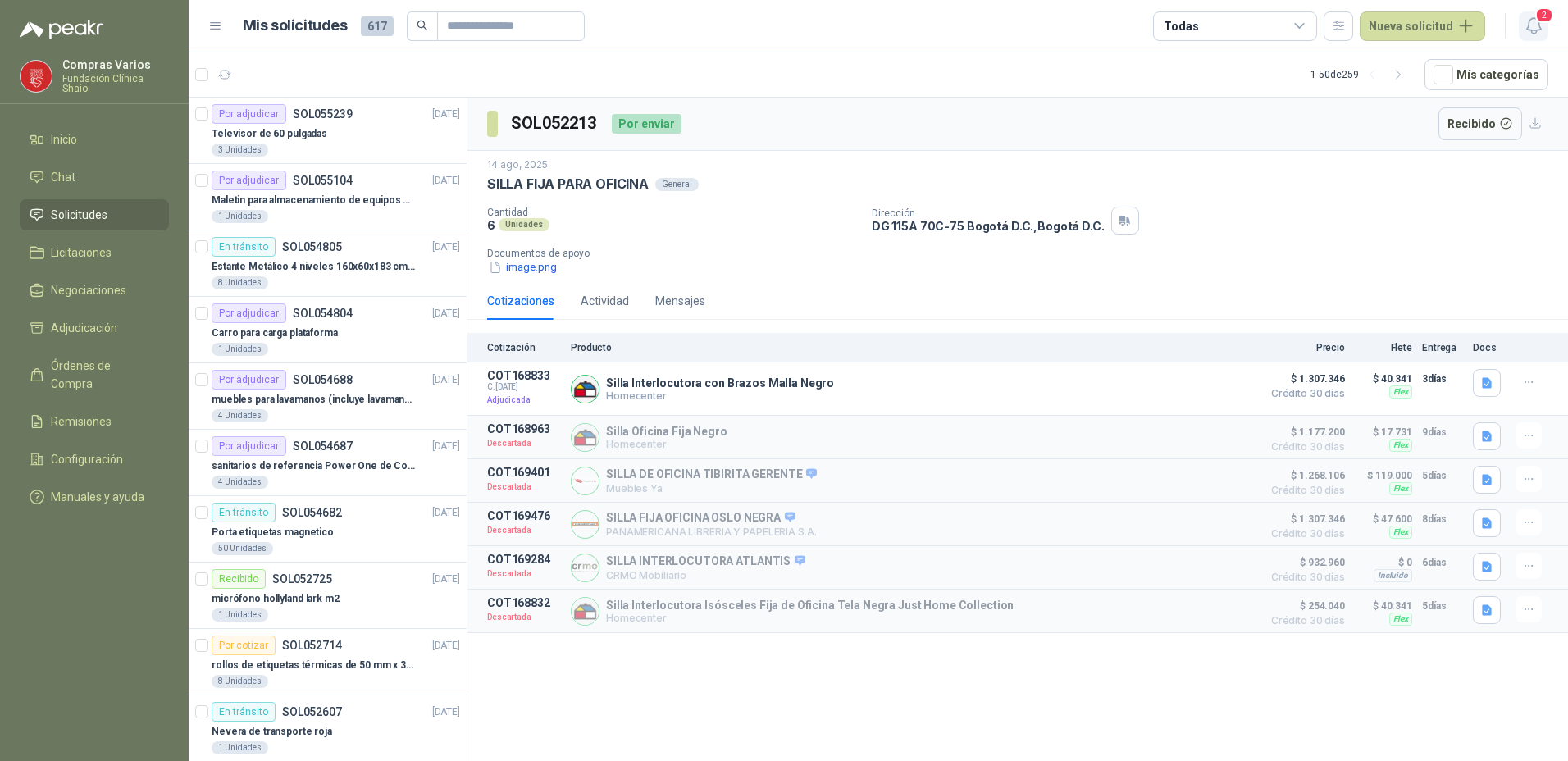
click at [1540, 25] on icon "button" at bounding box center [1534, 26] width 21 height 21
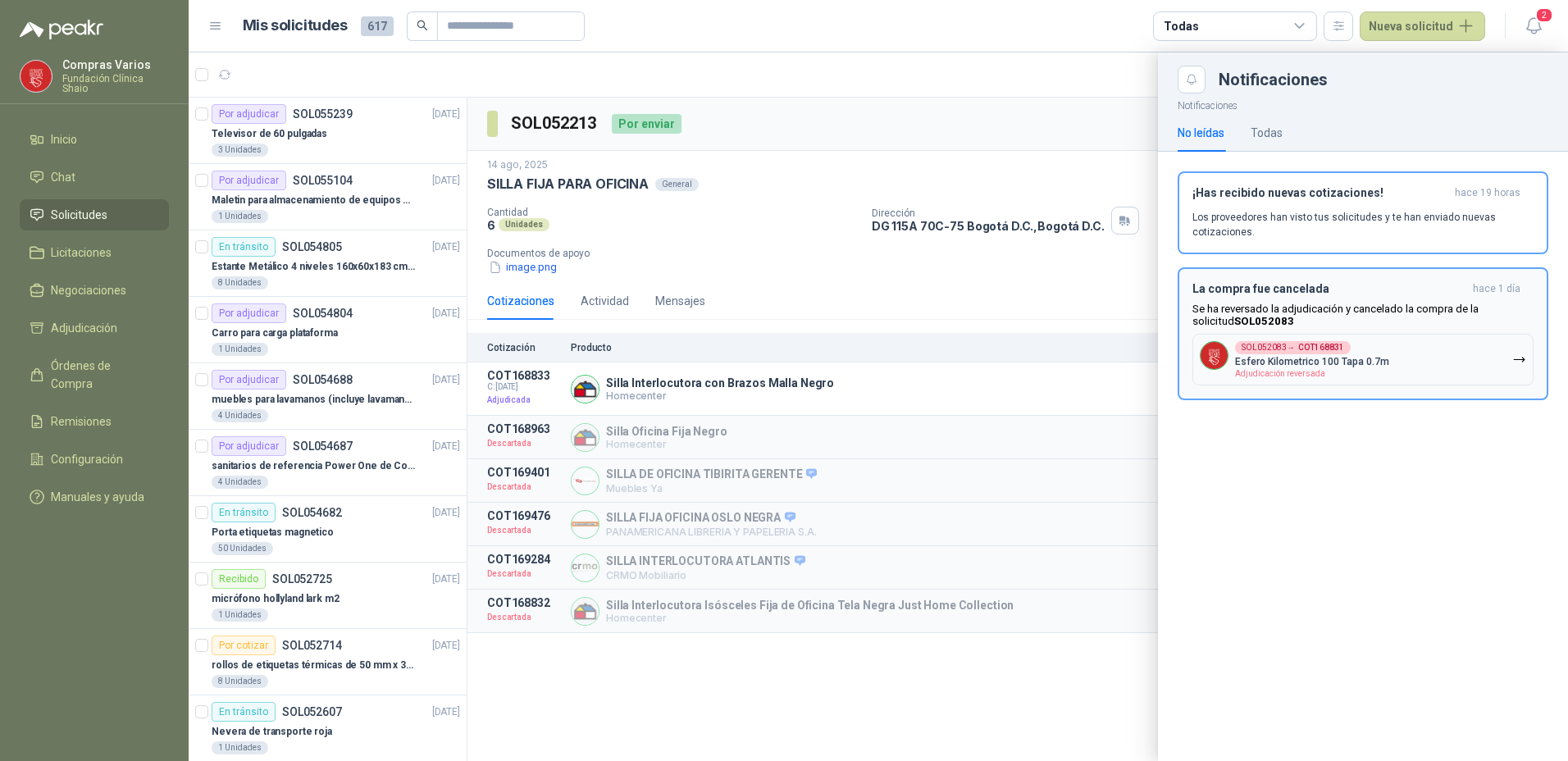
click at [1454, 356] on button "SOL052083 → COT168831 Esfero Kilometrico 100 Tapa 0.7m Adjudicación reversada" at bounding box center [1363, 360] width 341 height 52
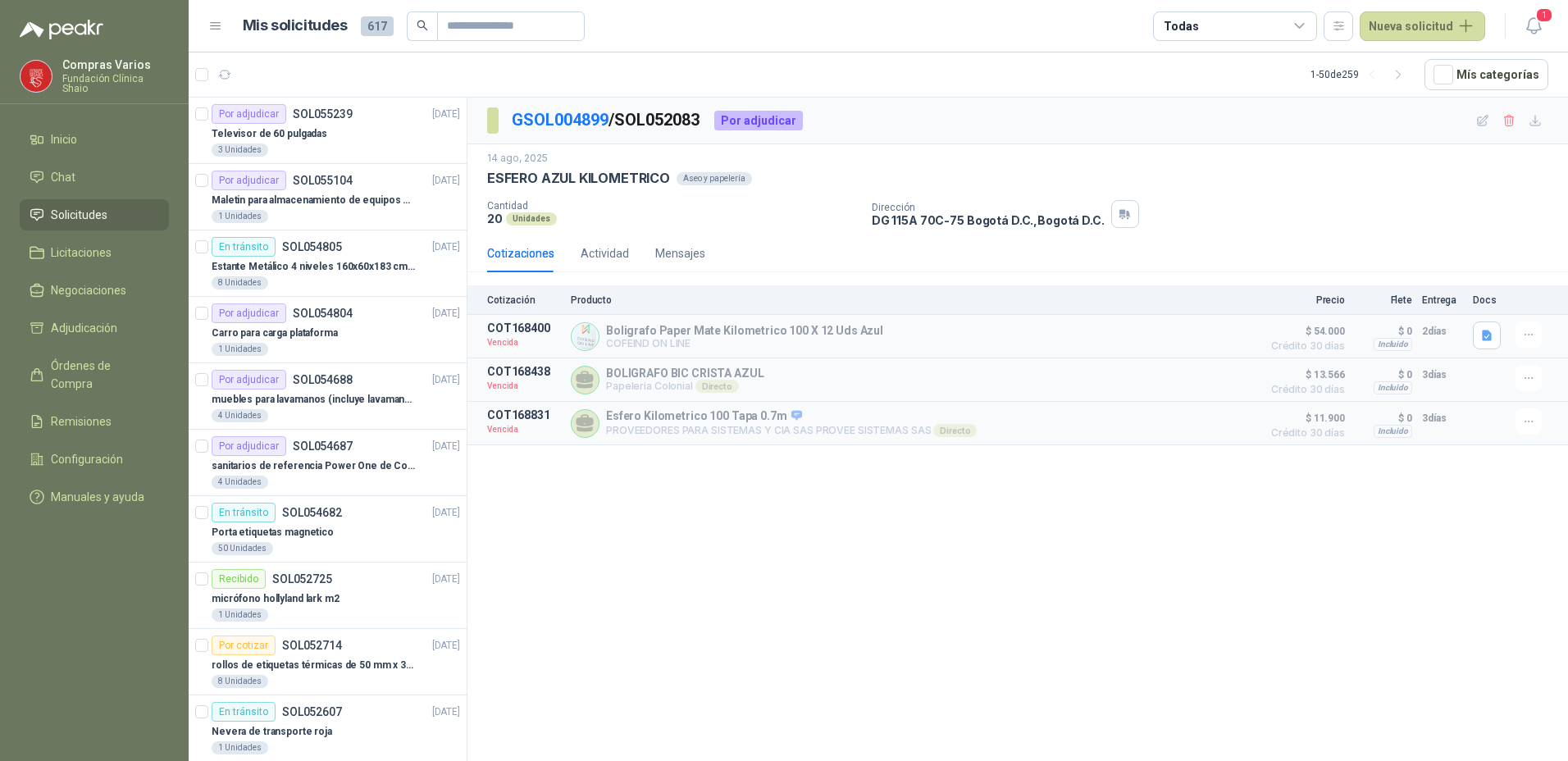
click at [660, 593] on div "GSOL004899 / SOL052083 Por adjudicar [DATE] ESFERO AZUL KILOMETRICO Aseo y pap…" at bounding box center [1017, 433] width 1100 height 669
